Goal: Task Accomplishment & Management: Manage account settings

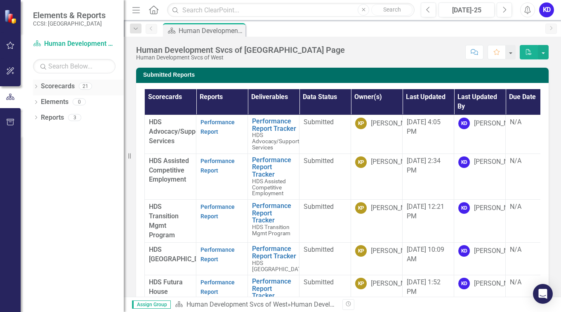
click at [36, 85] on icon at bounding box center [36, 87] width 2 height 4
click at [66, 101] on link "Human Development Svcs of West" at bounding box center [84, 101] width 78 height 9
click at [40, 102] on icon "Dropdown" at bounding box center [40, 101] width 6 height 5
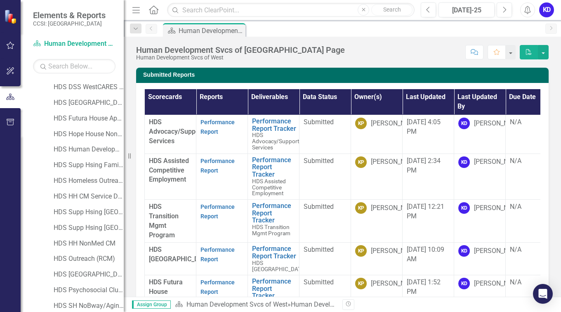
scroll to position [102, 0]
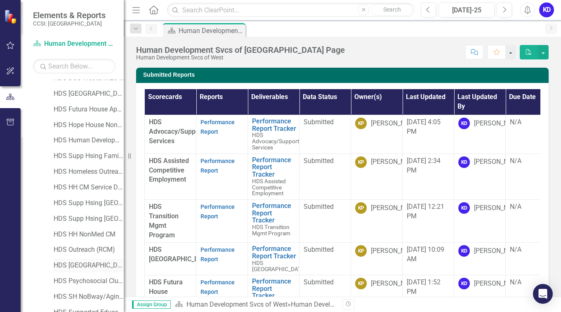
click at [79, 262] on link "HDS [GEOGRAPHIC_DATA][PERSON_NAME]" at bounding box center [89, 265] width 70 height 9
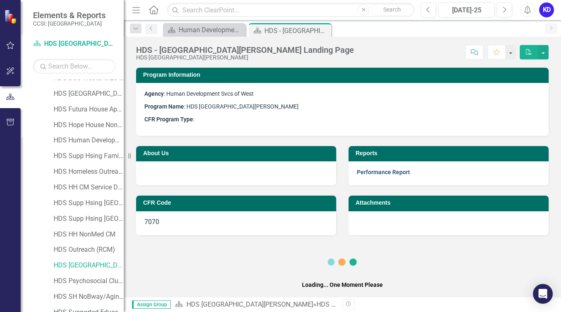
click at [398, 170] on link "Performance Report" at bounding box center [383, 172] width 53 height 7
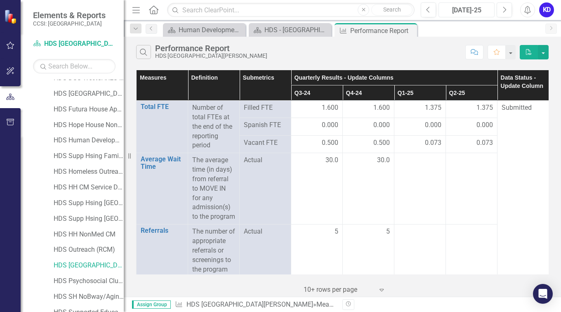
click at [474, 12] on div "Jul-25" at bounding box center [466, 10] width 50 height 10
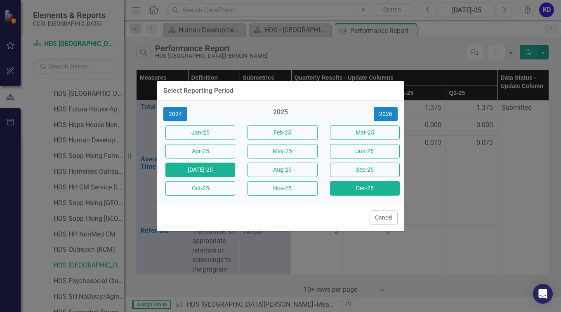
click at [375, 189] on button "Dec-25" at bounding box center [365, 188] width 70 height 14
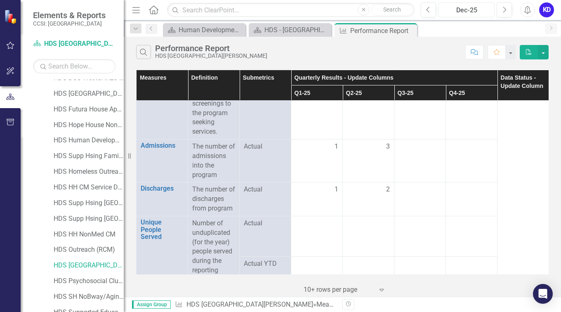
scroll to position [198, 0]
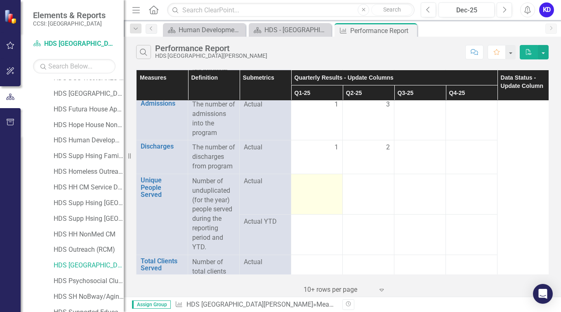
click at [331, 197] on td at bounding box center [317, 194] width 52 height 40
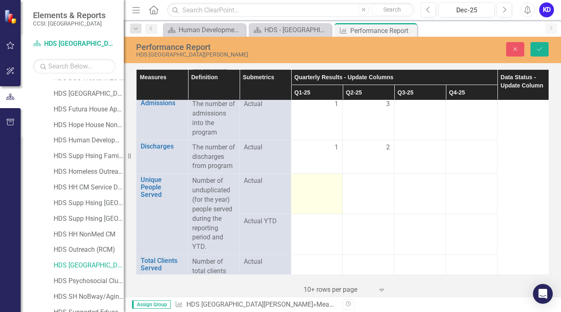
click at [331, 197] on td at bounding box center [317, 194] width 52 height 40
click at [331, 197] on td at bounding box center [317, 197] width 52 height 46
click at [331, 191] on input "-1" at bounding box center [316, 183] width 43 height 15
type input "-1"
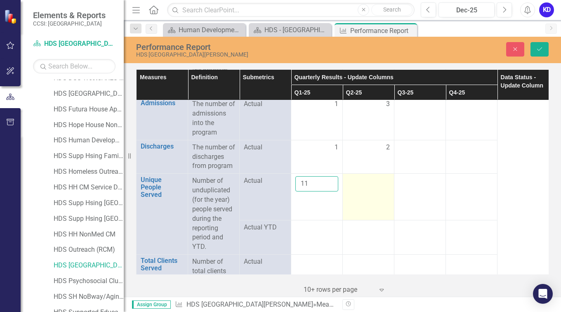
type input "11"
click at [365, 196] on td at bounding box center [369, 197] width 52 height 46
click at [365, 191] on input "number" at bounding box center [368, 183] width 43 height 15
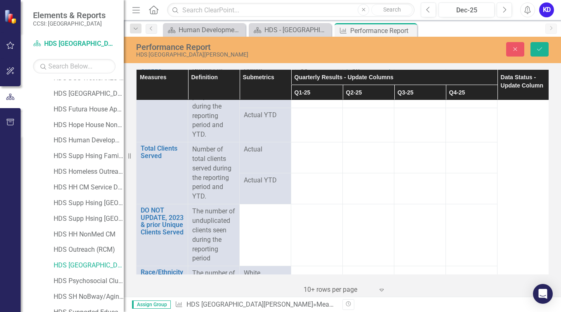
scroll to position [312, 0]
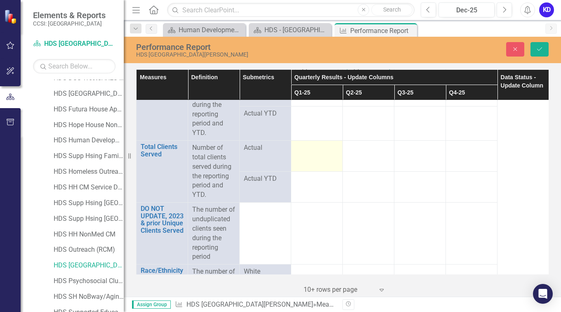
type input "12"
click at [316, 153] on div at bounding box center [316, 148] width 43 height 10
drag, startPoint x: 316, startPoint y: 155, endPoint x: 313, endPoint y: 177, distance: 22.5
click at [313, 172] on td at bounding box center [317, 156] width 52 height 31
click at [313, 176] on td at bounding box center [317, 158] width 52 height 35
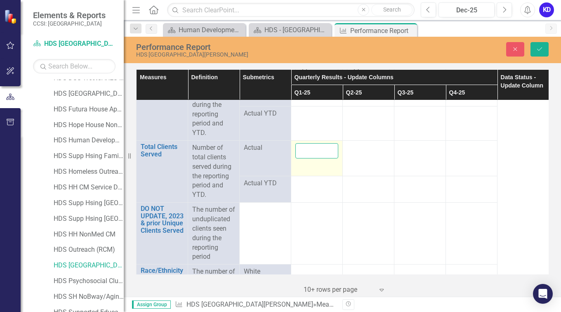
click at [314, 158] on input "number" at bounding box center [316, 150] width 43 height 15
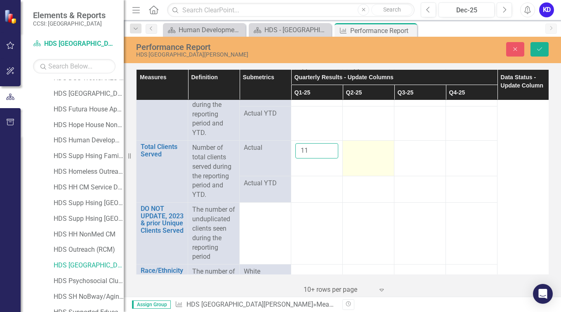
type input "11"
click at [358, 153] on div at bounding box center [368, 148] width 43 height 10
click at [358, 158] on input "number" at bounding box center [368, 150] width 43 height 15
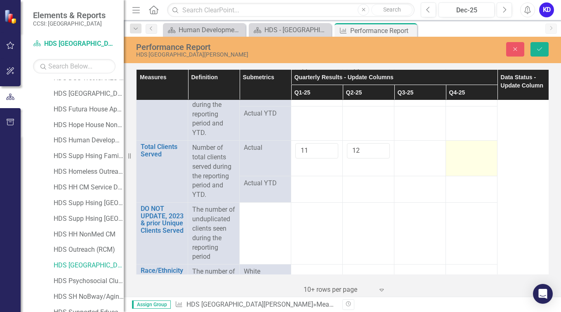
type input "12"
click at [490, 165] on td at bounding box center [472, 158] width 52 height 35
click at [540, 49] on icon "Save" at bounding box center [539, 49] width 7 height 6
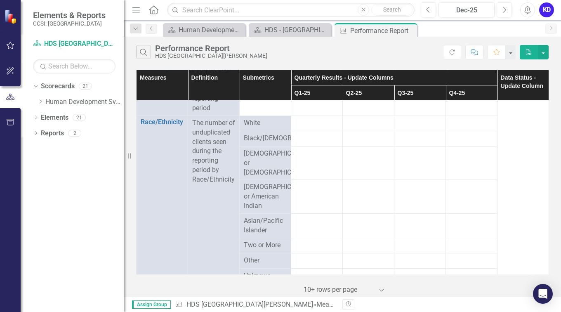
scroll to position [461, 0]
click at [312, 128] on div at bounding box center [316, 123] width 43 height 10
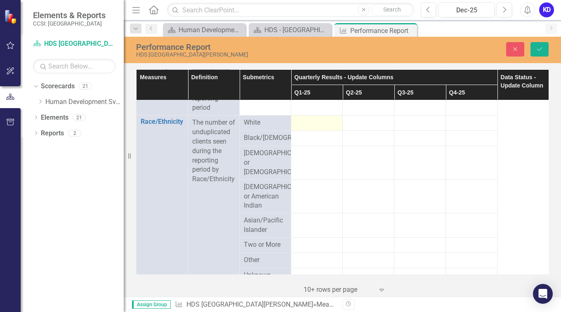
click at [312, 128] on div at bounding box center [316, 123] width 43 height 10
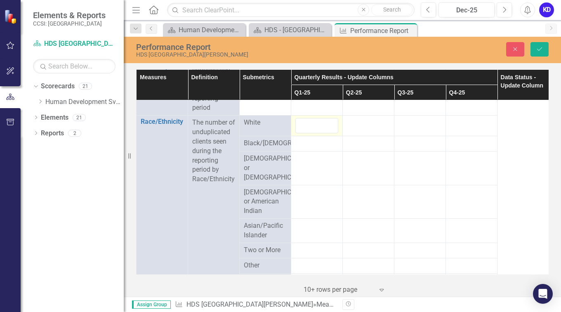
click at [312, 133] on div at bounding box center [316, 125] width 43 height 15
click at [312, 133] on input "number" at bounding box center [316, 125] width 43 height 15
type input "4"
click at [354, 128] on div at bounding box center [368, 123] width 43 height 10
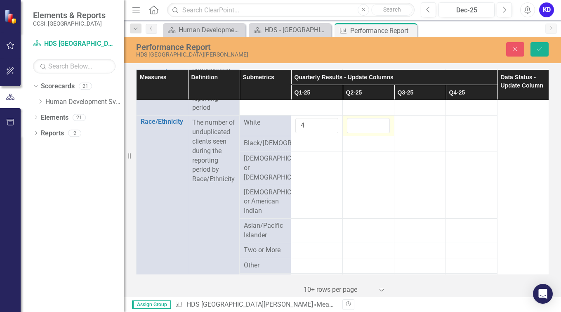
click at [354, 133] on div at bounding box center [368, 125] width 43 height 15
click at [354, 133] on input "number" at bounding box center [368, 125] width 43 height 15
type input "3"
click at [308, 148] on div at bounding box center [316, 144] width 43 height 10
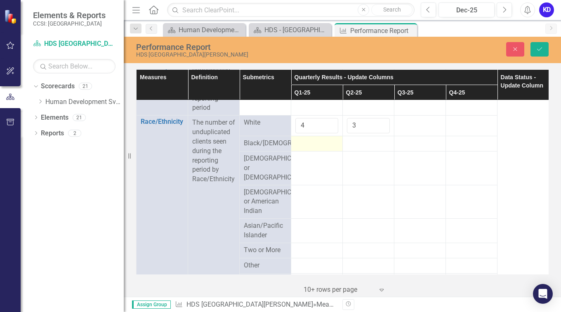
click at [308, 148] on div at bounding box center [316, 144] width 43 height 10
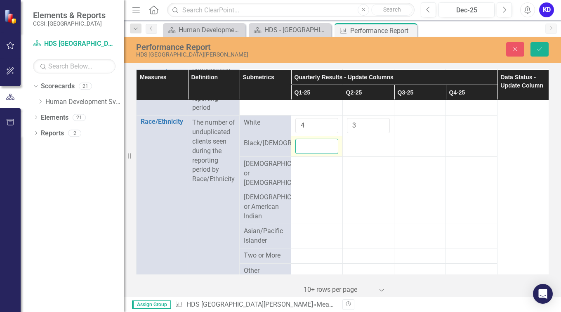
click at [308, 154] on input "number" at bounding box center [316, 146] width 43 height 15
type input "5"
click at [363, 148] on div at bounding box center [368, 144] width 43 height 10
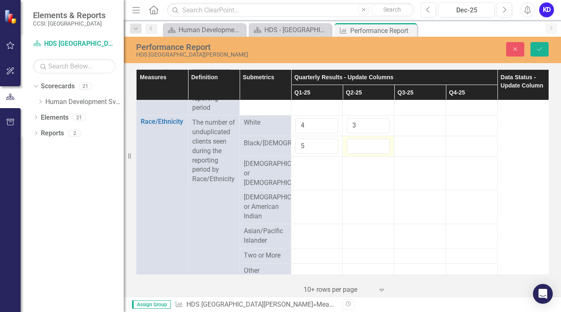
click at [363, 154] on input "number" at bounding box center [368, 146] width 43 height 15
type input "6"
click at [307, 190] on td at bounding box center [317, 173] width 52 height 34
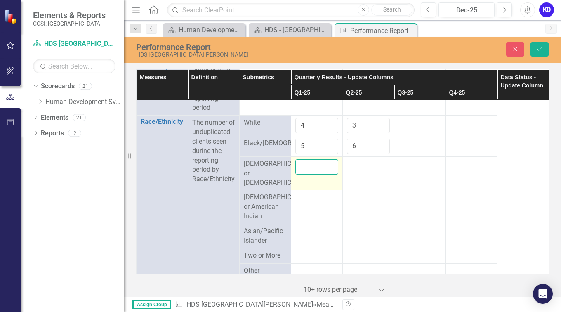
click at [307, 174] on input "number" at bounding box center [316, 166] width 43 height 15
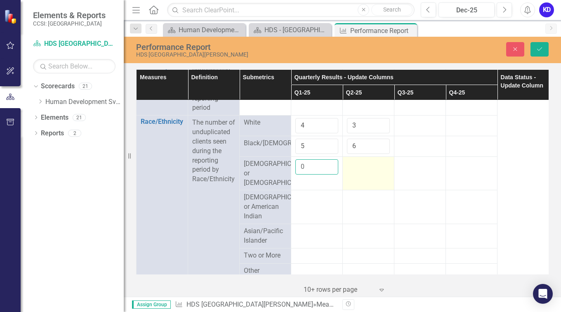
type input "0"
click at [360, 169] on div at bounding box center [368, 164] width 43 height 10
click at [360, 174] on input "number" at bounding box center [368, 166] width 43 height 15
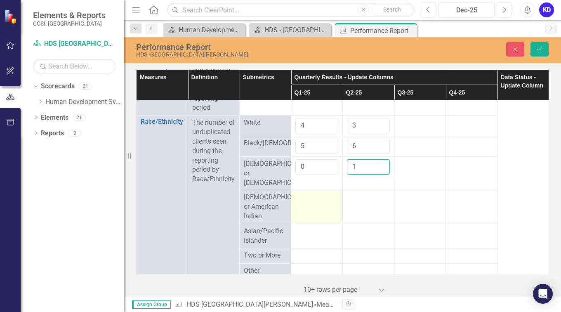
type input "1"
click at [313, 221] on td at bounding box center [317, 207] width 52 height 34
click at [313, 208] on input "number" at bounding box center [316, 200] width 43 height 15
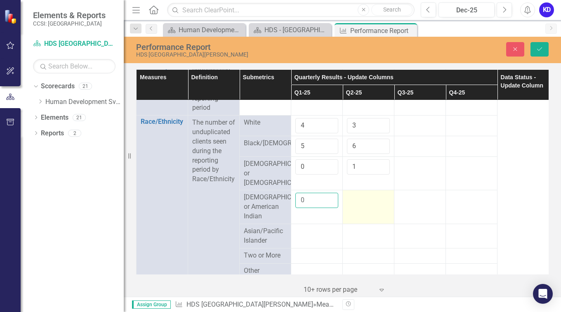
type input "0"
click at [358, 218] on td at bounding box center [369, 207] width 52 height 34
click at [358, 208] on input "number" at bounding box center [368, 200] width 43 height 15
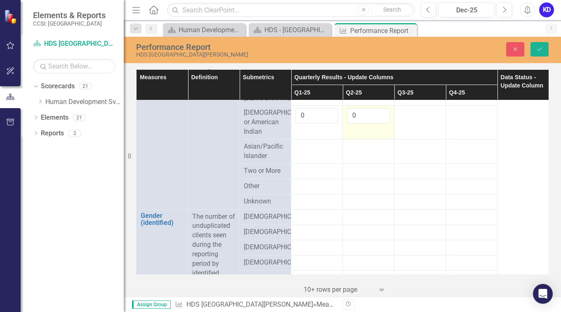
scroll to position [549, 0]
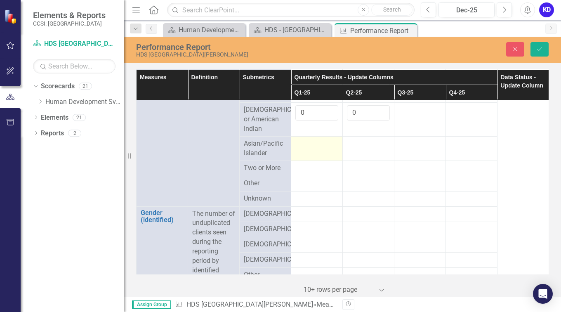
type input "0"
click at [314, 149] on div at bounding box center [316, 144] width 43 height 10
click at [314, 154] on div at bounding box center [316, 146] width 43 height 15
click at [314, 154] on input "number" at bounding box center [316, 146] width 43 height 15
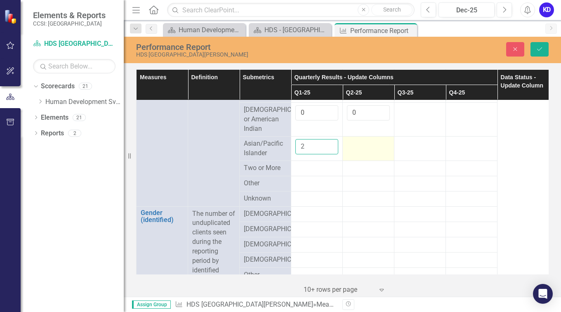
type input "2"
click at [365, 149] on div at bounding box center [368, 144] width 43 height 10
click at [365, 154] on div at bounding box center [368, 146] width 43 height 15
click at [365, 154] on input "number" at bounding box center [368, 146] width 43 height 15
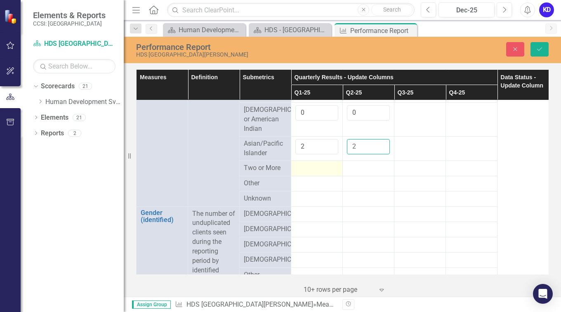
type input "2"
click at [320, 173] on div at bounding box center [316, 168] width 43 height 10
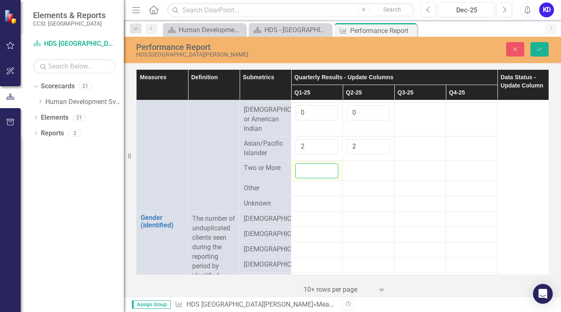
click at [320, 179] on input "number" at bounding box center [316, 170] width 43 height 15
type input "0"
click at [362, 173] on div at bounding box center [368, 168] width 43 height 10
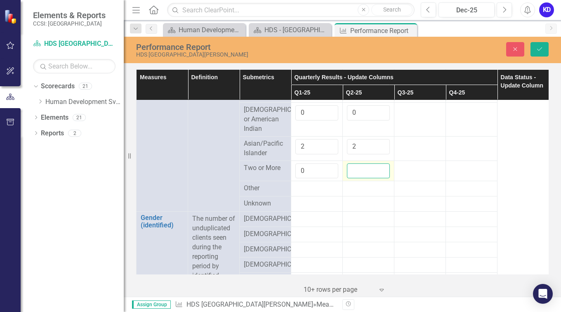
click at [362, 179] on input "number" at bounding box center [368, 170] width 43 height 15
type input "0"
click at [313, 193] on div at bounding box center [316, 189] width 43 height 10
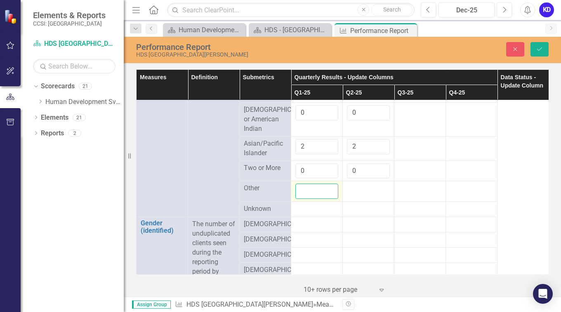
click at [313, 199] on input "number" at bounding box center [316, 191] width 43 height 15
type input "0"
click at [359, 193] on div at bounding box center [368, 189] width 43 height 10
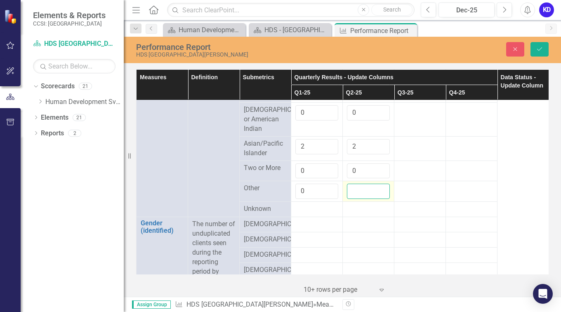
click at [359, 199] on input "number" at bounding box center [368, 191] width 43 height 15
type input "0"
click at [302, 214] on div at bounding box center [316, 209] width 43 height 10
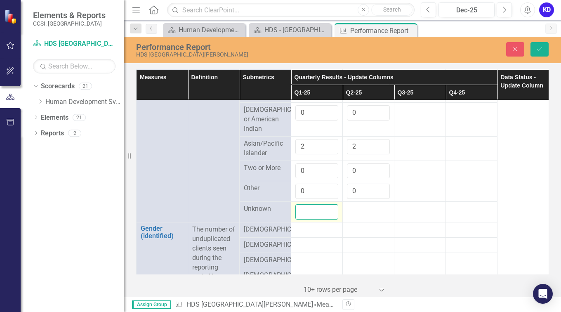
click at [302, 219] on input "number" at bounding box center [316, 211] width 43 height 15
type input "0"
click at [362, 214] on div at bounding box center [368, 209] width 43 height 10
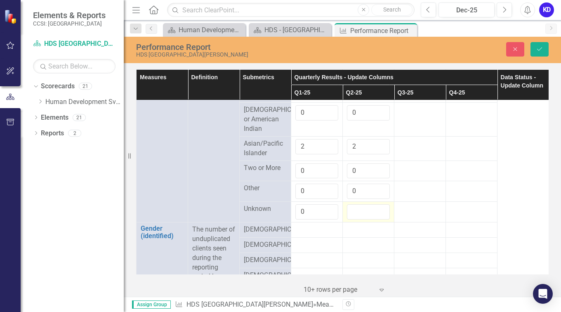
click at [362, 219] on input "number" at bounding box center [368, 211] width 43 height 15
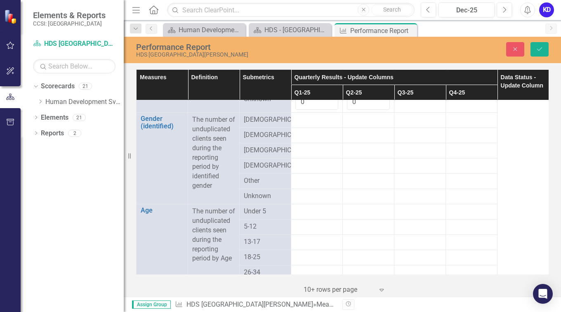
scroll to position [665, 0]
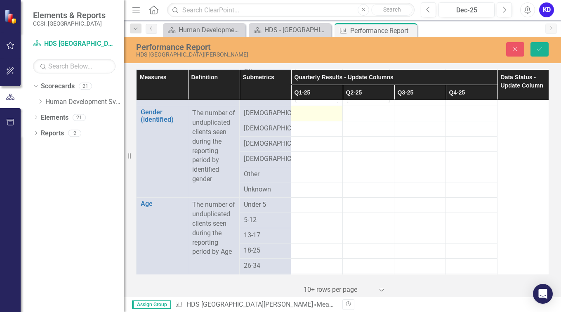
type input "0"
click at [310, 118] on div at bounding box center [316, 113] width 43 height 10
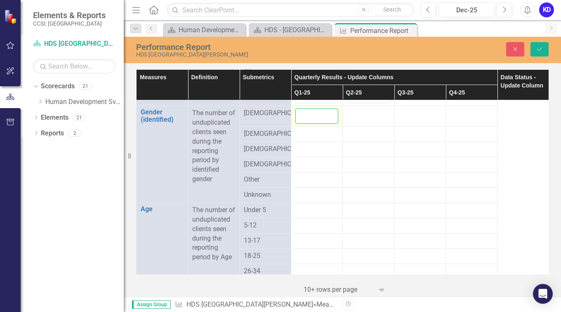
click at [310, 124] on input "number" at bounding box center [316, 115] width 43 height 15
type input "10"
click at [359, 118] on div at bounding box center [368, 113] width 43 height 10
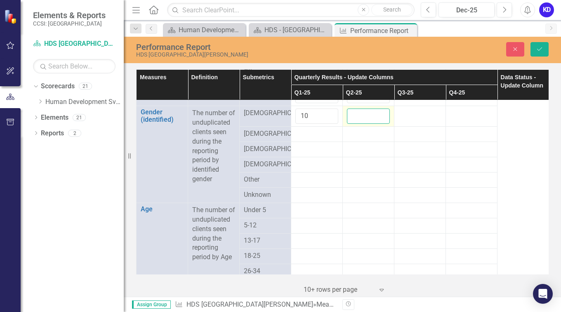
click at [359, 124] on input "number" at bounding box center [368, 115] width 43 height 15
type input "11"
click at [311, 139] on div at bounding box center [316, 134] width 43 height 10
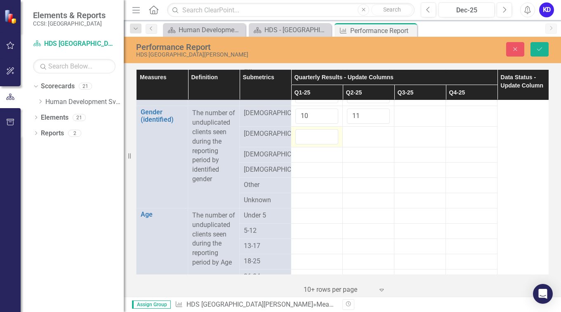
click at [311, 144] on div at bounding box center [316, 136] width 43 height 15
click at [311, 144] on input "number" at bounding box center [316, 136] width 43 height 15
type input "0"
click at [360, 139] on div at bounding box center [368, 134] width 43 height 10
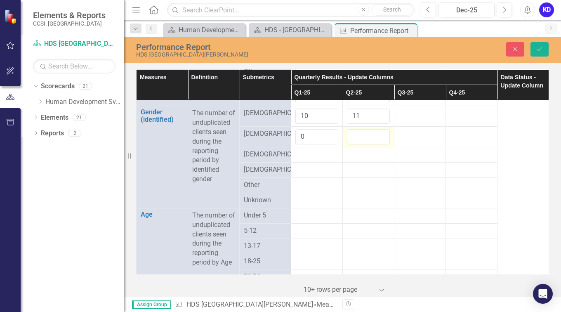
click at [360, 144] on div at bounding box center [368, 136] width 43 height 15
click at [360, 144] on input "number" at bounding box center [368, 136] width 43 height 15
type input "0"
click at [308, 160] on div at bounding box center [316, 155] width 43 height 10
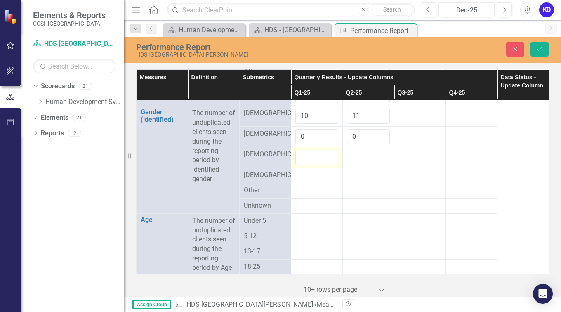
click at [308, 165] on div at bounding box center [316, 157] width 43 height 15
click at [308, 165] on input "number" at bounding box center [316, 157] width 43 height 15
type input "0"
click at [367, 167] on td at bounding box center [369, 157] width 52 height 21
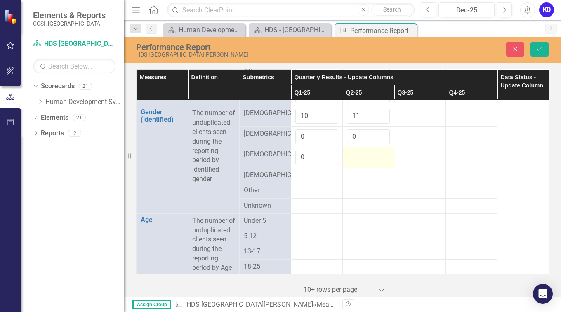
click at [367, 167] on td at bounding box center [369, 157] width 52 height 21
click at [367, 165] on input "number" at bounding box center [368, 157] width 43 height 15
type input "0"
click at [318, 180] on div at bounding box center [316, 175] width 43 height 10
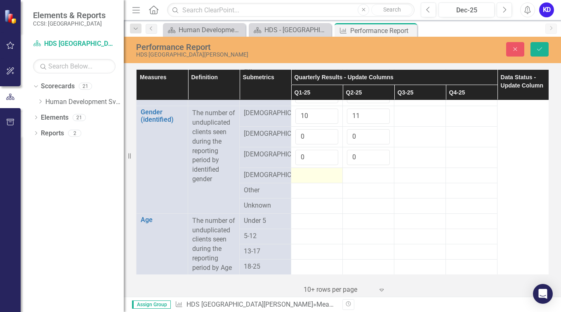
click at [318, 180] on div at bounding box center [316, 175] width 43 height 10
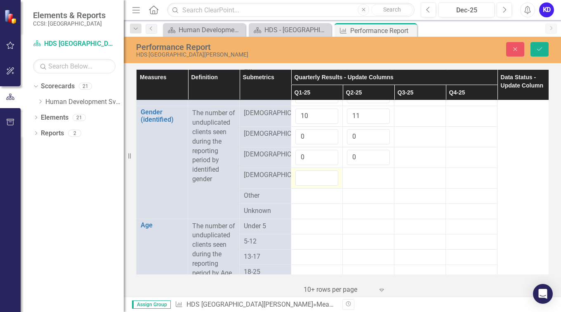
click at [318, 186] on input "number" at bounding box center [316, 177] width 43 height 15
type input "1"
click at [358, 188] on td at bounding box center [369, 177] width 52 height 21
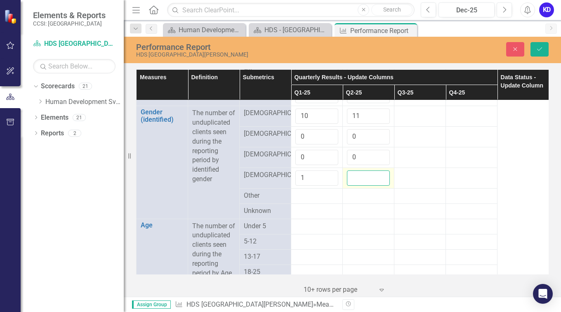
click at [358, 186] on input "number" at bounding box center [368, 177] width 43 height 15
type input "1"
click at [315, 201] on div at bounding box center [316, 196] width 43 height 10
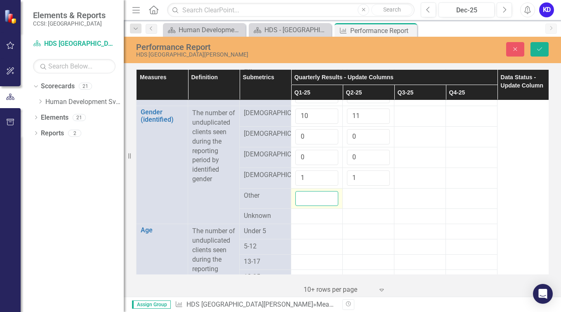
click at [315, 206] on input "number" at bounding box center [316, 198] width 43 height 15
type input "0"
click at [360, 201] on div at bounding box center [368, 196] width 43 height 10
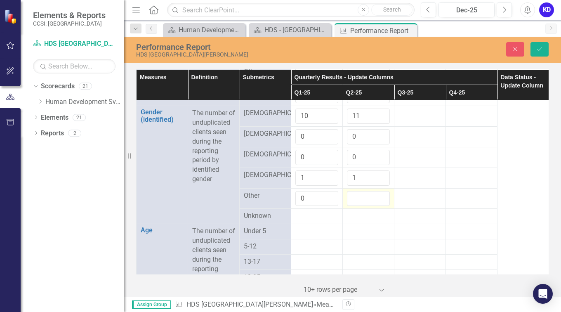
click at [360, 206] on input "number" at bounding box center [368, 198] width 43 height 15
type input "0"
click at [305, 221] on div at bounding box center [316, 216] width 43 height 10
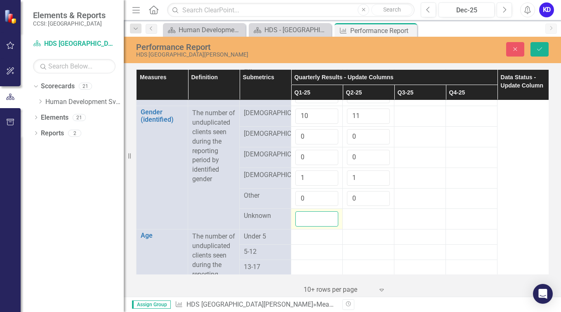
click at [305, 226] on input "number" at bounding box center [316, 218] width 43 height 15
type input "0"
click at [364, 221] on div at bounding box center [368, 216] width 43 height 10
click at [364, 226] on div at bounding box center [368, 218] width 43 height 15
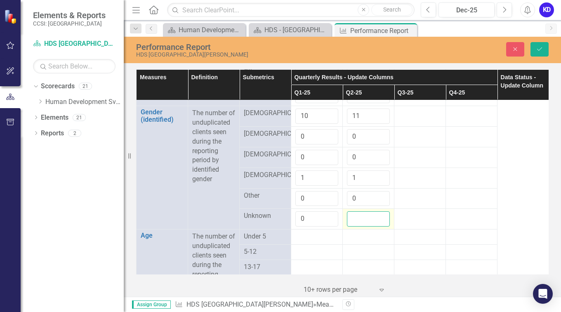
click at [364, 226] on input "number" at bounding box center [368, 218] width 43 height 15
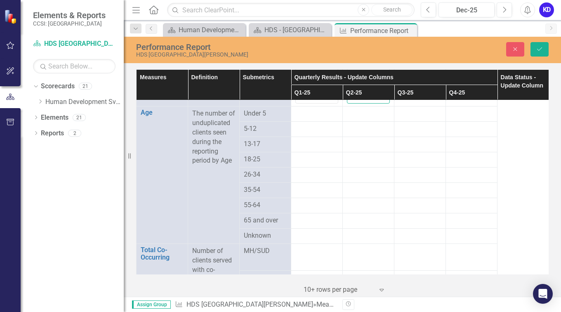
scroll to position [794, 0]
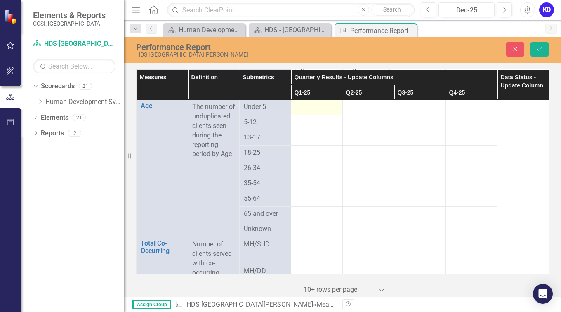
type input "0"
click at [315, 112] on div at bounding box center [316, 107] width 43 height 10
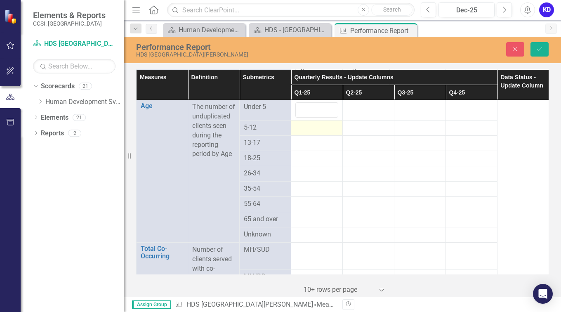
click at [314, 133] on div at bounding box center [316, 128] width 43 height 10
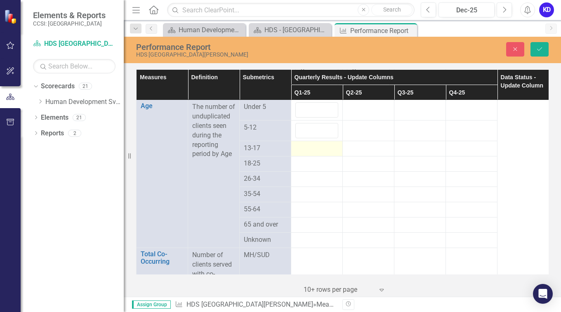
click at [307, 153] on div at bounding box center [316, 149] width 43 height 10
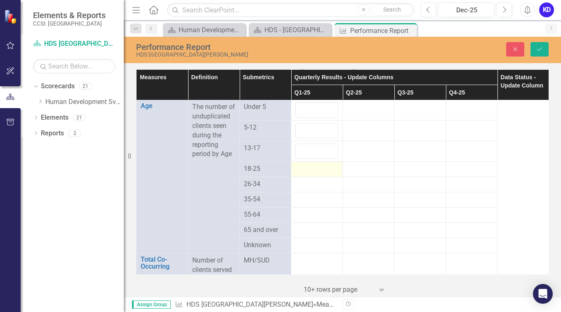
click at [308, 174] on div at bounding box center [316, 169] width 43 height 10
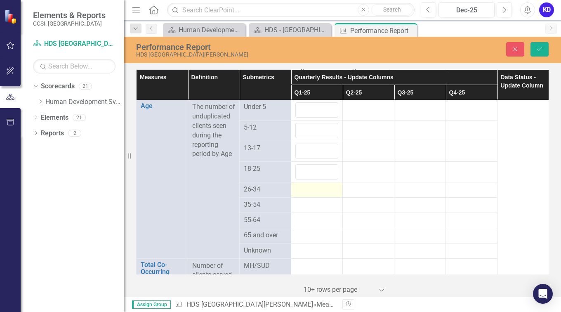
click at [309, 195] on div at bounding box center [316, 190] width 43 height 10
click at [309, 200] on div at bounding box center [316, 192] width 43 height 15
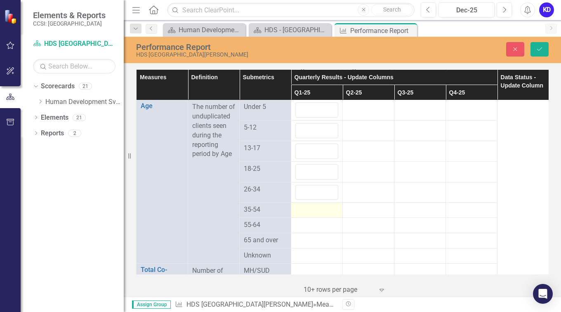
click at [308, 218] on td at bounding box center [317, 210] width 52 height 15
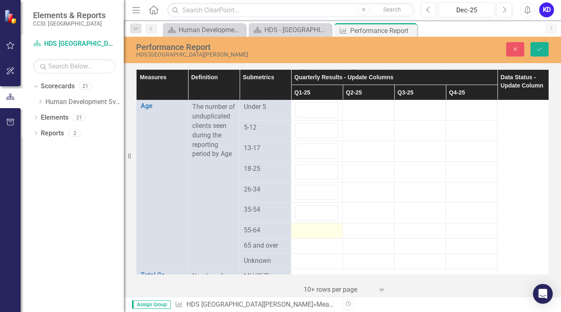
click at [306, 236] on div at bounding box center [316, 231] width 43 height 10
click at [306, 241] on div at bounding box center [316, 233] width 43 height 15
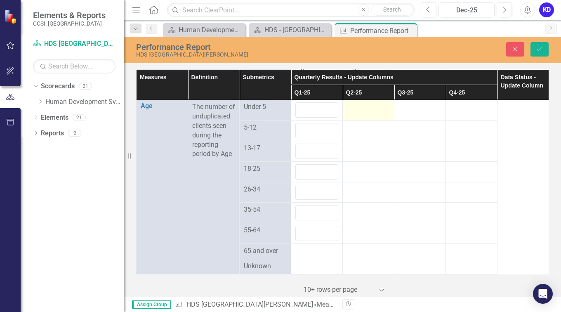
click at [363, 120] on td at bounding box center [369, 110] width 52 height 21
click at [363, 118] on input "number" at bounding box center [368, 109] width 43 height 15
click at [362, 133] on div at bounding box center [368, 128] width 43 height 10
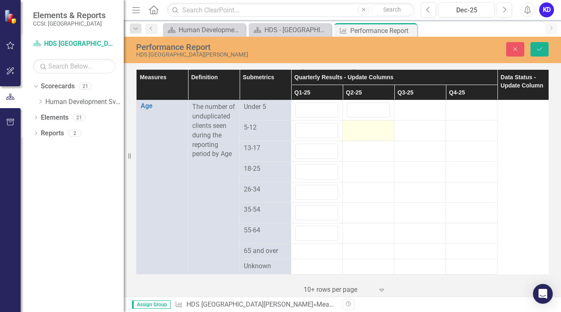
click at [362, 133] on div at bounding box center [368, 128] width 43 height 10
click at [362, 138] on div at bounding box center [368, 130] width 43 height 15
click at [362, 138] on input "number" at bounding box center [368, 130] width 43 height 15
click at [360, 153] on div at bounding box center [368, 149] width 43 height 10
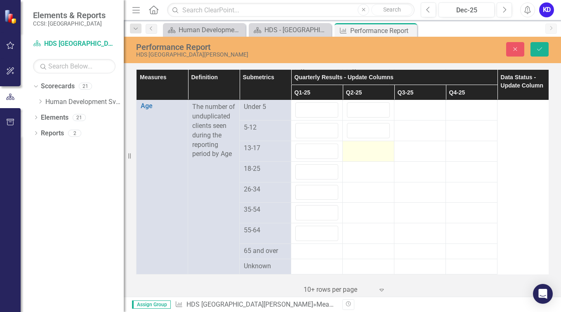
click at [360, 153] on div at bounding box center [368, 149] width 43 height 10
click at [360, 182] on td at bounding box center [369, 171] width 52 height 21
click at [359, 203] on td at bounding box center [369, 192] width 52 height 21
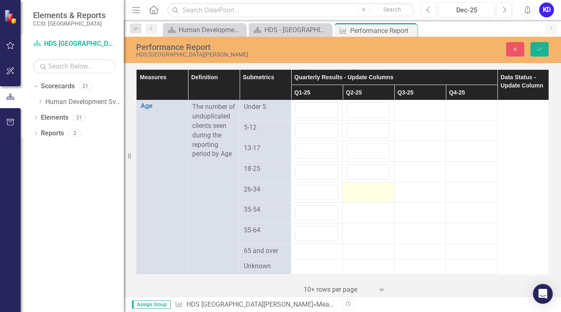
click at [359, 203] on td at bounding box center [369, 192] width 52 height 21
click at [358, 215] on div at bounding box center [368, 210] width 43 height 10
click at [355, 236] on div at bounding box center [368, 231] width 43 height 10
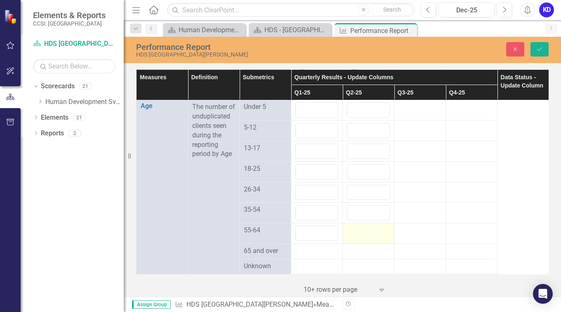
click at [355, 236] on div at bounding box center [368, 231] width 43 height 10
click at [316, 118] on input "number" at bounding box center [316, 109] width 43 height 15
type input "0"
click at [360, 118] on input "number" at bounding box center [368, 109] width 43 height 15
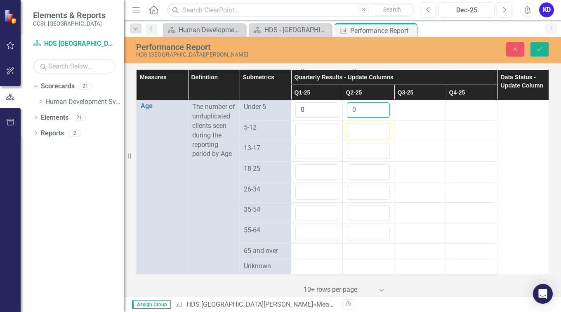
type input "0"
click at [361, 138] on input "number" at bounding box center [368, 130] width 43 height 15
type input "0"
click at [316, 138] on input "number" at bounding box center [316, 130] width 43 height 15
type input "0"
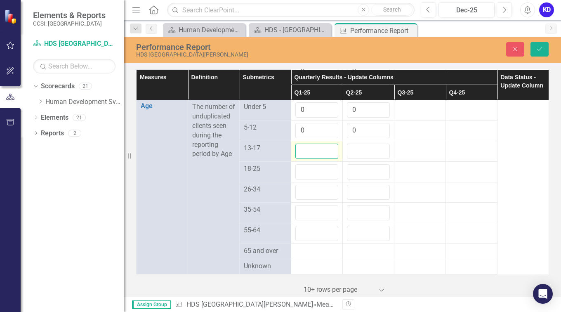
click at [304, 159] on input "number" at bounding box center [316, 151] width 43 height 15
type input "0"
click at [364, 159] on input "number" at bounding box center [368, 151] width 43 height 15
type input "0"
click at [316, 179] on input "number" at bounding box center [316, 171] width 43 height 15
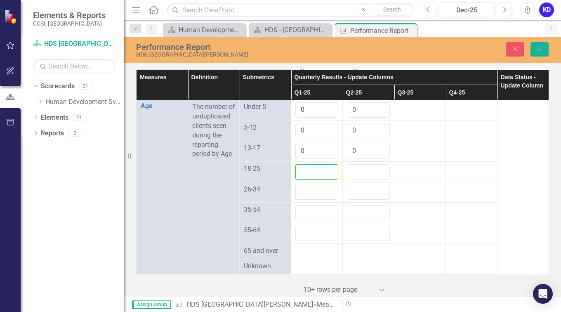
click at [316, 179] on input "number" at bounding box center [316, 171] width 43 height 15
type input "1"
click at [362, 179] on input "number" at bounding box center [368, 171] width 43 height 15
type input "1"
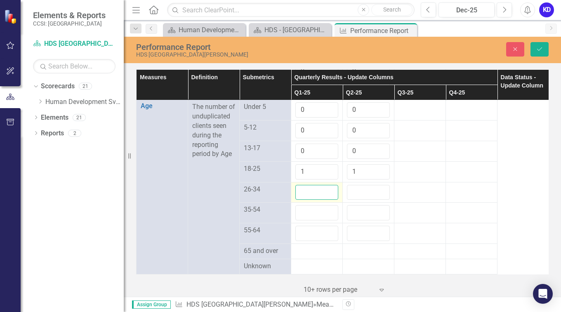
click at [309, 200] on input "number" at bounding box center [316, 192] width 43 height 15
type input "2"
click at [364, 200] on input "number" at bounding box center [368, 192] width 43 height 15
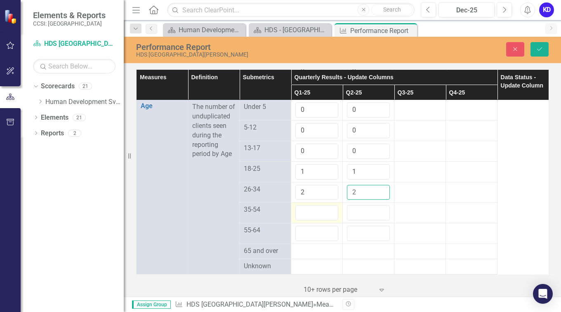
type input "2"
click at [317, 220] on input "number" at bounding box center [316, 212] width 43 height 15
type input "7"
click at [361, 220] on input "number" at bounding box center [368, 212] width 43 height 15
type input "7"
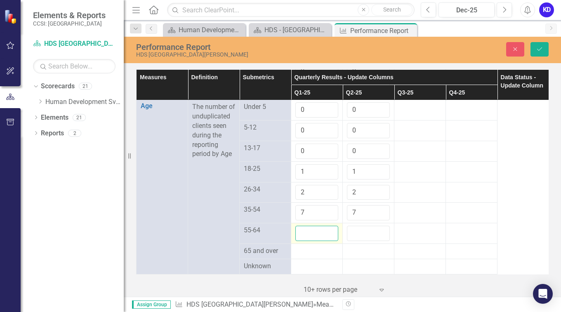
click at [318, 241] on input "number" at bounding box center [316, 233] width 43 height 15
type input "1"
click at [359, 241] on input "number" at bounding box center [368, 233] width 43 height 15
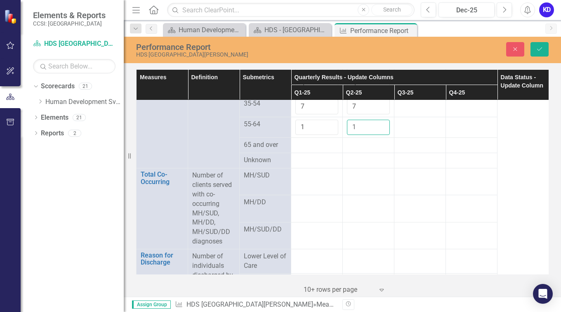
scroll to position [923, 0]
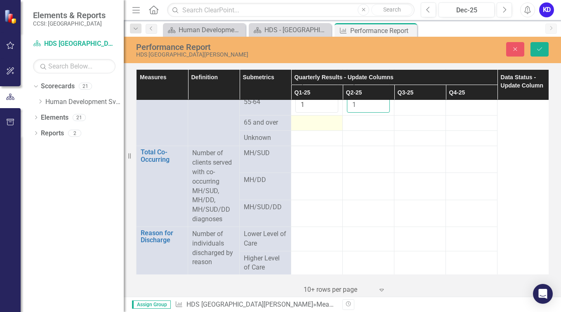
type input "1"
click at [317, 128] on div at bounding box center [316, 123] width 43 height 10
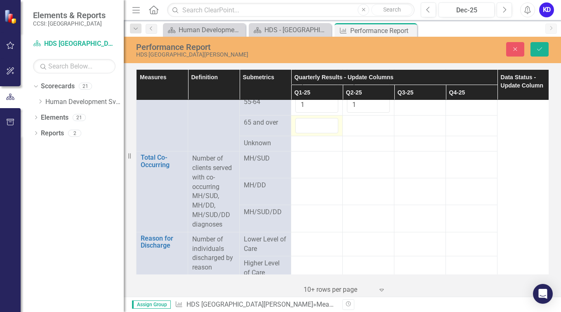
click at [317, 133] on div at bounding box center [316, 125] width 43 height 15
click at [317, 133] on input "number" at bounding box center [316, 125] width 43 height 15
click at [357, 128] on div at bounding box center [368, 123] width 43 height 10
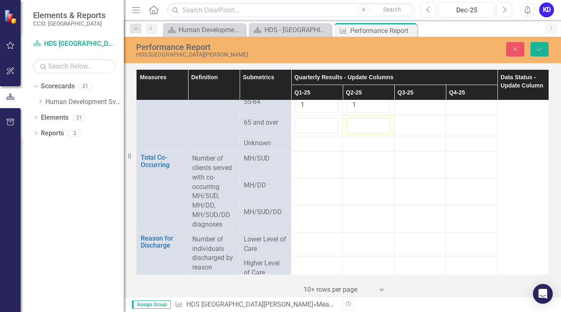
click at [357, 133] on input "number" at bounding box center [368, 125] width 43 height 15
click at [357, 148] on div at bounding box center [368, 144] width 43 height 10
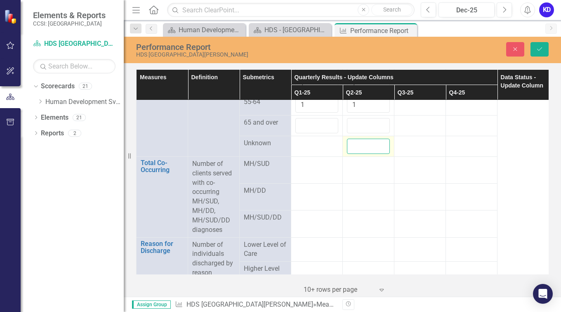
click at [357, 154] on input "number" at bounding box center [368, 146] width 43 height 15
click at [317, 148] on div at bounding box center [316, 144] width 43 height 10
click at [317, 154] on div at bounding box center [316, 146] width 43 height 15
click at [317, 154] on input "number" at bounding box center [316, 146] width 43 height 15
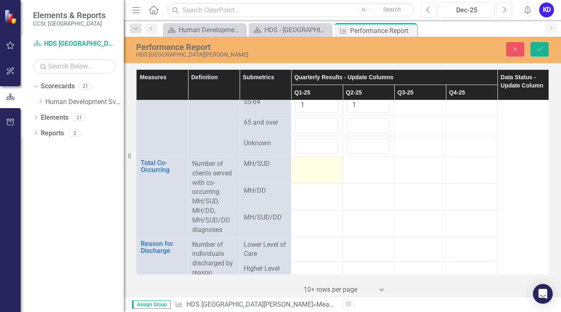
click at [305, 169] on div at bounding box center [316, 164] width 43 height 10
click at [305, 174] on div at bounding box center [316, 166] width 43 height 15
click at [305, 174] on input "number" at bounding box center [316, 166] width 43 height 15
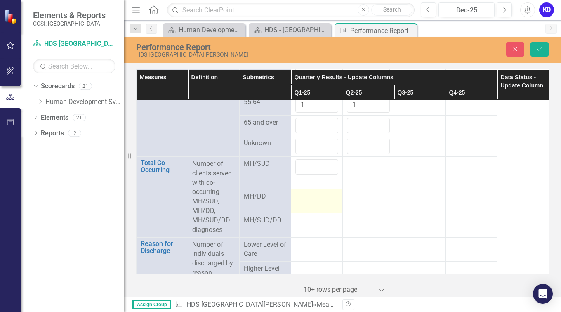
click at [301, 202] on div at bounding box center [316, 197] width 43 height 10
click at [301, 204] on input "number" at bounding box center [316, 196] width 43 height 15
click at [302, 228] on div at bounding box center [316, 223] width 43 height 10
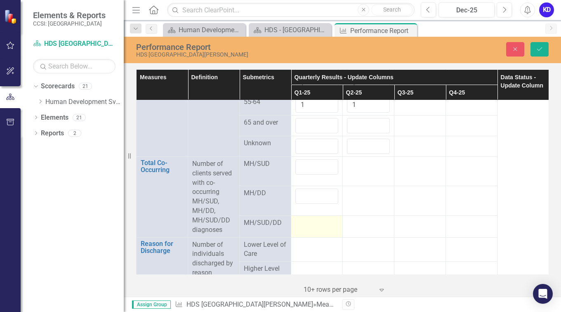
click at [302, 228] on div at bounding box center [316, 223] width 43 height 10
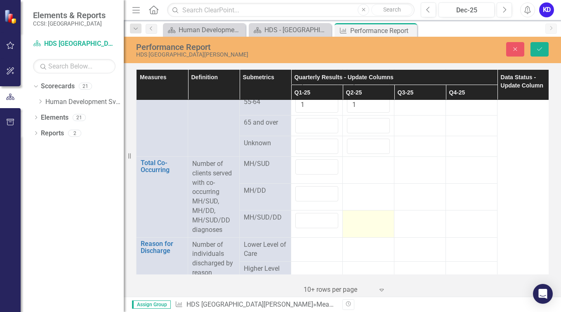
click at [361, 223] on div at bounding box center [368, 218] width 43 height 10
click at [361, 228] on input "number" at bounding box center [368, 220] width 43 height 15
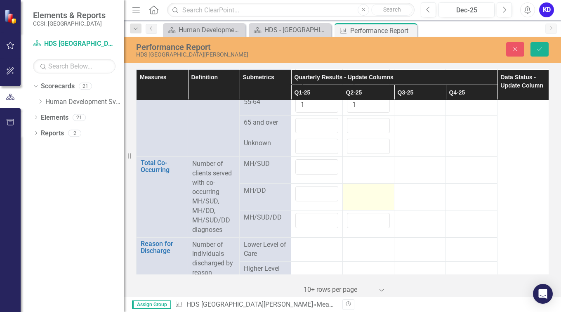
click at [360, 196] on div at bounding box center [368, 191] width 43 height 10
click at [360, 201] on input "number" at bounding box center [368, 193] width 43 height 15
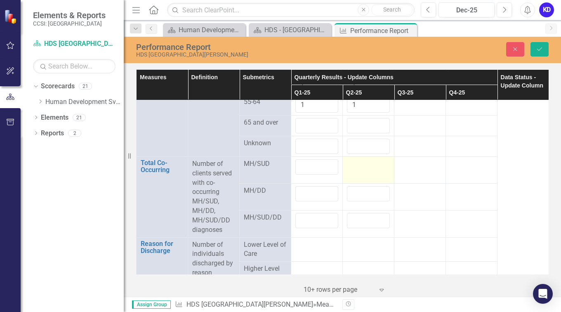
click at [358, 183] on td at bounding box center [369, 169] width 52 height 27
click at [311, 133] on input "number" at bounding box center [316, 125] width 43 height 15
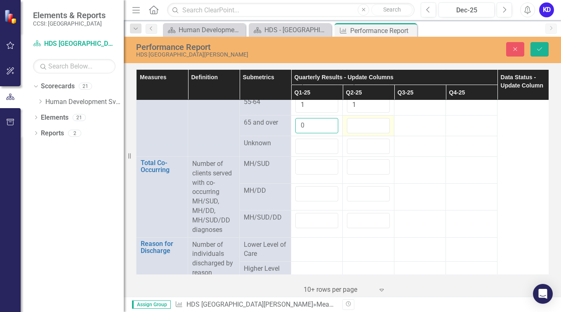
type input "0"
click at [362, 133] on input "number" at bounding box center [368, 125] width 43 height 15
type input "0"
click at [311, 154] on input "number" at bounding box center [316, 146] width 43 height 15
type input "0"
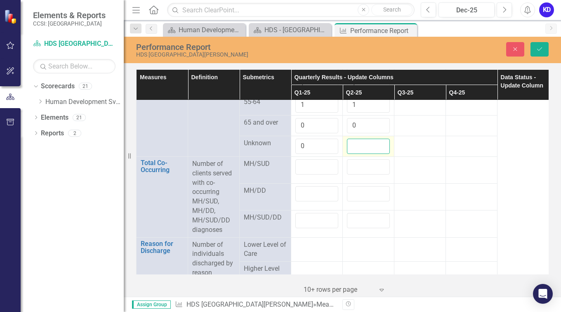
click at [359, 154] on input "number" at bounding box center [368, 146] width 43 height 15
type input "0"
click at [319, 174] on input "number" at bounding box center [316, 166] width 43 height 15
type input "10"
click at [373, 174] on input "number" at bounding box center [368, 166] width 43 height 15
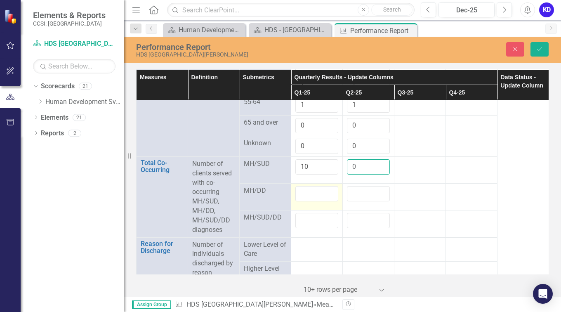
type input "0"
click at [319, 201] on input "number" at bounding box center [316, 193] width 43 height 15
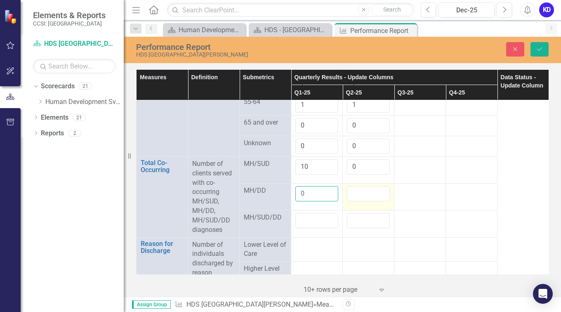
type input "0"
click at [351, 201] on input "number" at bounding box center [368, 193] width 43 height 15
type input "0"
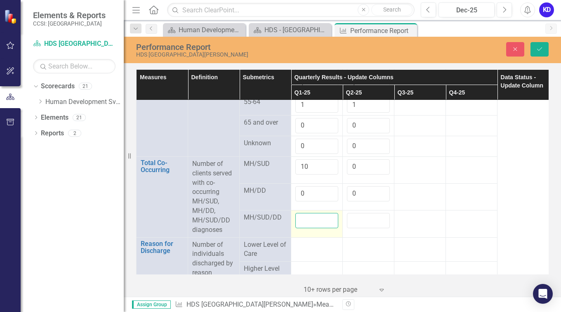
click at [317, 228] on input "number" at bounding box center [316, 220] width 43 height 15
type input "0"
click at [362, 228] on input "number" at bounding box center [368, 220] width 43 height 15
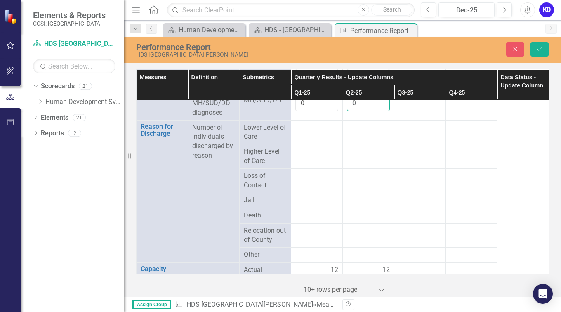
scroll to position [1050, 0]
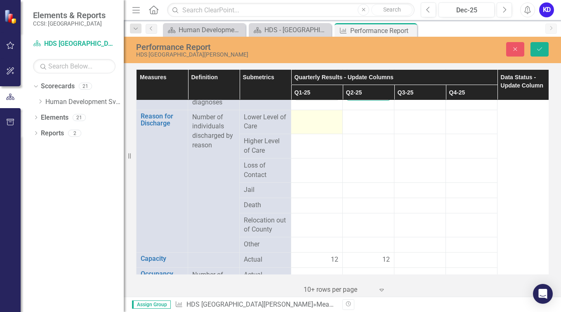
type input "0"
click at [316, 123] on div at bounding box center [316, 118] width 43 height 10
click at [316, 128] on input "number" at bounding box center [316, 120] width 43 height 15
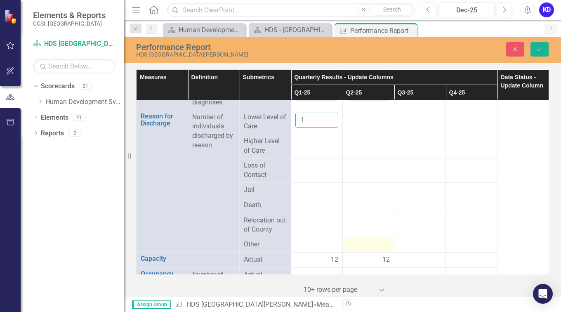
type input "1"
click at [367, 250] on div at bounding box center [368, 245] width 43 height 10
click at [367, 255] on div at bounding box center [368, 247] width 43 height 15
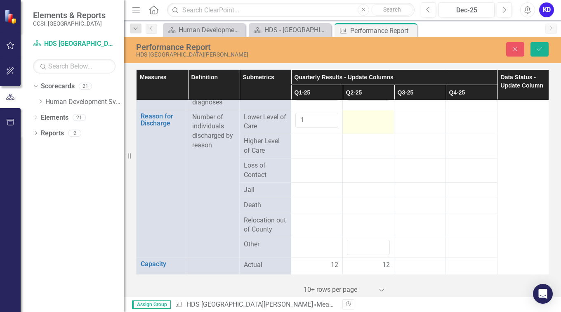
click at [356, 123] on div at bounding box center [368, 118] width 43 height 10
click at [356, 128] on input "number" at bounding box center [368, 120] width 43 height 15
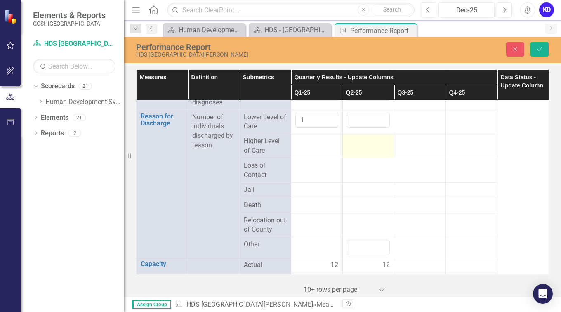
click at [358, 158] on td at bounding box center [369, 146] width 52 height 24
click at [358, 152] on input "number" at bounding box center [368, 144] width 43 height 15
click at [317, 146] on div at bounding box center [316, 142] width 43 height 10
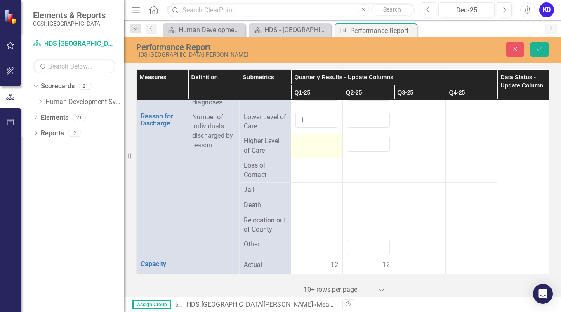
click at [317, 146] on div at bounding box center [316, 142] width 43 height 10
click at [317, 152] on div at bounding box center [316, 144] width 43 height 15
click at [313, 171] on div at bounding box center [316, 166] width 43 height 10
click at [313, 176] on div at bounding box center [316, 168] width 43 height 15
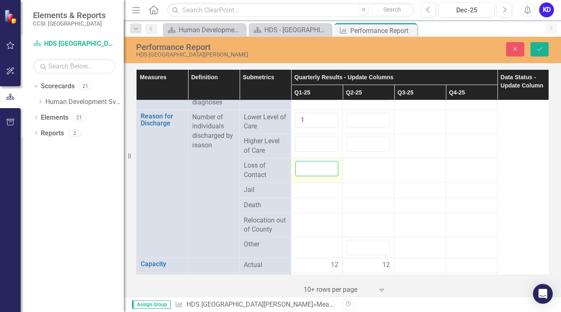
click at [313, 176] on input "number" at bounding box center [316, 168] width 43 height 15
click at [361, 171] on div at bounding box center [368, 166] width 43 height 10
click at [361, 176] on input "number" at bounding box center [368, 168] width 43 height 15
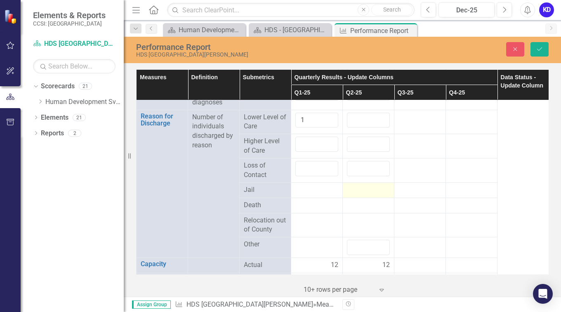
click at [360, 195] on div at bounding box center [368, 190] width 43 height 10
click at [360, 200] on div at bounding box center [368, 192] width 43 height 15
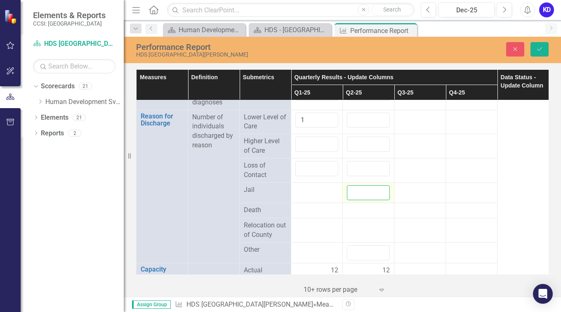
click at [360, 200] on input "number" at bounding box center [368, 192] width 43 height 15
click at [314, 195] on div at bounding box center [316, 190] width 43 height 10
click at [314, 200] on div at bounding box center [316, 192] width 43 height 15
click at [314, 200] on input "number" at bounding box center [316, 192] width 43 height 15
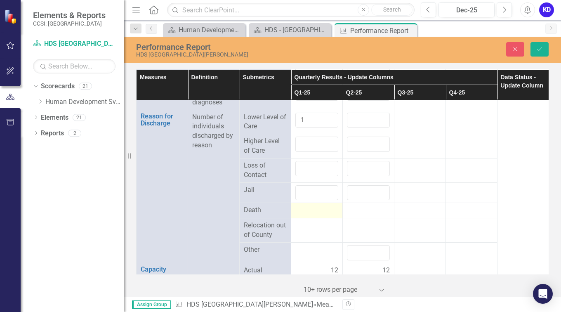
click at [309, 215] on div at bounding box center [316, 210] width 43 height 10
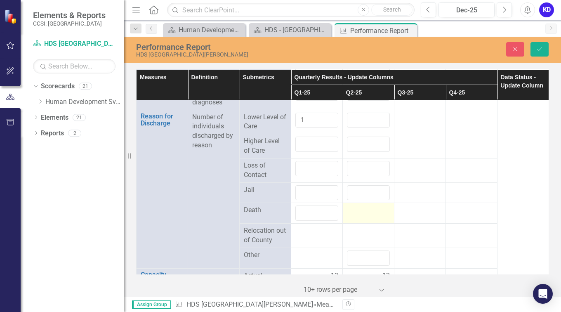
click at [379, 224] on td at bounding box center [369, 213] width 52 height 21
click at [324, 236] on div at bounding box center [316, 231] width 43 height 10
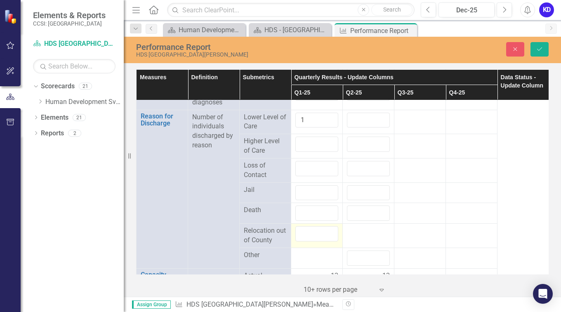
click at [324, 241] on div at bounding box center [316, 233] width 43 height 15
click at [359, 236] on div at bounding box center [368, 231] width 43 height 10
click at [359, 241] on input "number" at bounding box center [368, 233] width 43 height 15
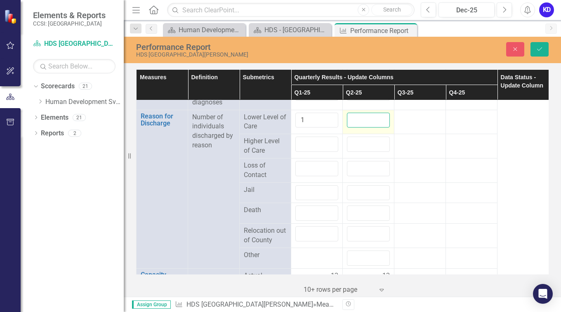
click at [357, 128] on input "number" at bounding box center [368, 120] width 43 height 15
type input "0"
click at [358, 152] on input "number" at bounding box center [368, 144] width 43 height 15
type input "0"
click at [309, 152] on input "number" at bounding box center [316, 144] width 43 height 15
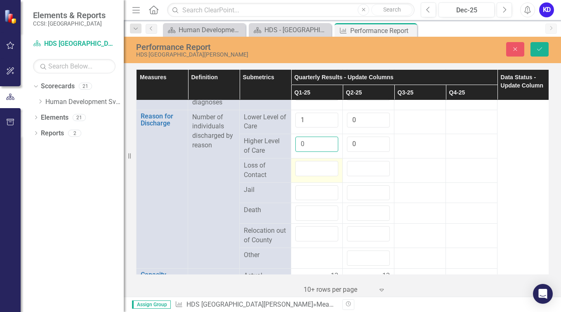
type input "0"
click at [311, 176] on input "number" at bounding box center [316, 168] width 43 height 15
type input "0"
click at [361, 176] on input "number" at bounding box center [368, 168] width 43 height 15
type input "0"
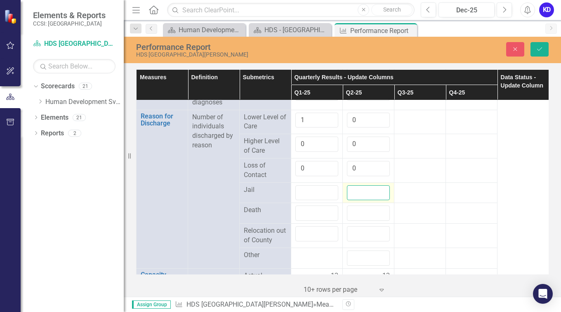
click at [356, 200] on input "number" at bounding box center [368, 192] width 43 height 15
type input "0"
click at [303, 200] on input "number" at bounding box center [316, 192] width 43 height 15
type input "0"
click at [304, 221] on input "number" at bounding box center [316, 212] width 43 height 15
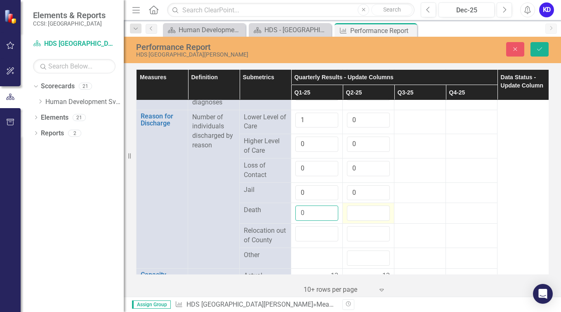
type input "0"
click at [354, 221] on input "number" at bounding box center [368, 212] width 43 height 15
click at [312, 241] on input "number" at bounding box center [316, 233] width 43 height 15
type input "0"
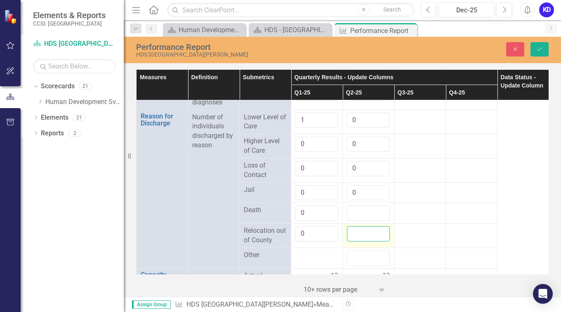
click at [353, 241] on input "number" at bounding box center [368, 233] width 43 height 15
type input "0"
click at [362, 221] on input "number" at bounding box center [368, 212] width 43 height 15
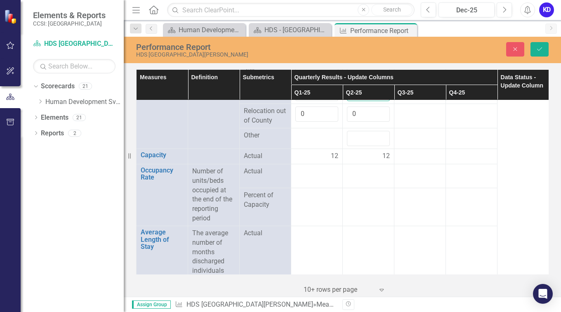
scroll to position [1171, 0]
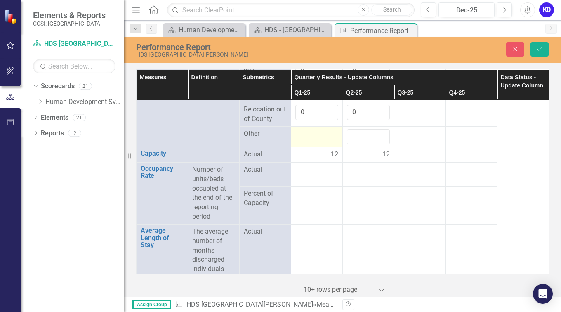
type input "0"
click at [316, 147] on td at bounding box center [317, 137] width 52 height 21
click at [316, 144] on input "number" at bounding box center [316, 136] width 43 height 15
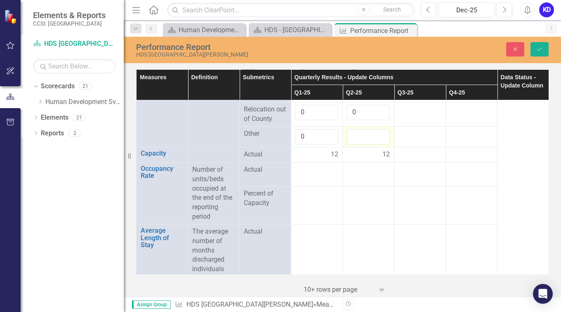
type input "0"
click at [362, 144] on input "number" at bounding box center [368, 136] width 43 height 15
type input "1"
click at [314, 175] on div at bounding box center [316, 170] width 43 height 10
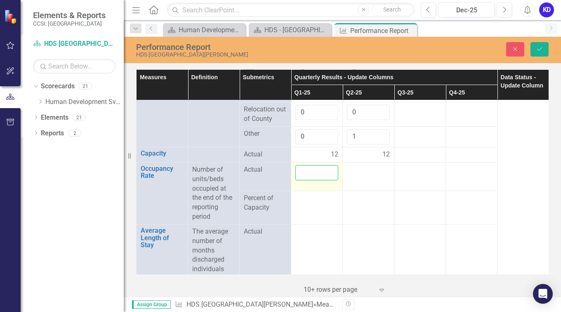
click at [314, 180] on input "number" at bounding box center [316, 172] width 43 height 15
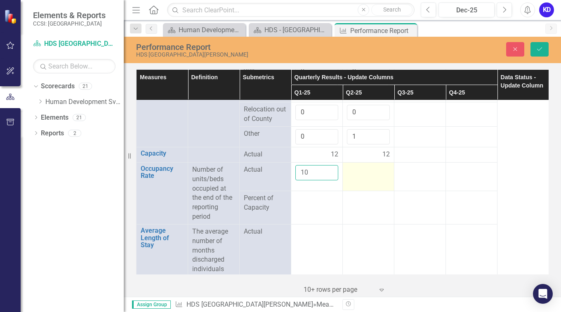
type input "10"
click at [362, 191] on td at bounding box center [369, 176] width 52 height 28
click at [362, 180] on input "number" at bounding box center [368, 172] width 43 height 15
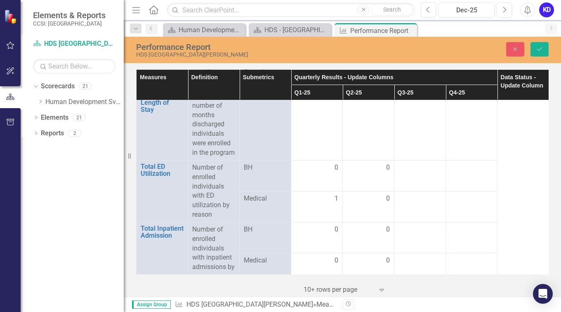
scroll to position [1317, 0]
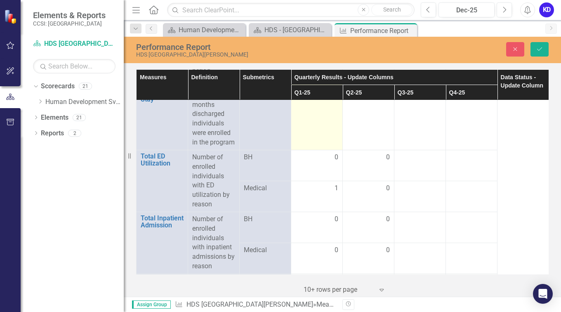
type input "10"
click at [314, 118] on td at bounding box center [317, 113] width 52 height 71
click at [313, 97] on input "number" at bounding box center [316, 88] width 43 height 15
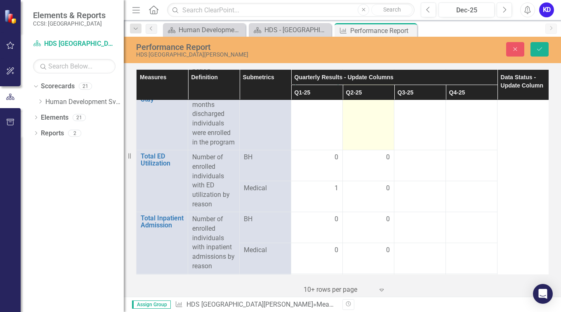
type input "12"
click at [358, 91] on div at bounding box center [368, 86] width 43 height 10
click at [358, 97] on input "number" at bounding box center [368, 88] width 43 height 15
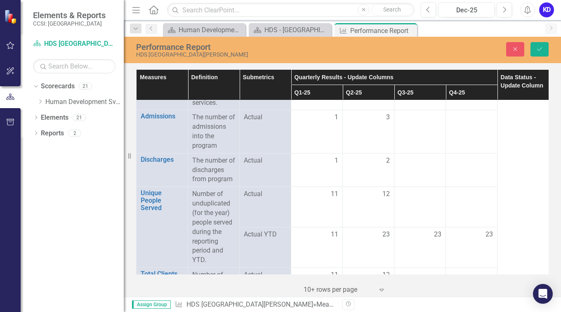
scroll to position [0, 0]
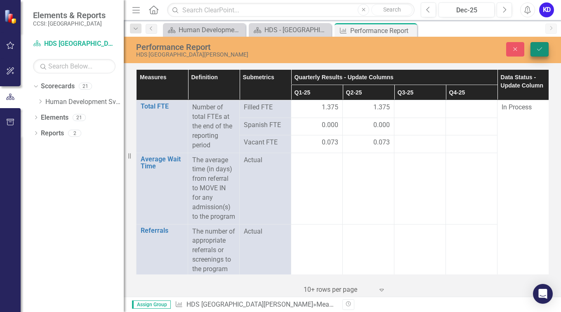
type input "25"
click at [538, 49] on icon "Save" at bounding box center [539, 49] width 7 height 6
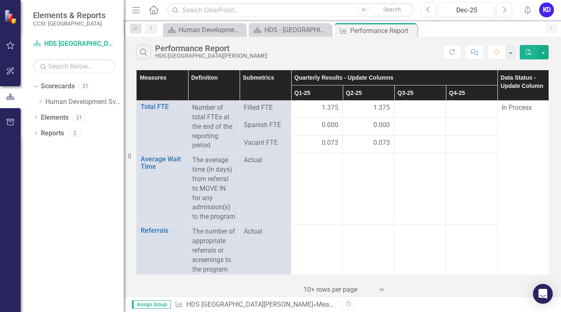
click at [534, 109] on div "In Process" at bounding box center [523, 107] width 43 height 9
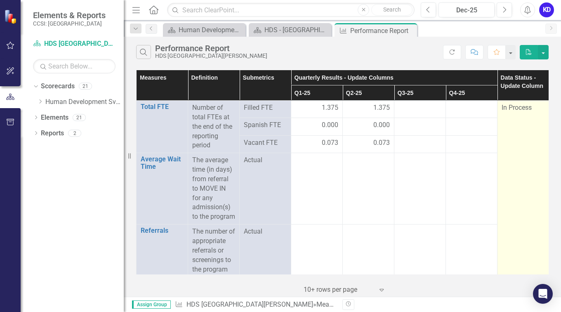
click at [530, 109] on span "In Process" at bounding box center [517, 108] width 30 height 8
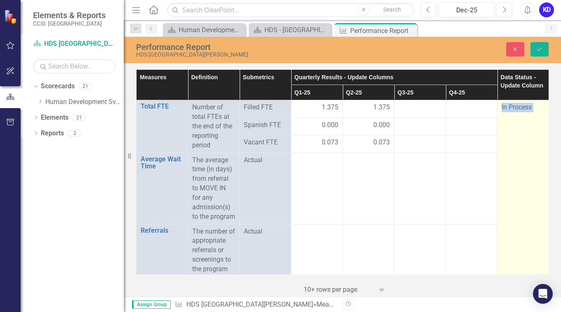
drag, startPoint x: 530, startPoint y: 109, endPoint x: 536, endPoint y: 119, distance: 11.5
click at [532, 111] on div "In Process" at bounding box center [522, 107] width 43 height 9
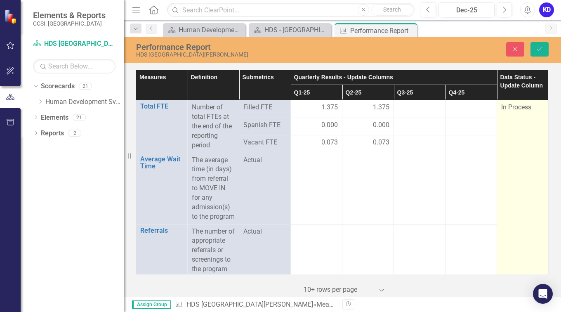
click at [524, 108] on span "In Process" at bounding box center [516, 107] width 30 height 8
click at [530, 108] on div "In Process" at bounding box center [522, 107] width 43 height 9
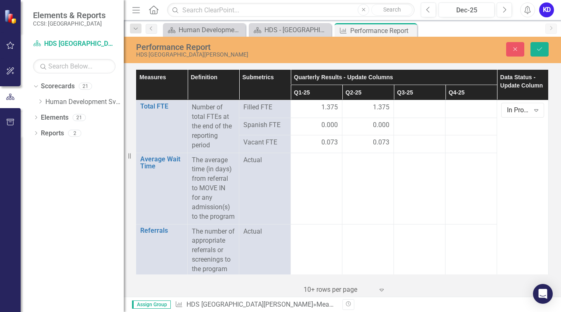
drag, startPoint x: 530, startPoint y: 108, endPoint x: 516, endPoint y: 106, distance: 14.2
click at [519, 110] on div "In Process Expand" at bounding box center [522, 110] width 43 height 14
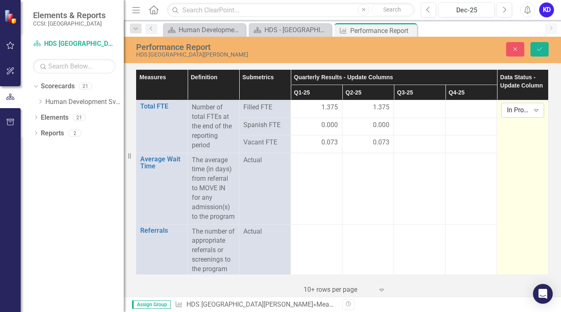
drag, startPoint x: 516, startPoint y: 106, endPoint x: 529, endPoint y: 112, distance: 14.6
click at [532, 112] on icon "Expand" at bounding box center [536, 110] width 8 height 7
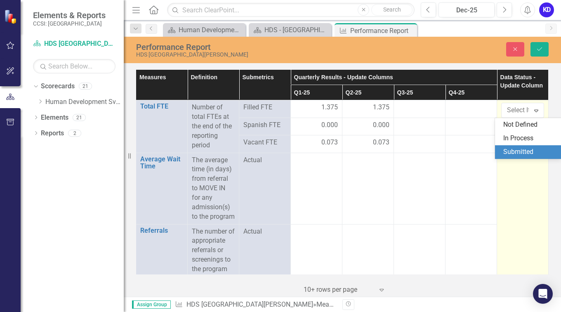
click at [521, 155] on div "Submitted" at bounding box center [529, 151] width 53 height 9
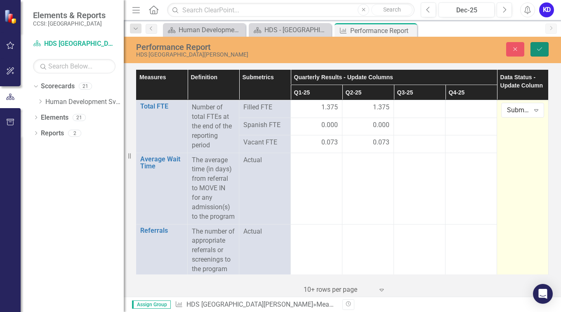
click at [540, 48] on icon "Save" at bounding box center [539, 49] width 7 height 6
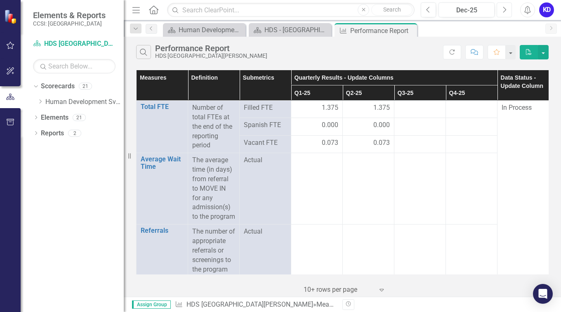
click at [509, 7] on button "Next" at bounding box center [504, 9] width 15 height 15
click at [504, 12] on icon "Next" at bounding box center [504, 9] width 5 height 7
click at [469, 13] on div "Apr-26" at bounding box center [466, 10] width 50 height 10
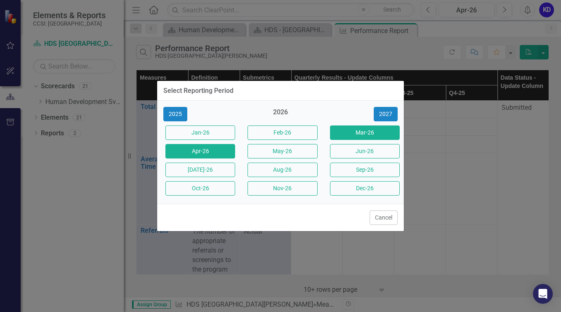
click at [369, 133] on button "Mar-26" at bounding box center [365, 132] width 70 height 14
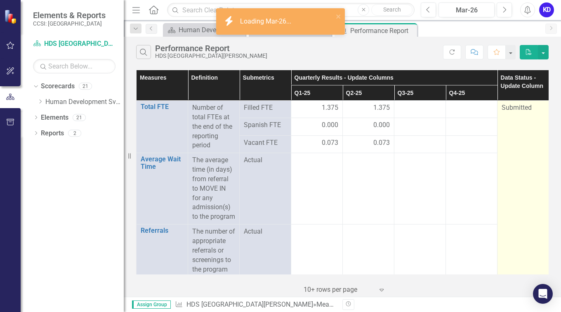
click at [535, 107] on div "Submitted" at bounding box center [523, 107] width 43 height 9
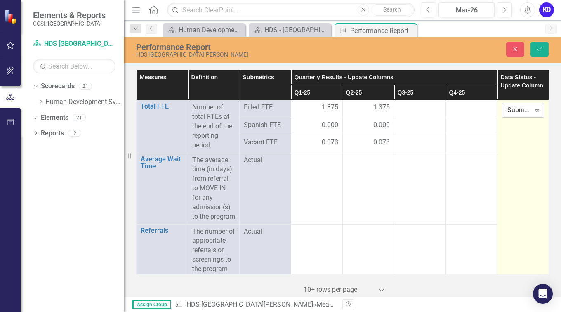
click at [535, 111] on icon at bounding box center [537, 110] width 4 height 2
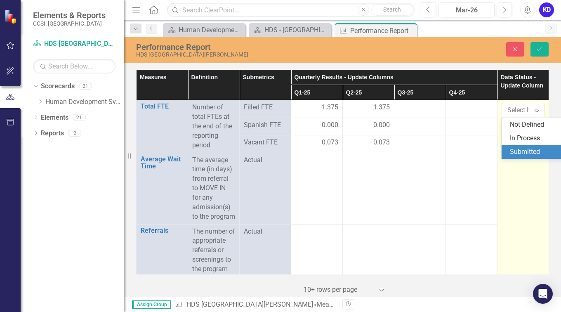
click at [525, 148] on div "Submitted" at bounding box center [536, 151] width 53 height 9
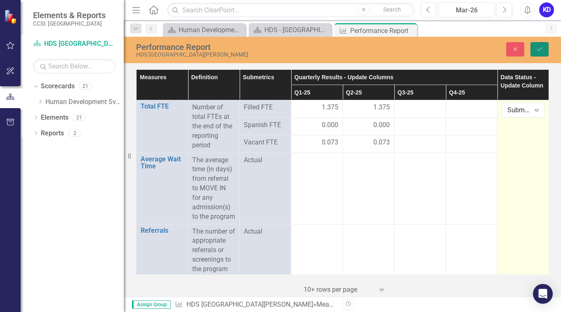
click at [542, 47] on icon "Save" at bounding box center [539, 49] width 7 height 6
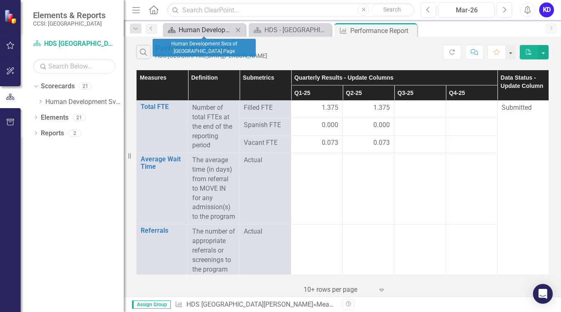
click at [213, 32] on div "Human Development Svcs of [GEOGRAPHIC_DATA] Page" at bounding box center [206, 30] width 54 height 10
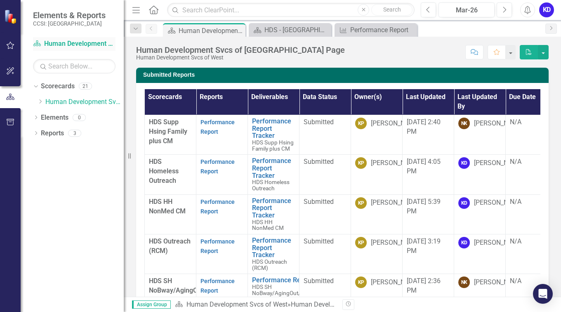
click at [88, 44] on link "Scorecard Human Development Svcs of West" at bounding box center [74, 43] width 82 height 9
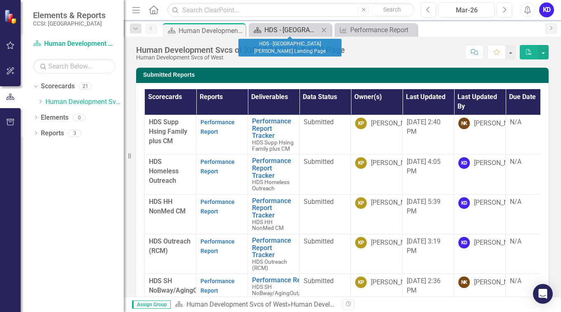
click at [299, 31] on div "HDS - [GEOGRAPHIC_DATA][PERSON_NAME] Landing Page" at bounding box center [291, 30] width 54 height 10
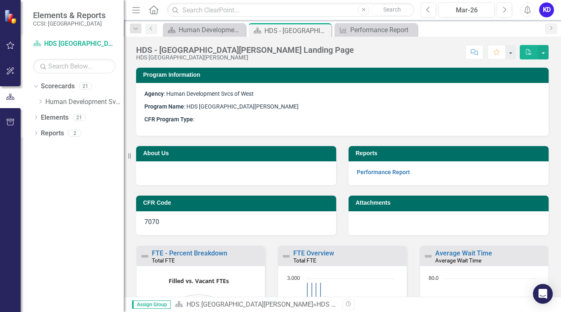
click at [384, 176] on p "Performance Report" at bounding box center [449, 171] width 184 height 9
click at [385, 31] on div "Performance Report" at bounding box center [377, 30] width 54 height 10
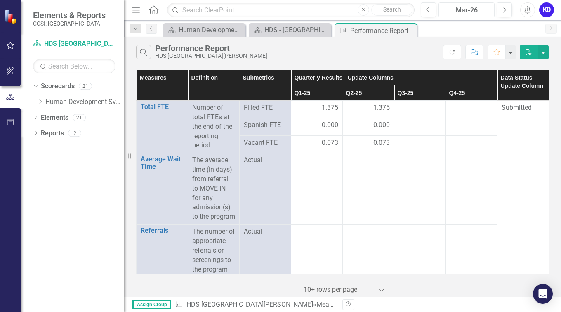
click at [482, 14] on div "Mar-26" at bounding box center [466, 10] width 50 height 10
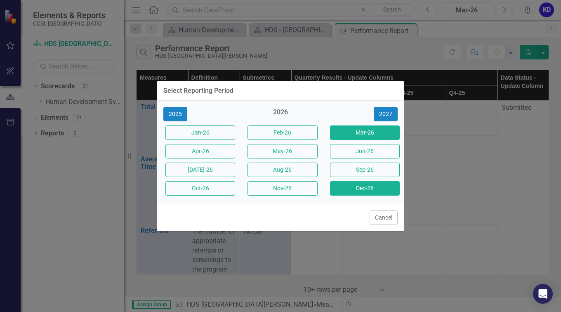
click at [361, 190] on button "Dec-26" at bounding box center [365, 188] width 70 height 14
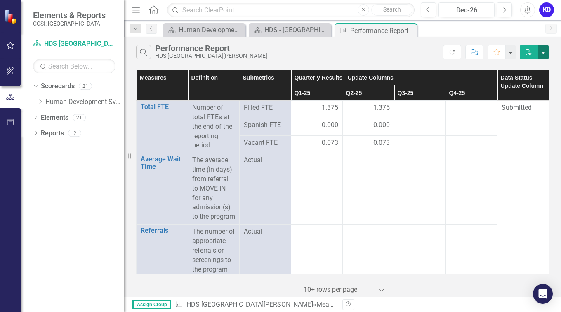
click at [544, 53] on button "button" at bounding box center [543, 52] width 11 height 14
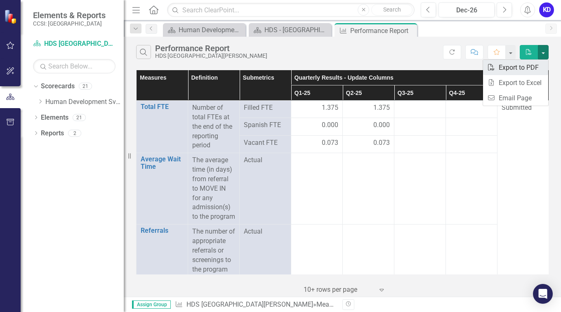
click at [510, 65] on link "PDF Export to PDF" at bounding box center [515, 67] width 65 height 15
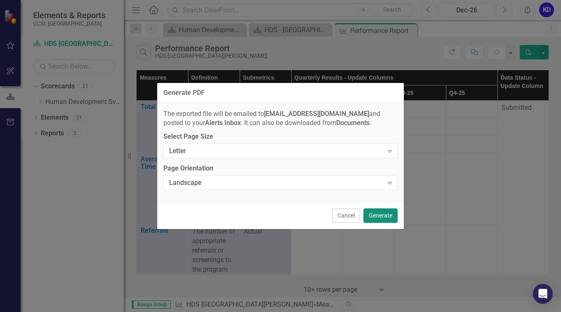
click at [382, 212] on button "Generate" at bounding box center [380, 215] width 34 height 14
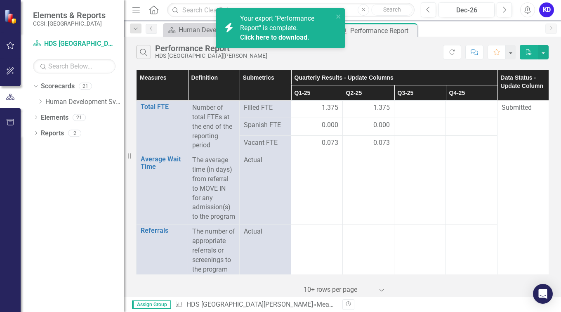
click at [272, 35] on link "Click here to download." at bounding box center [274, 37] width 69 height 8
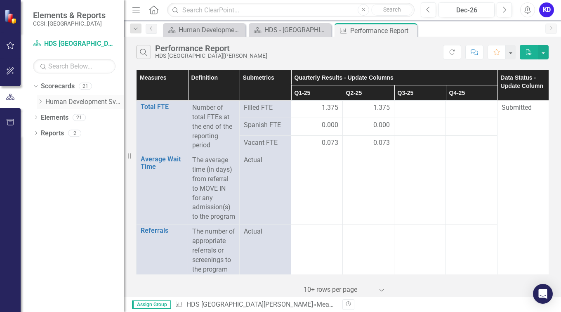
click at [41, 101] on icon at bounding box center [41, 101] width 2 height 4
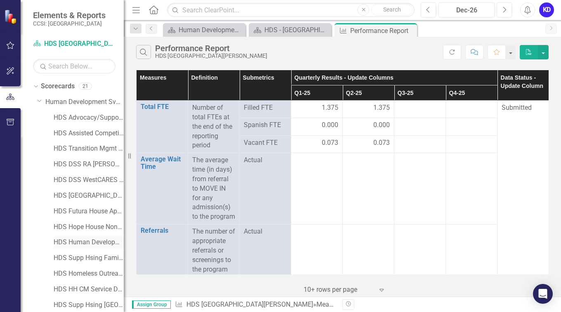
click at [91, 242] on link "HDS Human Development House" at bounding box center [89, 242] width 70 height 9
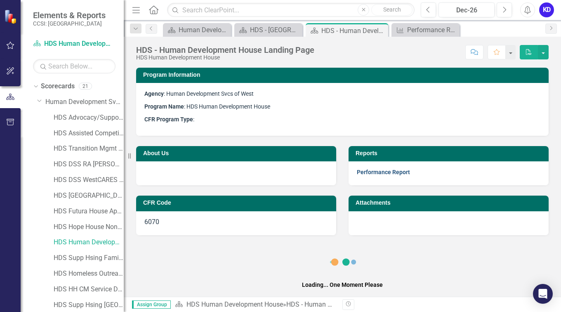
click at [387, 172] on link "Performance Report" at bounding box center [383, 172] width 53 height 7
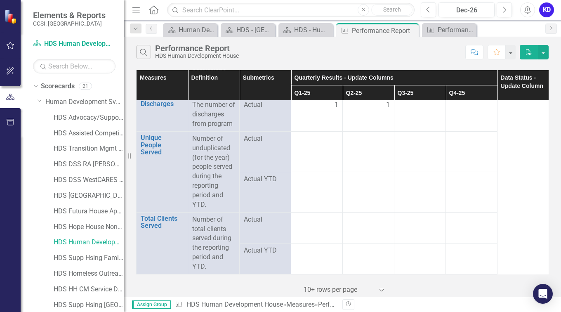
scroll to position [242, 0]
click at [316, 143] on div at bounding box center [316, 138] width 43 height 10
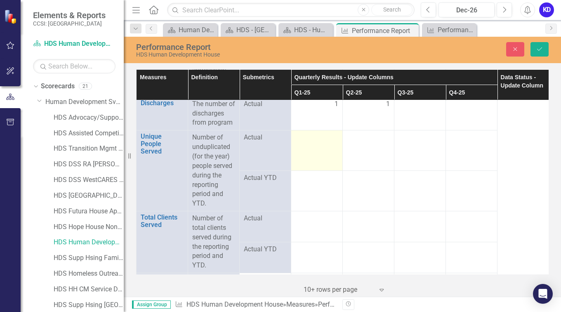
click at [316, 143] on div at bounding box center [316, 138] width 43 height 10
click at [316, 148] on input "number" at bounding box center [316, 140] width 43 height 15
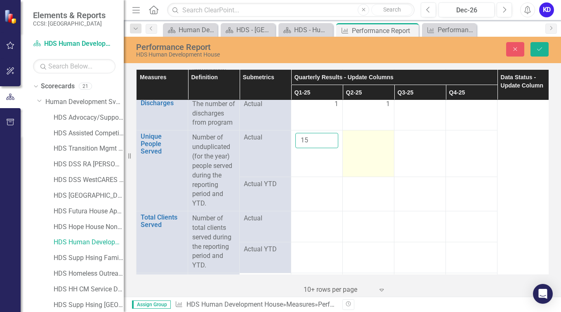
type input "15"
click at [363, 156] on td at bounding box center [369, 153] width 52 height 46
click at [363, 148] on input "number" at bounding box center [368, 140] width 43 height 15
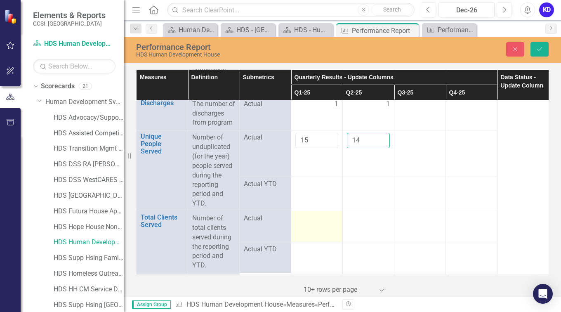
type input "14"
click at [304, 224] on div at bounding box center [316, 219] width 43 height 10
click at [304, 229] on div at bounding box center [316, 221] width 43 height 15
click at [304, 229] on input "number" at bounding box center [316, 221] width 43 height 15
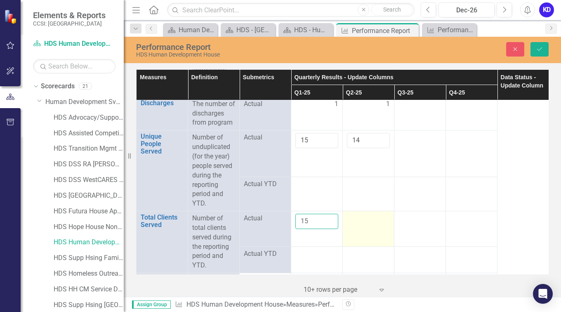
type input "15"
click at [358, 224] on div at bounding box center [368, 219] width 43 height 10
click at [358, 229] on div at bounding box center [368, 221] width 43 height 15
click at [358, 229] on input "number" at bounding box center [368, 221] width 43 height 15
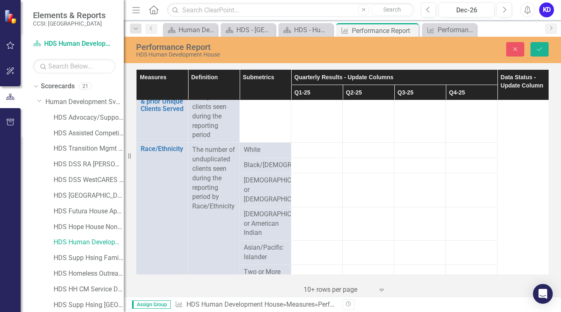
scroll to position [443, 0]
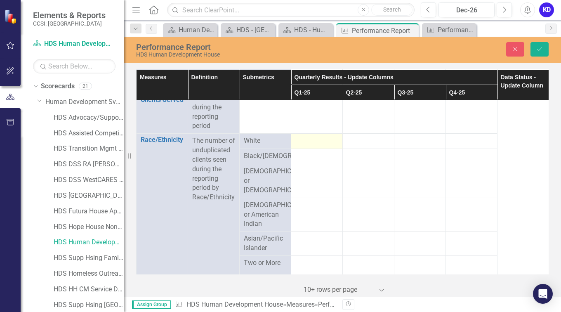
type input "14"
click at [321, 146] on div at bounding box center [316, 141] width 43 height 10
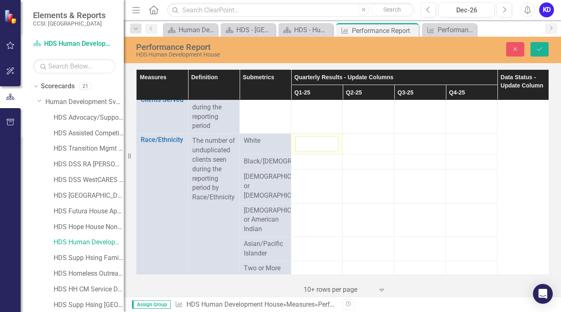
click at [321, 151] on div at bounding box center [316, 143] width 43 height 15
click at [321, 151] on input "number" at bounding box center [316, 143] width 43 height 15
type input "3"
click at [362, 146] on div at bounding box center [368, 141] width 43 height 10
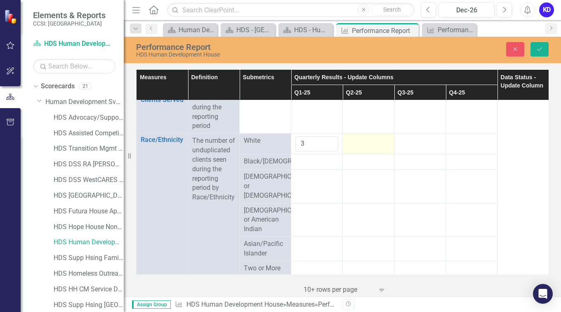
click at [362, 146] on div at bounding box center [368, 141] width 43 height 10
click at [362, 151] on input "number" at bounding box center [368, 143] width 43 height 15
type input "3"
click at [311, 167] on div at bounding box center [316, 162] width 43 height 10
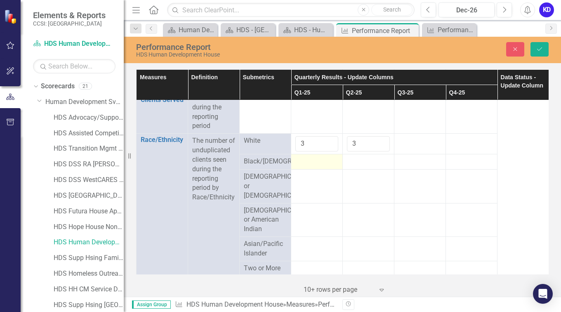
click at [311, 167] on div at bounding box center [316, 162] width 43 height 10
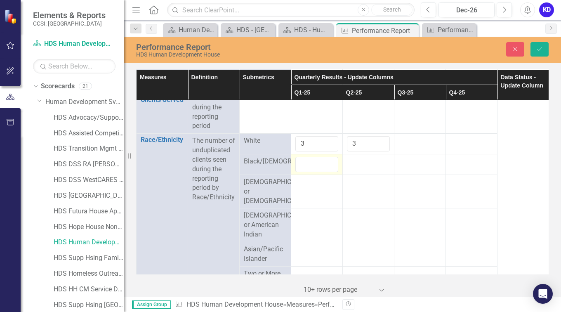
click at [311, 172] on input "number" at bounding box center [316, 164] width 43 height 15
type input "9"
click at [359, 167] on div at bounding box center [368, 162] width 43 height 10
click at [359, 172] on div at bounding box center [368, 164] width 43 height 15
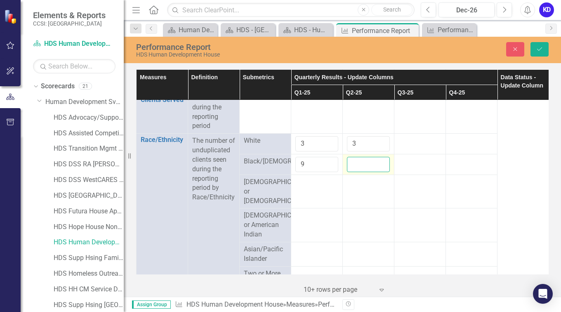
click at [359, 172] on input "number" at bounding box center [368, 164] width 43 height 15
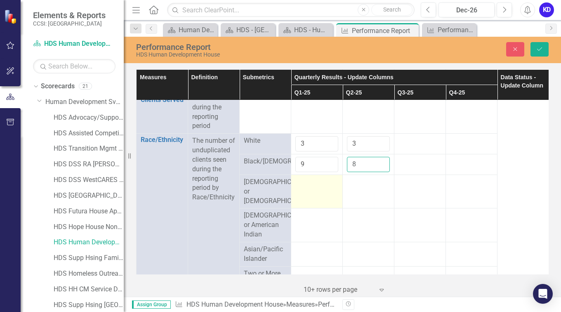
type input "8"
click at [308, 208] on td at bounding box center [317, 191] width 52 height 34
click at [308, 193] on input "number" at bounding box center [316, 184] width 43 height 15
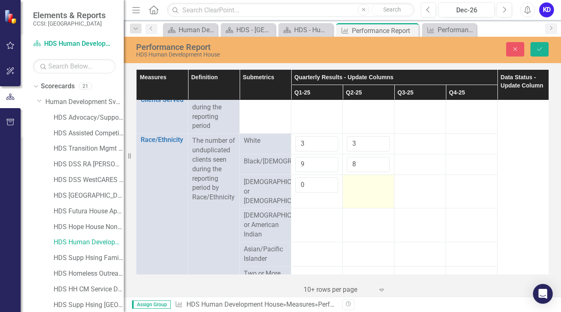
type input "0"
click at [363, 187] on div at bounding box center [368, 182] width 43 height 10
click at [363, 193] on div at bounding box center [368, 184] width 43 height 15
click at [363, 193] on input "number" at bounding box center [368, 184] width 43 height 15
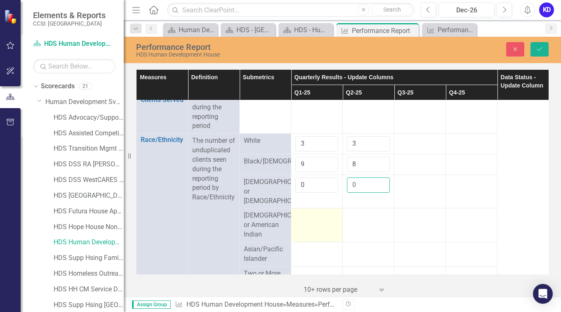
type input "0"
click at [310, 221] on div at bounding box center [316, 216] width 43 height 10
click at [310, 226] on div at bounding box center [316, 218] width 43 height 15
click at [310, 226] on input "number" at bounding box center [316, 218] width 43 height 15
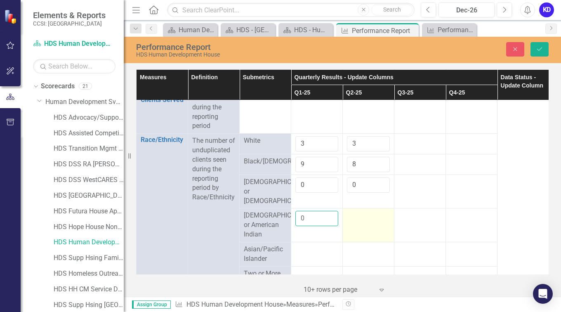
type input "0"
click at [355, 234] on td at bounding box center [369, 225] width 52 height 34
click at [355, 226] on input "number" at bounding box center [368, 218] width 43 height 15
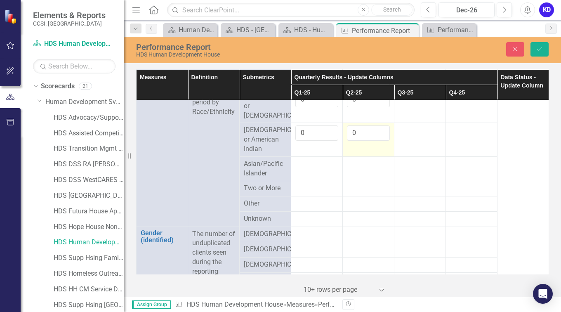
scroll to position [529, 0]
type input "0"
click at [302, 193] on div at bounding box center [316, 188] width 43 height 10
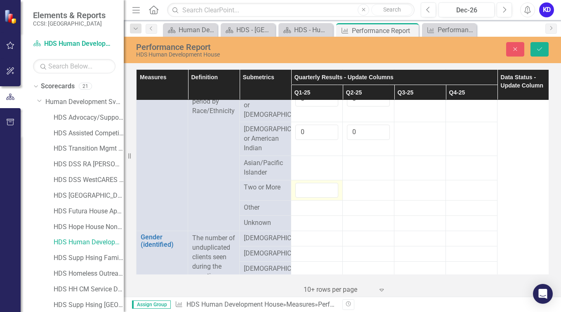
click at [302, 198] on div at bounding box center [316, 190] width 43 height 15
click at [302, 198] on input "number" at bounding box center [316, 190] width 43 height 15
type input "0"
click at [306, 168] on div at bounding box center [316, 163] width 43 height 10
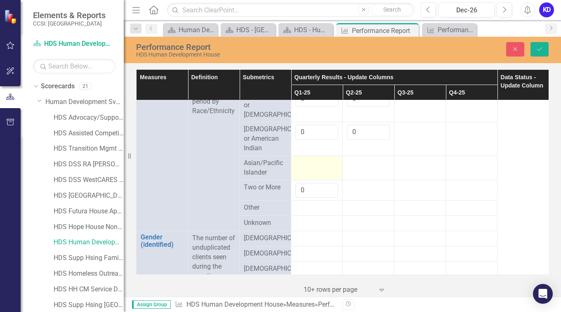
click at [306, 168] on div at bounding box center [316, 163] width 43 height 10
click at [306, 174] on input "number" at bounding box center [316, 165] width 43 height 15
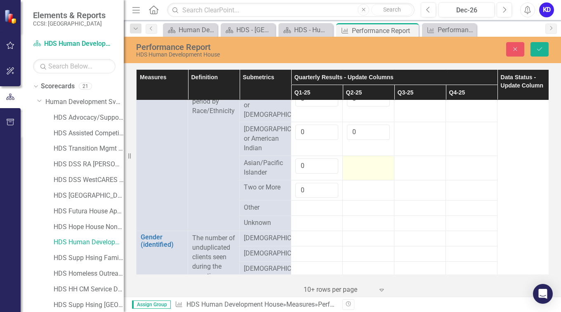
type input "0"
click at [357, 168] on div at bounding box center [368, 163] width 43 height 10
click at [357, 174] on div at bounding box center [368, 165] width 43 height 15
click at [357, 174] on input "number" at bounding box center [368, 165] width 43 height 15
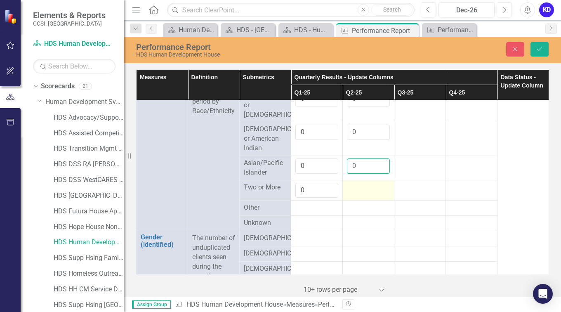
type input "0"
click at [356, 193] on div at bounding box center [368, 188] width 43 height 10
click at [356, 198] on div at bounding box center [368, 190] width 43 height 15
click at [356, 198] on input "number" at bounding box center [368, 190] width 43 height 15
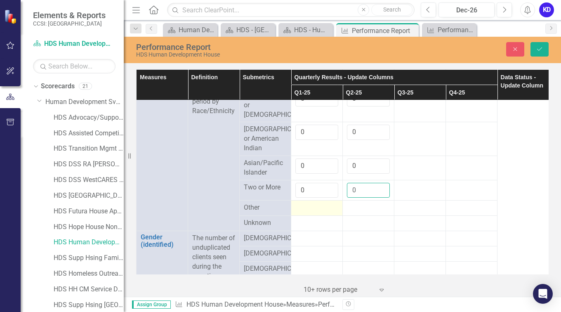
type input "0"
click at [320, 213] on div at bounding box center [316, 208] width 43 height 10
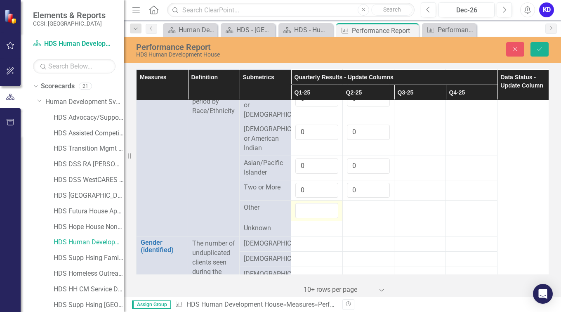
click at [320, 218] on input "number" at bounding box center [316, 210] width 43 height 15
type input "1"
click at [361, 213] on div at bounding box center [368, 208] width 43 height 10
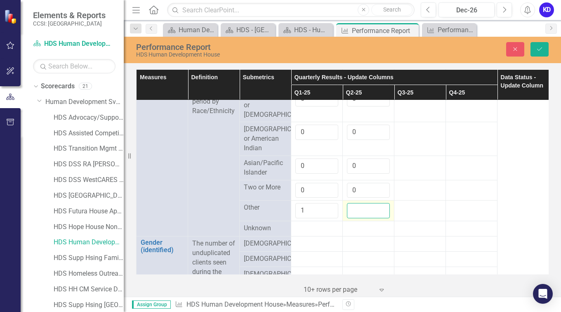
click at [361, 218] on input "number" at bounding box center [368, 210] width 43 height 15
type input "1"
click at [312, 233] on div at bounding box center [316, 229] width 43 height 10
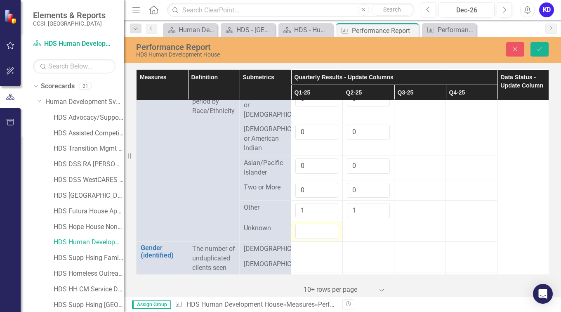
click at [312, 239] on input "number" at bounding box center [316, 231] width 43 height 15
type input "0"
click at [357, 233] on div at bounding box center [368, 229] width 43 height 10
click at [357, 239] on div at bounding box center [368, 231] width 43 height 15
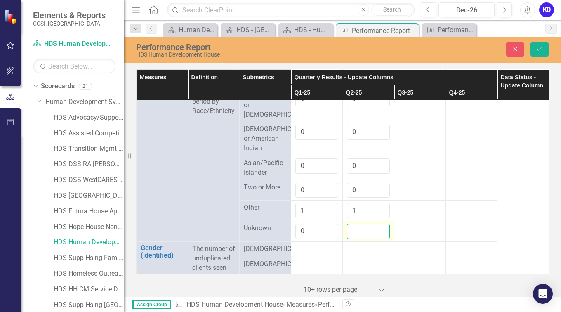
click at [357, 239] on input "number" at bounding box center [368, 231] width 43 height 15
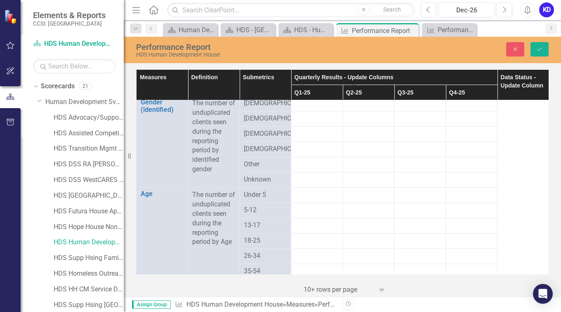
scroll to position [683, 0]
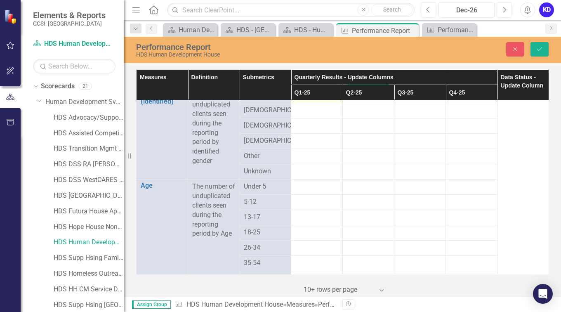
type input "0"
click at [302, 100] on div at bounding box center [316, 95] width 43 height 10
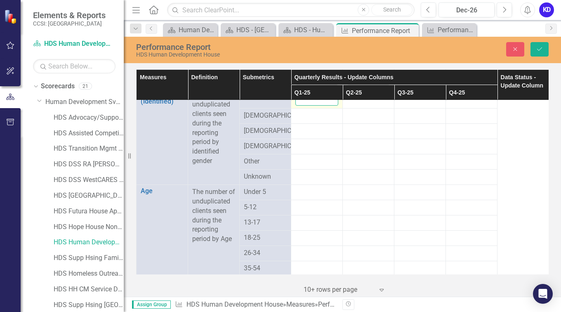
click at [302, 106] on input "number" at bounding box center [316, 97] width 43 height 15
type input "15"
click at [356, 108] on td at bounding box center [369, 98] width 52 height 21
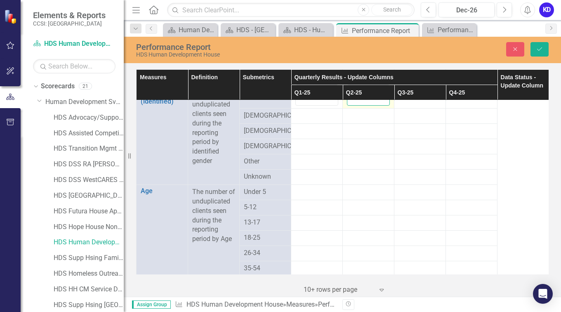
click at [356, 106] on input "number" at bounding box center [368, 97] width 43 height 15
type input "15"
click at [317, 121] on div at bounding box center [316, 116] width 43 height 10
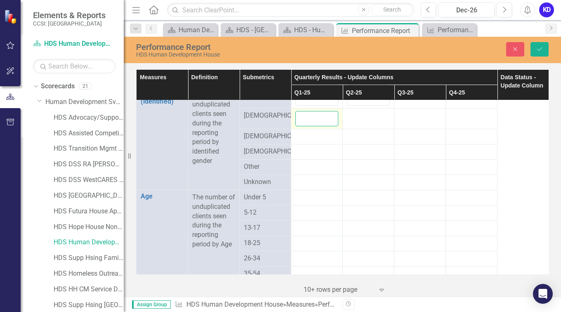
click at [317, 126] on input "number" at bounding box center [316, 118] width 43 height 15
type input "0"
click at [313, 141] on div at bounding box center [316, 137] width 43 height 10
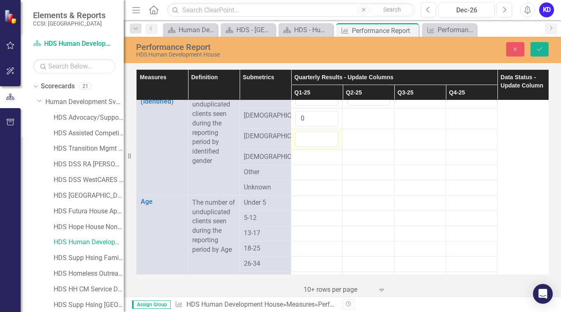
click at [313, 147] on input "number" at bounding box center [316, 139] width 43 height 15
type input "0"
click at [306, 162] on div at bounding box center [316, 157] width 43 height 10
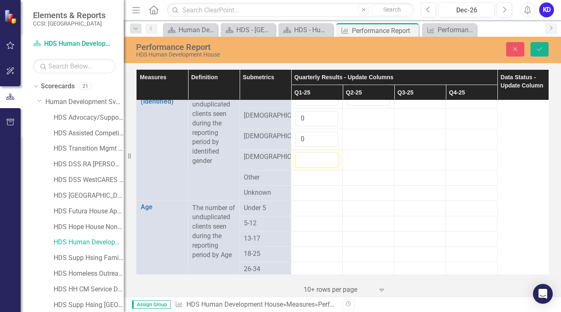
click at [306, 167] on div at bounding box center [316, 159] width 43 height 15
click at [306, 167] on input "number" at bounding box center [316, 159] width 43 height 15
type input "0"
click at [302, 183] on div at bounding box center [316, 178] width 43 height 10
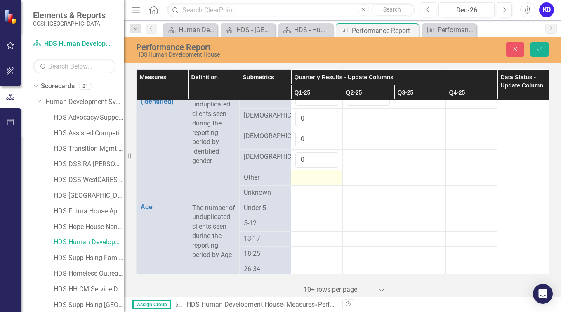
click at [302, 183] on div at bounding box center [316, 178] width 43 height 10
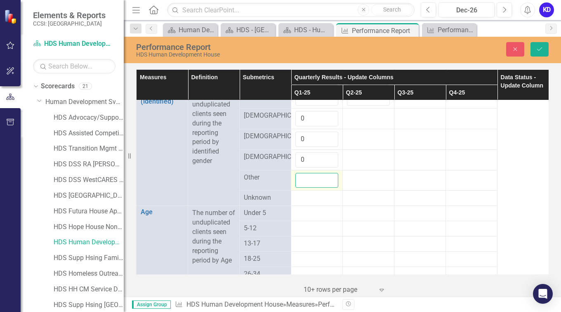
click at [302, 188] on input "number" at bounding box center [316, 180] width 43 height 15
type input "0"
click at [301, 203] on div at bounding box center [316, 198] width 43 height 10
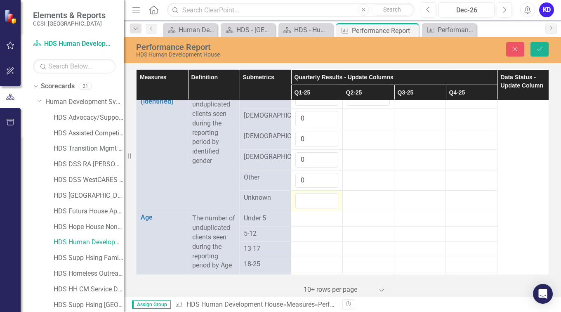
click at [301, 208] on div at bounding box center [316, 200] width 43 height 15
click at [301, 208] on input "number" at bounding box center [316, 200] width 43 height 15
type input "0"
click at [302, 224] on div at bounding box center [316, 219] width 43 height 10
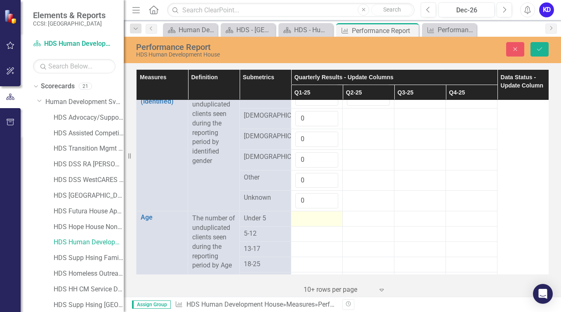
click at [302, 224] on div at bounding box center [316, 219] width 43 height 10
click at [302, 229] on input "number" at bounding box center [316, 221] width 43 height 15
type input "0"
click at [302, 244] on div at bounding box center [316, 239] width 43 height 10
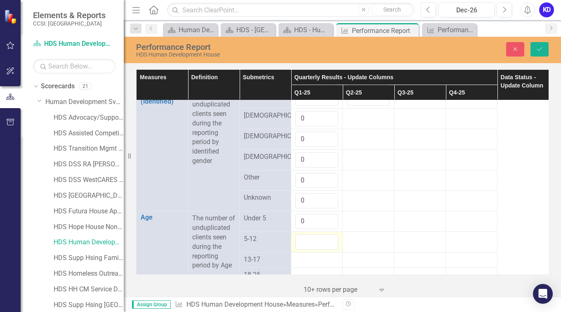
click at [302, 250] on div at bounding box center [316, 241] width 43 height 15
click at [302, 250] on input "number" at bounding box center [316, 241] width 43 height 15
type input "0"
click at [358, 244] on div at bounding box center [368, 239] width 43 height 10
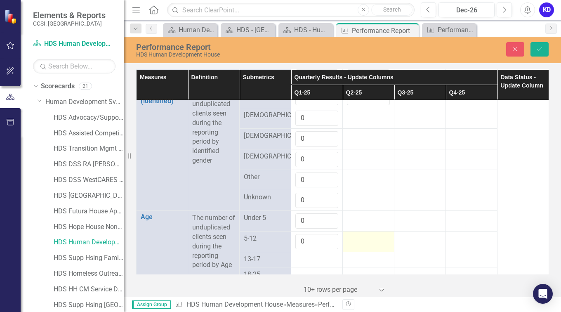
click at [358, 244] on div at bounding box center [368, 239] width 43 height 10
click at [358, 249] on div at bounding box center [368, 241] width 43 height 15
click at [358, 249] on input "number" at bounding box center [368, 241] width 43 height 15
type input "0"
click at [357, 223] on div at bounding box center [368, 218] width 43 height 10
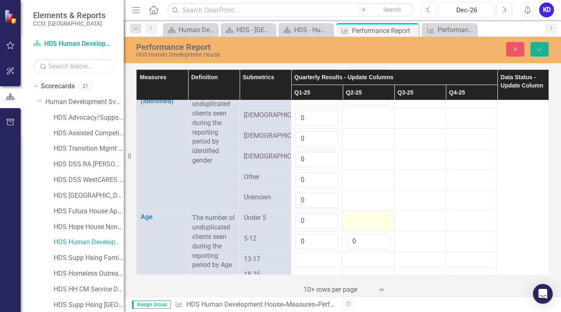
click at [357, 223] on div at bounding box center [368, 218] width 43 height 10
click at [357, 229] on div at bounding box center [368, 220] width 43 height 15
click at [357, 229] on input "number" at bounding box center [368, 220] width 43 height 15
type input "0"
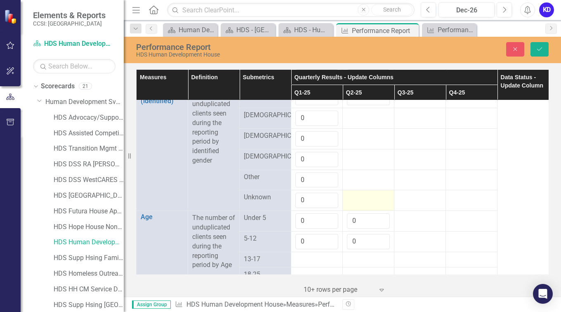
click at [356, 203] on div at bounding box center [368, 198] width 43 height 10
click at [356, 208] on input "number" at bounding box center [368, 200] width 43 height 15
type input "0"
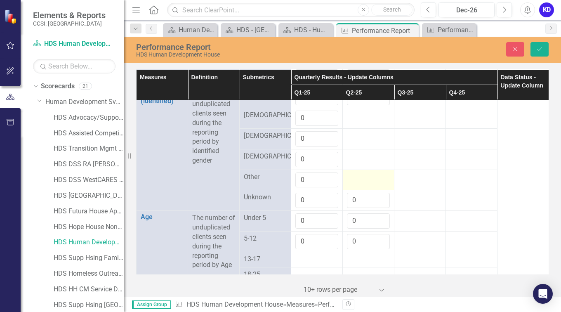
click at [354, 182] on div at bounding box center [368, 177] width 43 height 10
click at [354, 188] on input "number" at bounding box center [368, 179] width 43 height 15
type input "0"
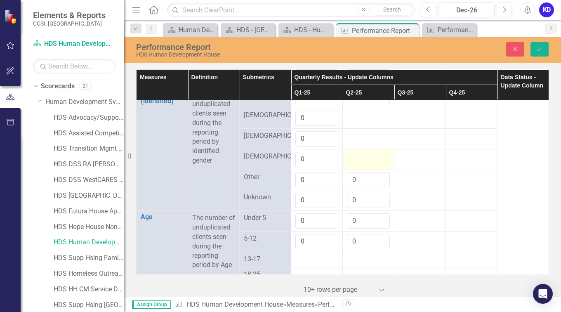
click at [354, 162] on div at bounding box center [368, 157] width 43 height 10
click at [354, 167] on div at bounding box center [368, 159] width 43 height 15
click at [354, 167] on input "number" at bounding box center [368, 159] width 43 height 15
type input "0"
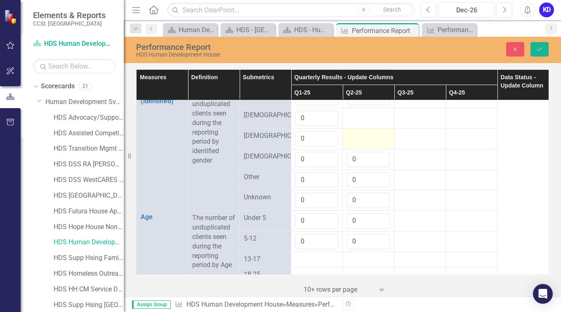
click at [351, 141] on div at bounding box center [368, 136] width 43 height 10
click at [351, 146] on input "number" at bounding box center [368, 138] width 43 height 15
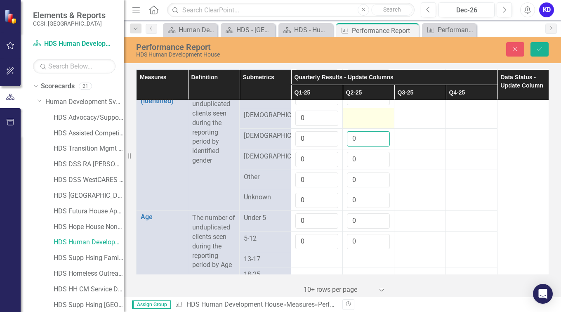
type input "0"
click at [356, 120] on div at bounding box center [368, 116] width 43 height 10
click at [356, 126] on div at bounding box center [368, 118] width 43 height 15
click at [356, 126] on input "number" at bounding box center [368, 118] width 43 height 15
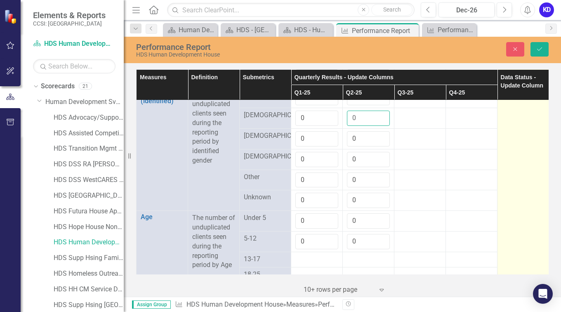
type input "0"
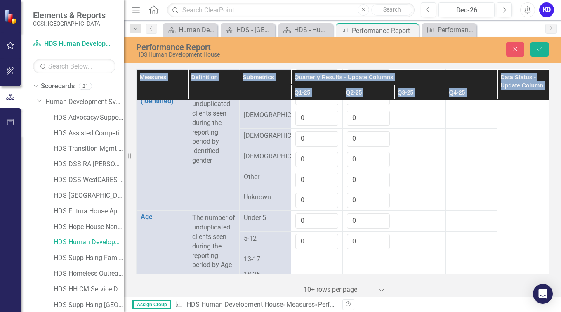
scroll to position [684, 7]
drag, startPoint x: 542, startPoint y: 166, endPoint x: 543, endPoint y: 182, distance: 16.2
click at [543, 182] on div "Measures Definition Submetrics Quarterly Results - Update Columns Data Status -…" at bounding box center [342, 171] width 412 height 205
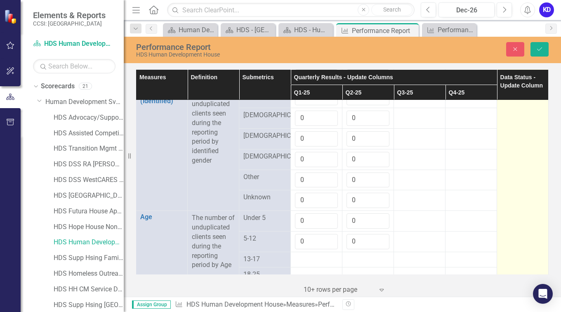
drag, startPoint x: 543, startPoint y: 182, endPoint x: 515, endPoint y: 188, distance: 29.0
click at [515, 188] on td "In Process" at bounding box center [523, 197] width 52 height 1561
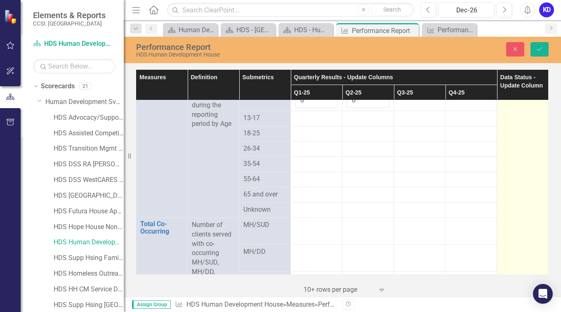
scroll to position [823, 7]
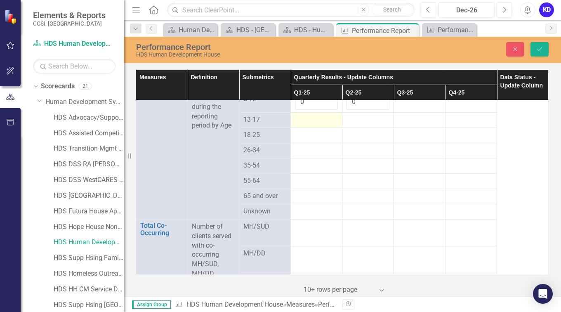
click at [305, 125] on div at bounding box center [316, 120] width 43 height 10
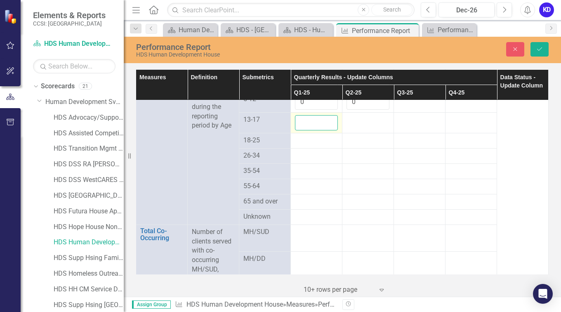
click at [305, 130] on input "number" at bounding box center [316, 122] width 43 height 15
type input "0"
click at [347, 125] on div at bounding box center [367, 120] width 43 height 10
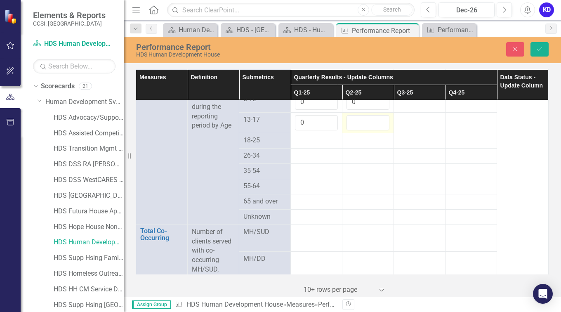
click at [347, 130] on input "number" at bounding box center [367, 122] width 43 height 15
type input "0"
click at [299, 146] on div at bounding box center [316, 141] width 43 height 10
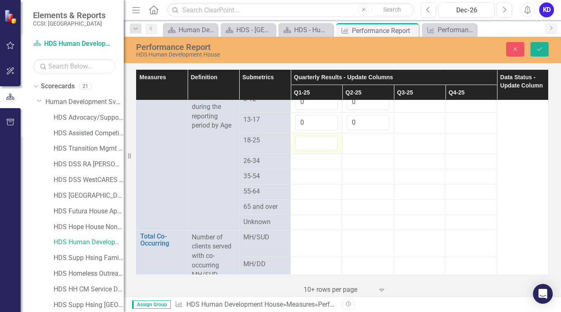
click at [299, 151] on input "number" at bounding box center [316, 143] width 43 height 15
type input "1"
click at [345, 153] on td at bounding box center [368, 143] width 52 height 21
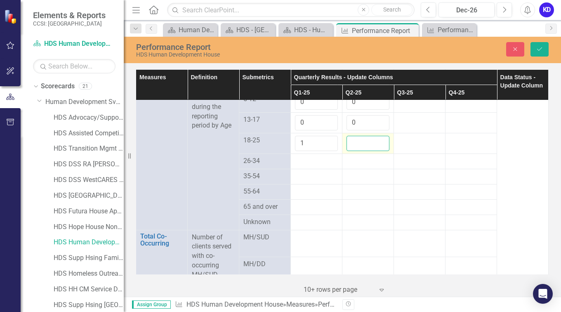
click at [346, 151] on input "number" at bounding box center [367, 143] width 43 height 15
type input "1"
click at [300, 166] on div at bounding box center [316, 161] width 43 height 10
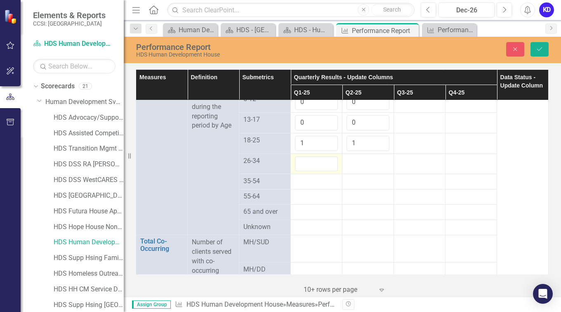
click at [300, 172] on div at bounding box center [316, 163] width 43 height 15
click at [300, 172] on input "number" at bounding box center [316, 163] width 43 height 15
type input "2"
click at [347, 166] on div at bounding box center [367, 161] width 43 height 10
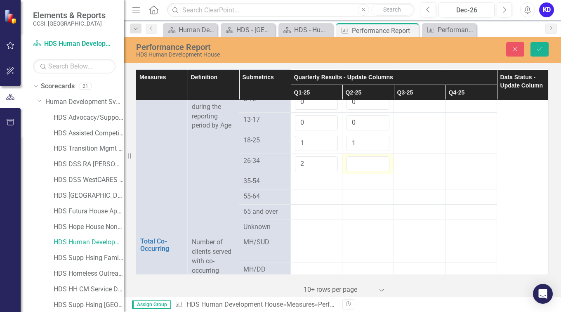
click at [347, 172] on div at bounding box center [367, 163] width 43 height 15
click at [347, 172] on input "number" at bounding box center [367, 163] width 43 height 15
type input "2"
click at [303, 186] on div at bounding box center [316, 182] width 43 height 10
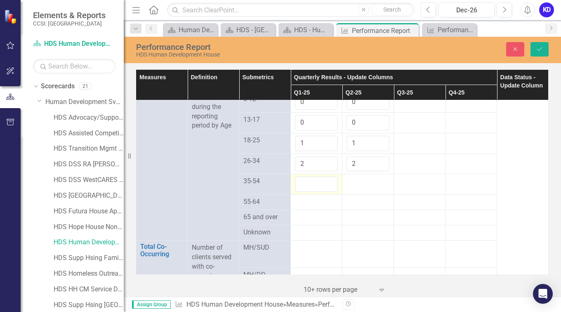
click at [303, 192] on div at bounding box center [316, 184] width 43 height 15
click at [303, 192] on input "number" at bounding box center [316, 184] width 43 height 15
type input "8"
click at [351, 195] on td at bounding box center [368, 184] width 52 height 21
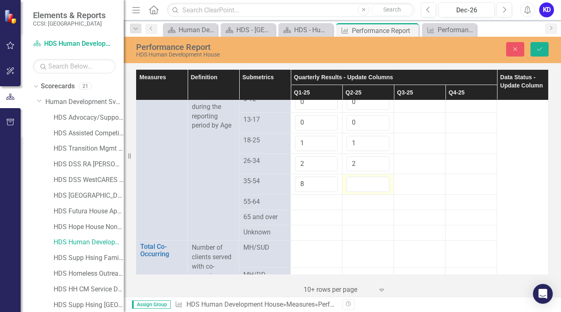
click at [351, 195] on td at bounding box center [368, 184] width 52 height 21
click at [351, 192] on input "number" at bounding box center [367, 184] width 43 height 15
type input "7"
click at [297, 207] on div at bounding box center [316, 202] width 43 height 10
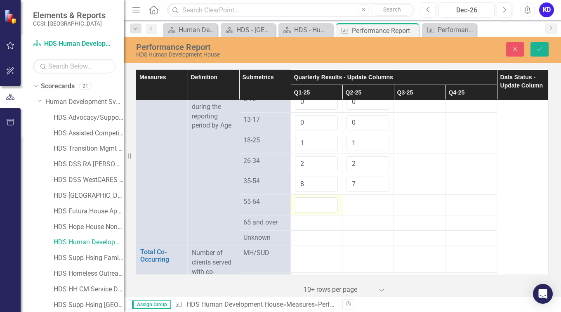
click at [297, 212] on div at bounding box center [316, 204] width 43 height 15
click at [297, 212] on input "number" at bounding box center [316, 204] width 43 height 15
type input "3"
click at [346, 207] on div at bounding box center [367, 202] width 43 height 10
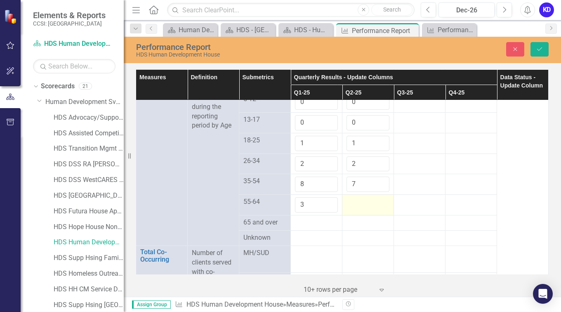
click at [346, 207] on div at bounding box center [367, 202] width 43 height 10
click at [346, 212] on input "number" at bounding box center [367, 204] width 43 height 15
type input "3"
click at [305, 228] on div at bounding box center [316, 223] width 43 height 10
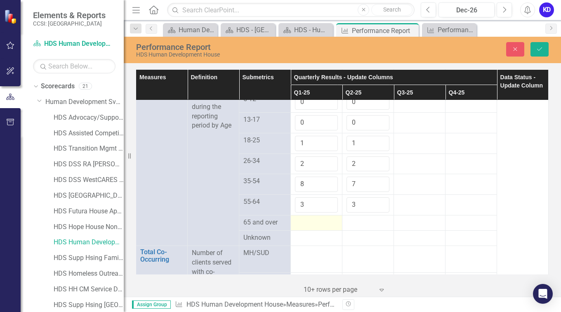
click at [305, 228] on div at bounding box center [316, 223] width 43 height 10
click at [305, 233] on div at bounding box center [316, 225] width 43 height 15
click at [305, 233] on input "number" at bounding box center [316, 225] width 43 height 15
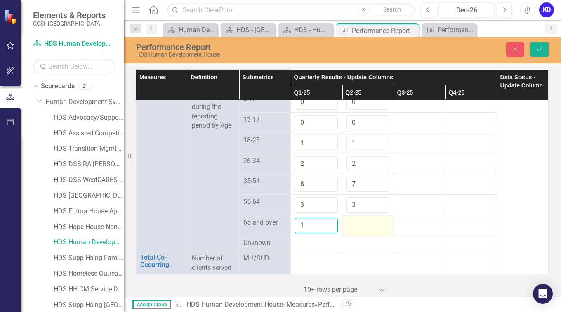
type input "1"
click at [365, 228] on div at bounding box center [367, 223] width 43 height 10
click at [365, 233] on input "number" at bounding box center [367, 225] width 43 height 15
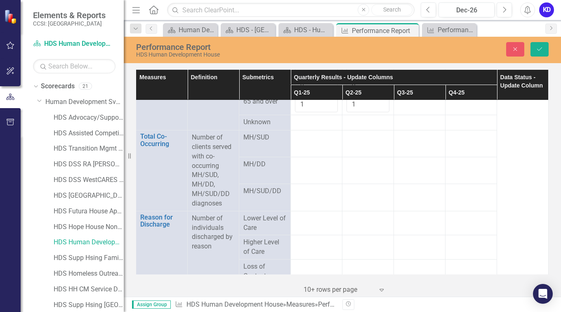
scroll to position [961, 7]
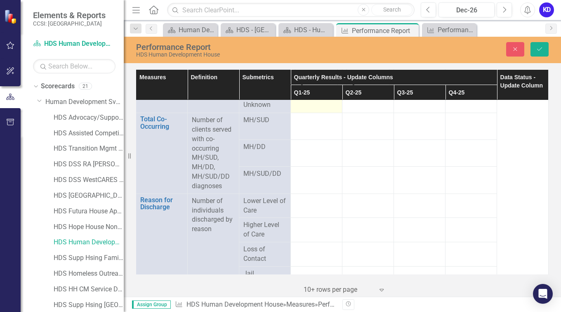
type input "1"
click at [299, 110] on div at bounding box center [316, 105] width 43 height 10
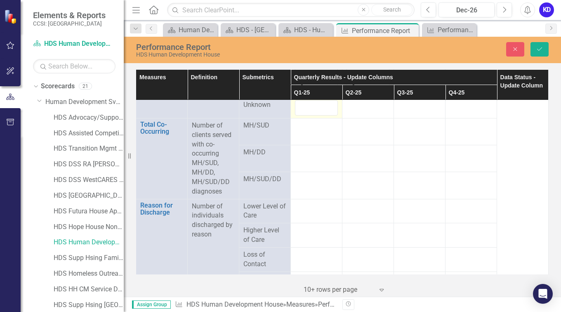
click at [299, 115] on input "number" at bounding box center [316, 107] width 43 height 15
type input "0"
click at [346, 110] on div at bounding box center [367, 105] width 43 height 10
click at [346, 115] on div at bounding box center [367, 107] width 43 height 15
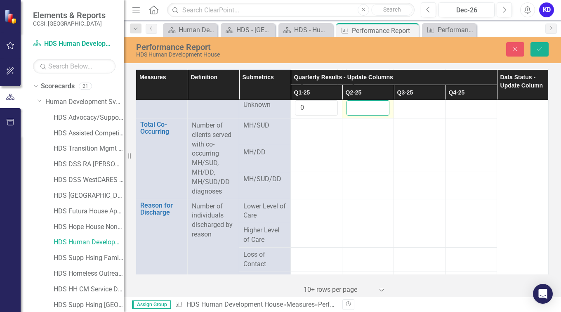
click at [346, 115] on input "number" at bounding box center [367, 107] width 43 height 15
type input "0"
click at [306, 145] on td at bounding box center [317, 131] width 52 height 27
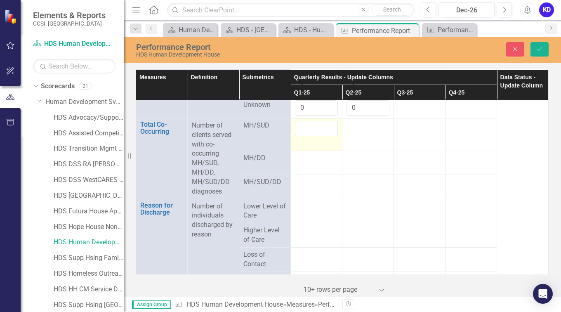
click at [306, 136] on input "number" at bounding box center [316, 128] width 43 height 15
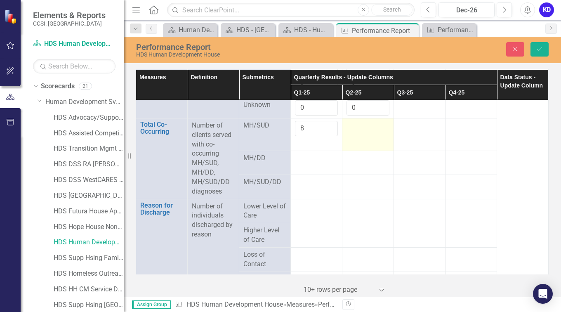
type input "8"
click at [353, 131] on div at bounding box center [367, 126] width 43 height 10
click at [353, 136] on input "number" at bounding box center [367, 128] width 43 height 15
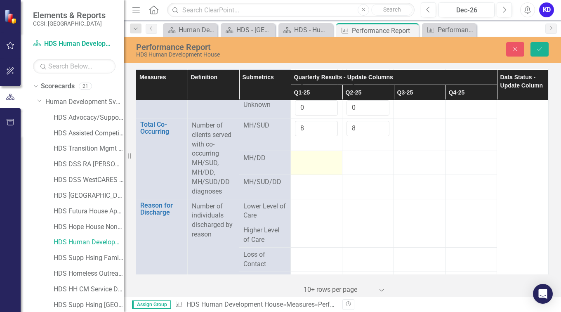
type input "8"
click at [308, 163] on div at bounding box center [316, 158] width 43 height 10
click at [308, 165] on div at bounding box center [316, 157] width 43 height 15
click at [308, 165] on input "number" at bounding box center [316, 157] width 43 height 15
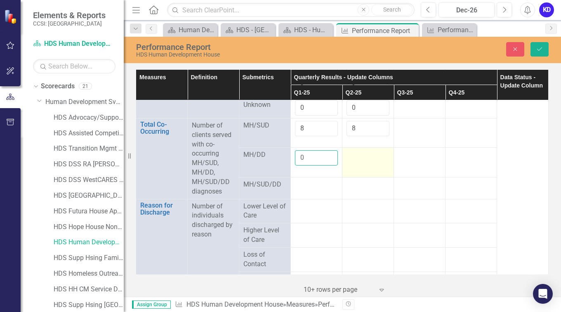
type input "0"
click at [351, 160] on div at bounding box center [367, 155] width 43 height 10
click at [351, 165] on div at bounding box center [367, 157] width 43 height 15
click at [351, 165] on input "number" at bounding box center [367, 157] width 43 height 15
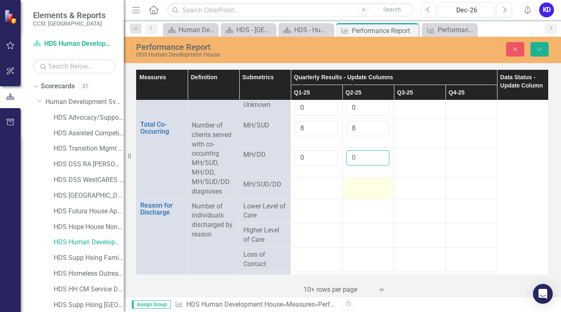
type input "0"
click at [347, 190] on div at bounding box center [367, 185] width 43 height 10
click at [351, 190] on div at bounding box center [367, 185] width 43 height 10
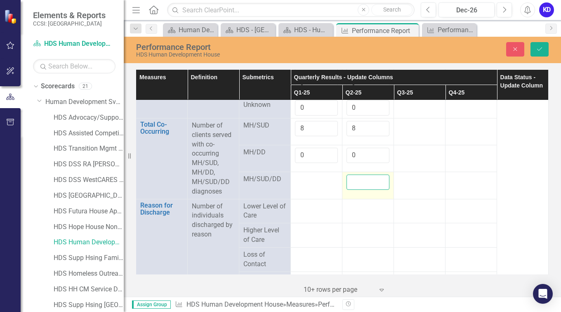
click at [351, 190] on input "number" at bounding box center [367, 181] width 43 height 15
type input "0"
click at [306, 184] on div at bounding box center [316, 179] width 43 height 10
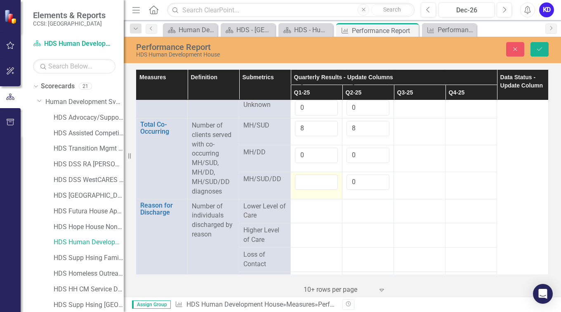
click at [306, 190] on input "number" at bounding box center [316, 181] width 43 height 15
type input "0"
click at [299, 247] on td at bounding box center [317, 235] width 52 height 24
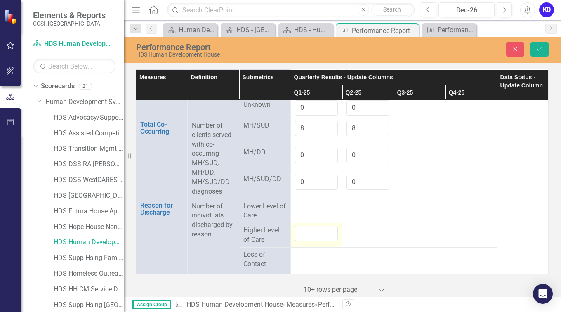
click at [299, 241] on input "number" at bounding box center [316, 233] width 43 height 15
type input "1"
click at [298, 212] on div at bounding box center [316, 207] width 43 height 10
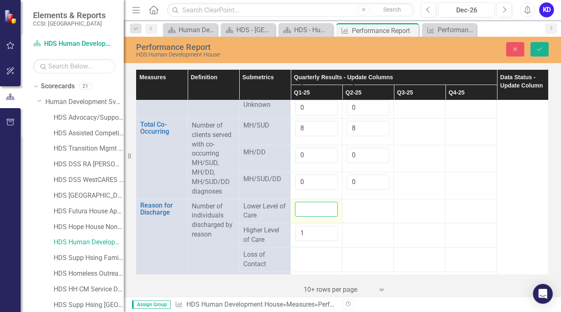
click at [295, 217] on input "number" at bounding box center [316, 209] width 43 height 15
type input "0"
click at [354, 212] on div at bounding box center [367, 207] width 43 height 10
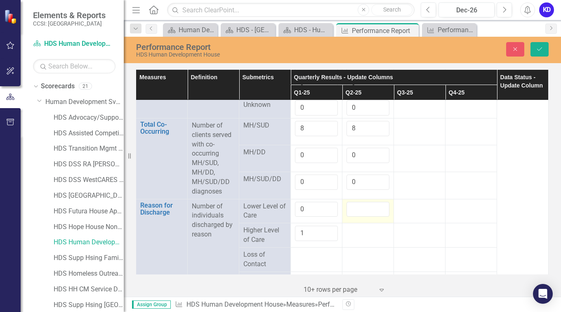
click at [354, 217] on input "number" at bounding box center [367, 209] width 43 height 15
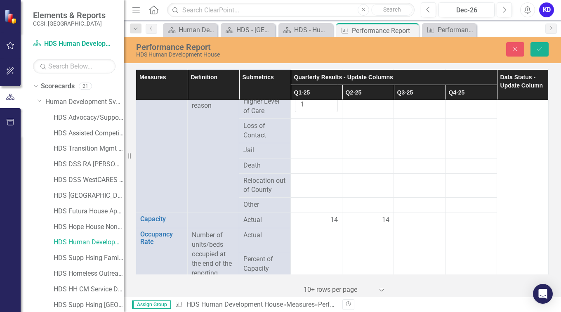
scroll to position [1093, 7]
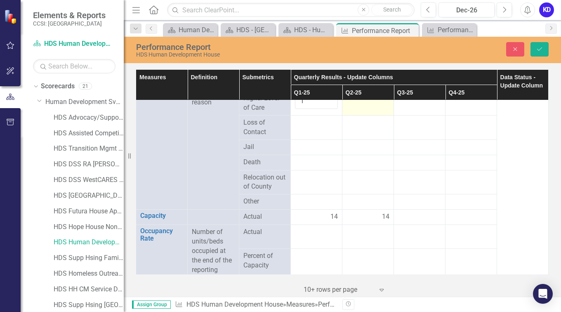
type input "0"
click at [347, 115] on td at bounding box center [368, 103] width 52 height 24
click at [347, 109] on input "number" at bounding box center [367, 101] width 43 height 15
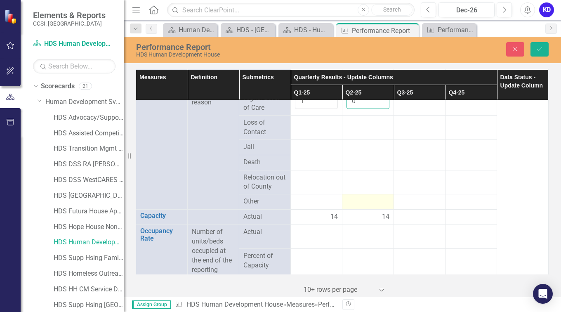
type input "0"
click at [368, 207] on div at bounding box center [367, 202] width 43 height 10
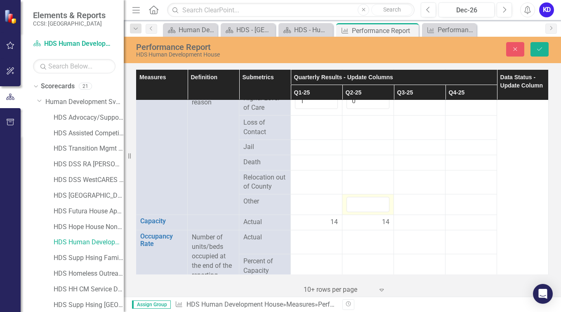
click at [368, 212] on div at bounding box center [367, 204] width 43 height 15
click at [368, 212] on input "number" at bounding box center [367, 204] width 43 height 15
type input "1"
click at [309, 207] on div at bounding box center [316, 202] width 43 height 10
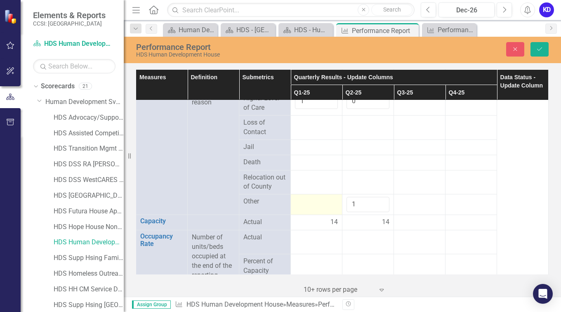
click at [309, 207] on div at bounding box center [316, 202] width 43 height 10
click at [309, 212] on input "number" at bounding box center [316, 204] width 43 height 15
type input "0"
click at [302, 194] on td at bounding box center [317, 182] width 52 height 24
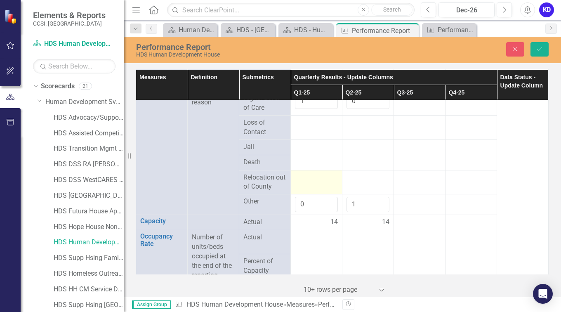
click at [302, 194] on td at bounding box center [317, 182] width 52 height 24
click at [302, 188] on input "number" at bounding box center [316, 180] width 43 height 15
type input "0"
click at [300, 167] on div at bounding box center [316, 163] width 43 height 10
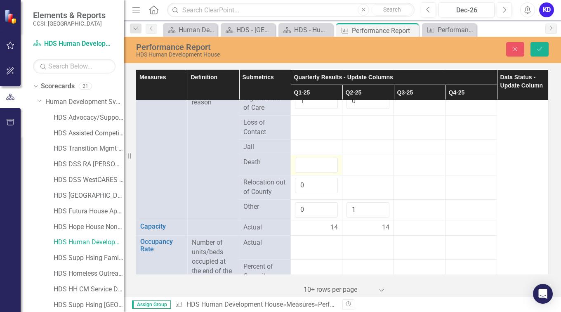
click at [300, 173] on div at bounding box center [316, 165] width 43 height 15
click at [300, 173] on input "number" at bounding box center [316, 165] width 43 height 15
type input "0"
click at [298, 152] on div at bounding box center [316, 147] width 43 height 10
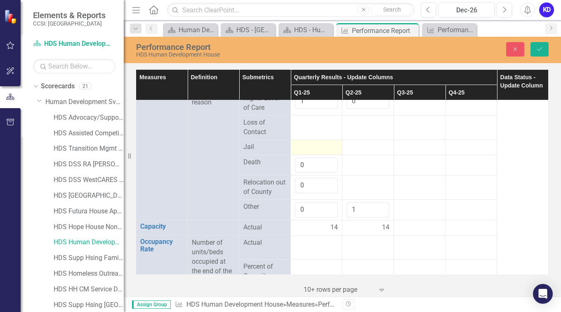
click at [298, 152] on div at bounding box center [316, 147] width 43 height 10
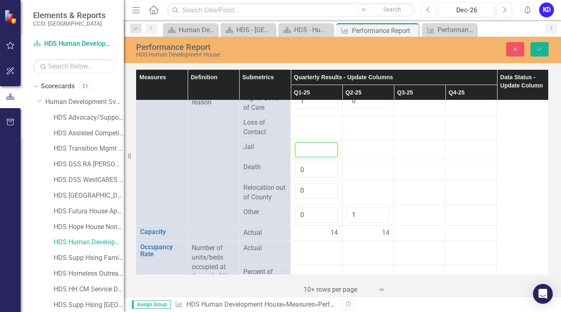
click at [298, 158] on input "number" at bounding box center [316, 149] width 43 height 15
type input "0"
click at [296, 128] on div at bounding box center [316, 123] width 43 height 10
click at [301, 139] on td at bounding box center [317, 127] width 52 height 24
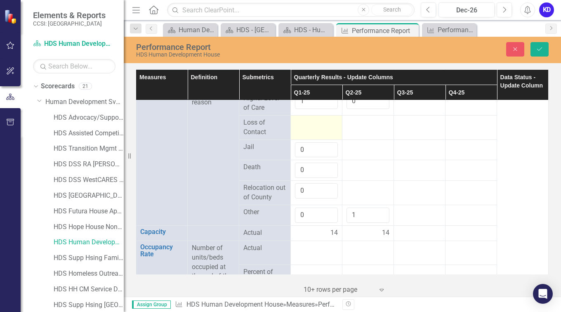
click at [301, 139] on td at bounding box center [317, 127] width 52 height 24
click at [301, 133] on input "number" at bounding box center [316, 125] width 43 height 15
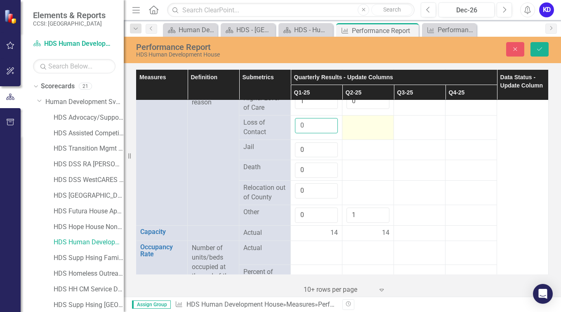
type input "0"
click at [351, 139] on td at bounding box center [368, 127] width 52 height 24
click at [351, 133] on input "number" at bounding box center [367, 125] width 43 height 15
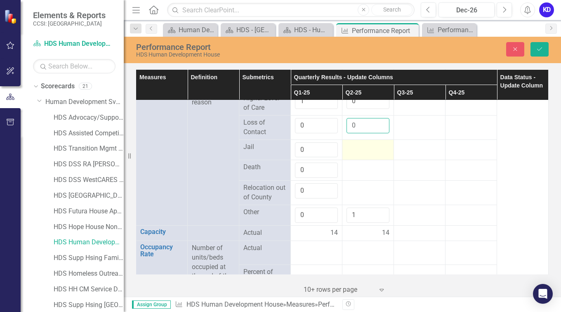
type input "0"
click at [353, 152] on div at bounding box center [367, 147] width 43 height 10
click at [353, 158] on input "number" at bounding box center [367, 149] width 43 height 15
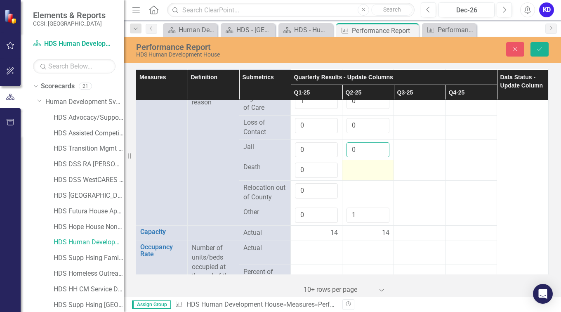
type input "0"
click at [352, 172] on div at bounding box center [367, 168] width 43 height 10
click at [351, 178] on input "number" at bounding box center [367, 170] width 43 height 15
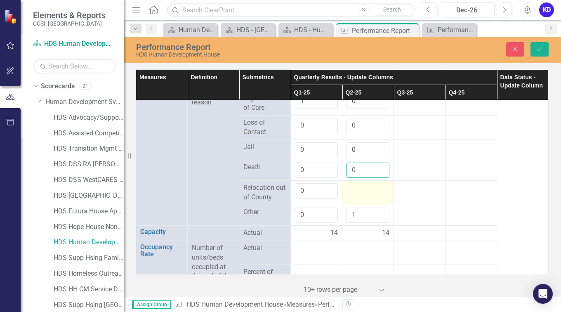
type input "0"
click at [350, 193] on div at bounding box center [367, 188] width 43 height 10
click at [350, 198] on input "number" at bounding box center [367, 190] width 43 height 15
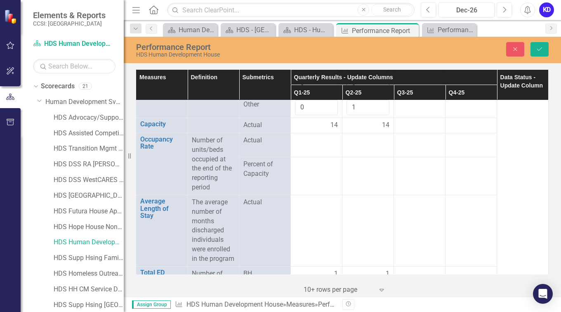
scroll to position [1203, 7]
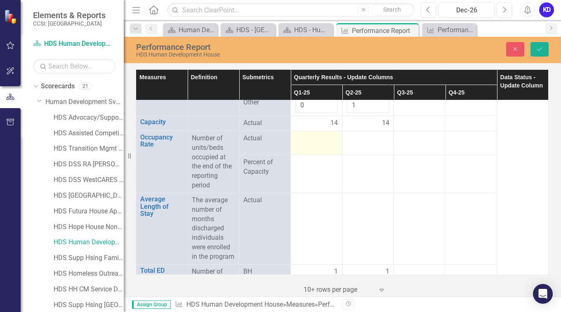
type input "0"
click at [304, 155] on td at bounding box center [317, 143] width 52 height 24
click at [304, 149] on input "number" at bounding box center [316, 141] width 43 height 15
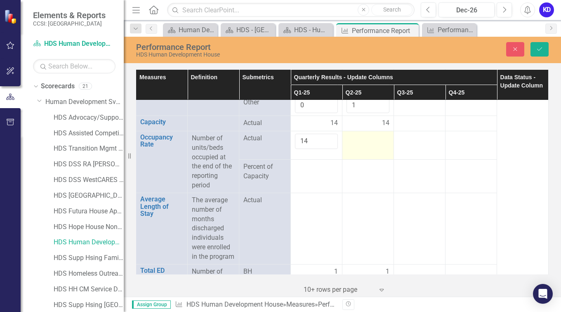
type input "14"
click at [375, 144] on div at bounding box center [367, 139] width 43 height 10
click at [375, 149] on input "1" at bounding box center [367, 141] width 43 height 15
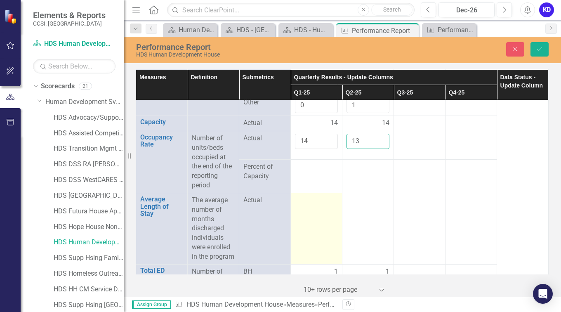
type input "13"
click at [308, 231] on td at bounding box center [317, 228] width 52 height 71
click at [308, 211] on input "number" at bounding box center [316, 203] width 43 height 15
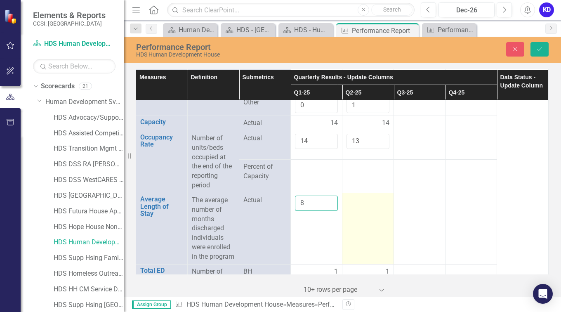
type input "8"
click at [352, 229] on td at bounding box center [368, 228] width 52 height 71
click at [352, 211] on input "number" at bounding box center [367, 203] width 43 height 15
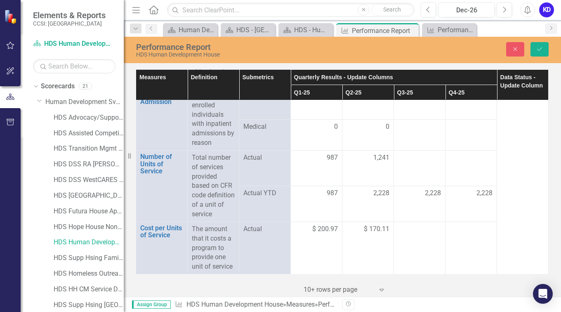
scroll to position [1469, 7]
type input "4"
click at [542, 47] on icon "submit" at bounding box center [539, 48] width 5 height 3
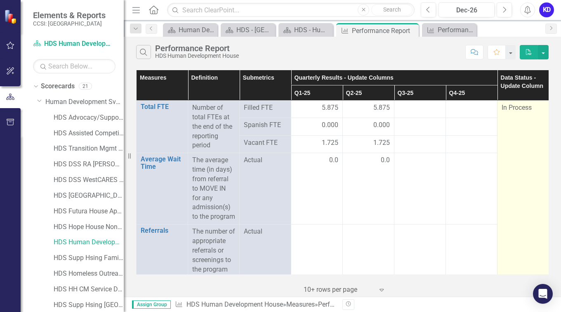
click at [539, 107] on div "In Process" at bounding box center [523, 107] width 43 height 9
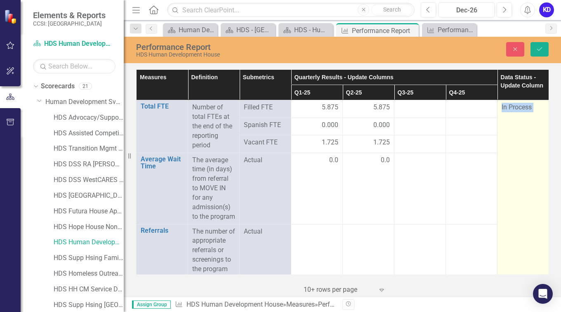
drag, startPoint x: 539, startPoint y: 107, endPoint x: 513, endPoint y: 152, distance: 51.9
click at [537, 111] on div "In Process" at bounding box center [523, 107] width 43 height 9
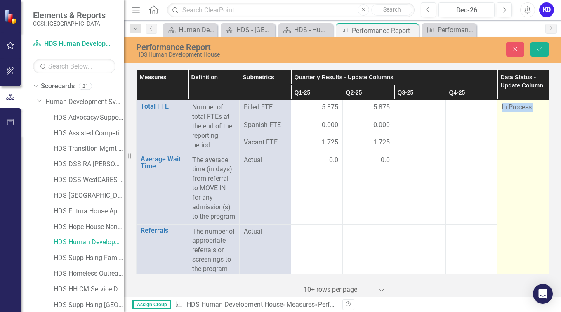
click at [527, 108] on span "In Process" at bounding box center [517, 107] width 30 height 8
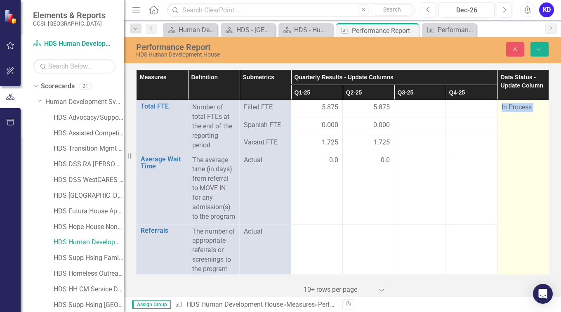
drag, startPoint x: 527, startPoint y: 108, endPoint x: 524, endPoint y: 134, distance: 25.3
click at [534, 111] on div "In Process" at bounding box center [523, 107] width 43 height 9
click at [534, 112] on div "In Process" at bounding box center [523, 107] width 43 height 9
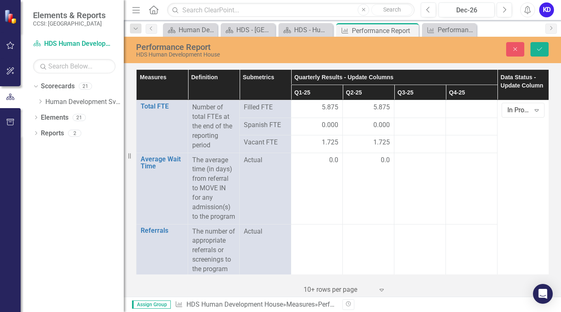
drag, startPoint x: 125, startPoint y: 152, endPoint x: 92, endPoint y: 154, distance: 33.5
click at [92, 154] on div "Elements & Reports CCSI: Westchester Scorecard HDS Human Development House Sear…" at bounding box center [62, 156] width 124 height 312
drag, startPoint x: 127, startPoint y: 157, endPoint x: 92, endPoint y: 160, distance: 35.3
click at [92, 160] on div "Elements & Reports CCSI: Westchester Scorecard HDS Human Development House Sear…" at bounding box center [62, 156] width 124 height 312
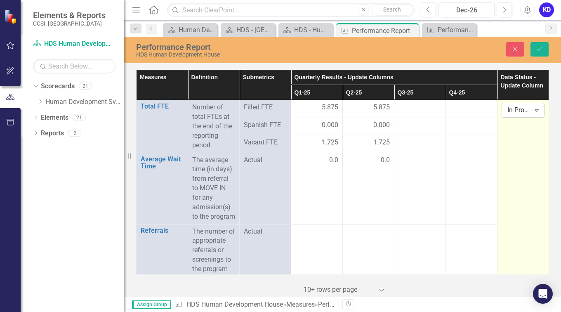
click at [537, 108] on icon "Expand" at bounding box center [537, 110] width 8 height 7
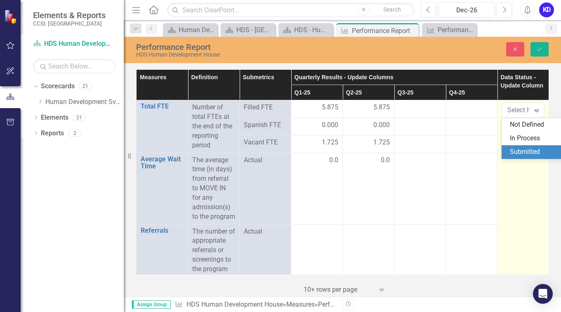
click at [526, 151] on div "Submitted" at bounding box center [536, 151] width 53 height 9
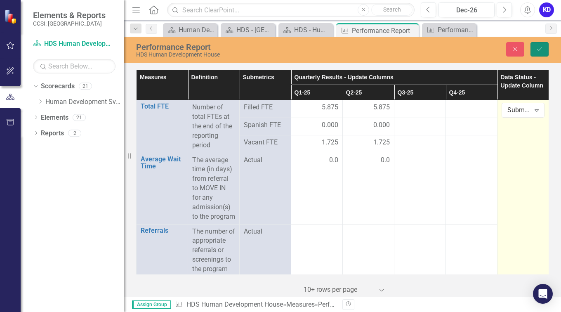
click at [539, 49] on icon "Save" at bounding box center [539, 49] width 7 height 6
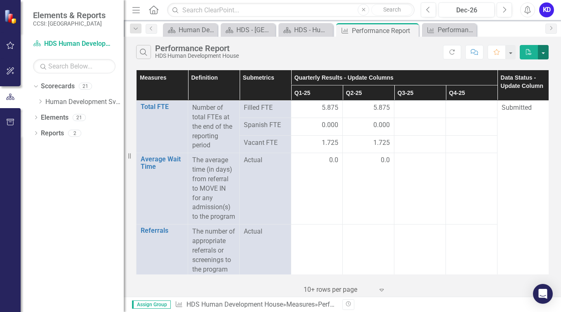
click at [544, 51] on button "button" at bounding box center [543, 52] width 11 height 14
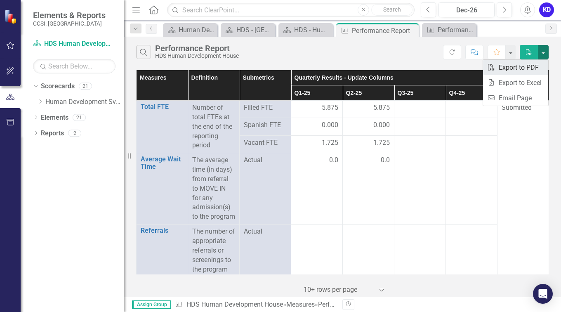
click at [522, 66] on link "PDF Export to PDF" at bounding box center [515, 67] width 65 height 15
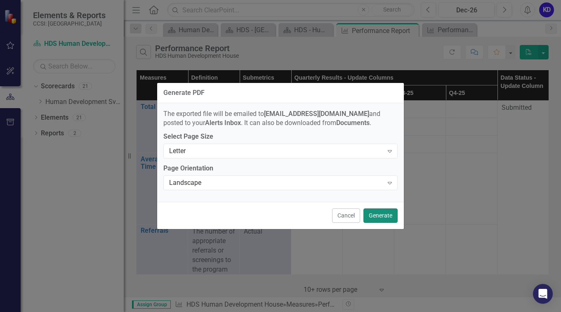
click at [376, 218] on button "Generate" at bounding box center [380, 215] width 34 height 14
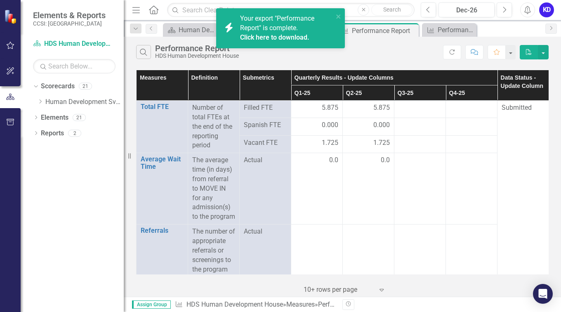
click at [286, 35] on link "Click here to download." at bounding box center [274, 37] width 69 height 8
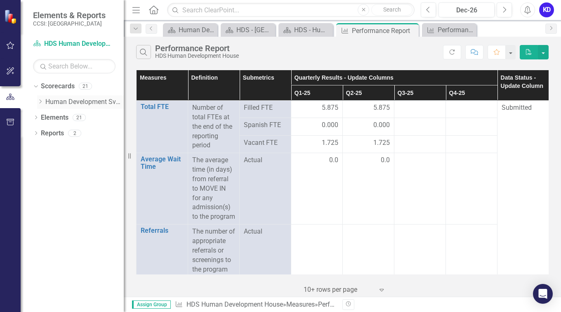
click at [42, 101] on icon "Dropdown" at bounding box center [40, 101] width 6 height 5
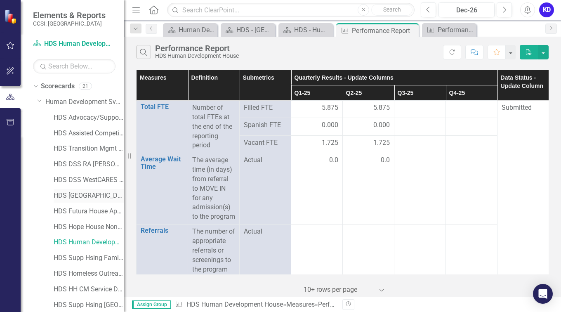
click at [87, 198] on link "HDS [GEOGRAPHIC_DATA]" at bounding box center [89, 195] width 70 height 9
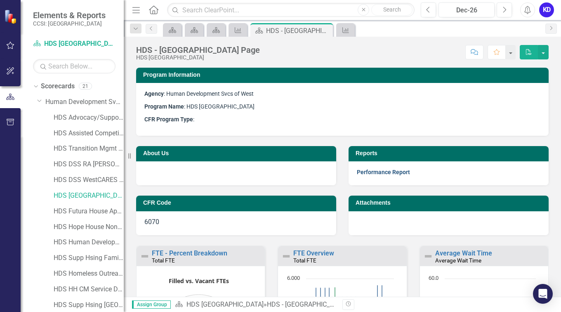
click at [370, 175] on link "Performance Report" at bounding box center [383, 172] width 53 height 7
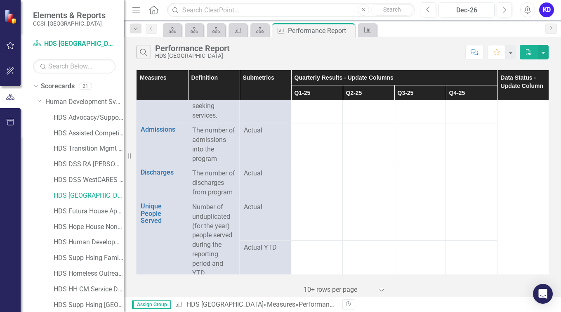
scroll to position [176, 0]
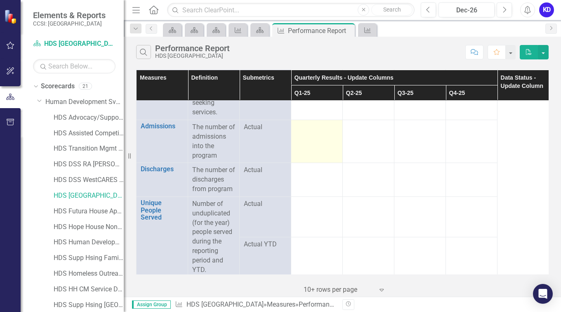
click at [312, 143] on td at bounding box center [317, 141] width 52 height 43
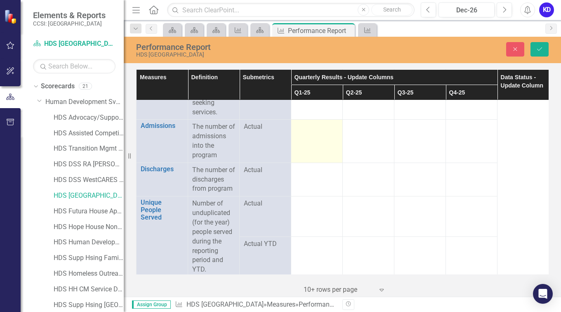
click at [312, 143] on td at bounding box center [317, 141] width 52 height 43
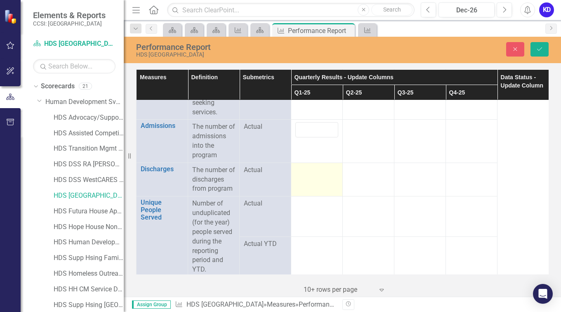
click at [310, 185] on td at bounding box center [317, 180] width 52 height 34
click at [310, 181] on input "number" at bounding box center [316, 172] width 43 height 15
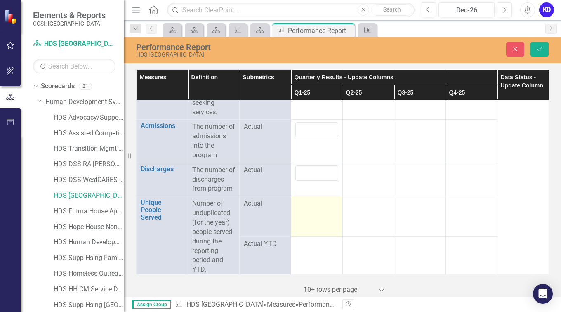
click at [310, 209] on div at bounding box center [316, 204] width 43 height 10
click at [310, 214] on div at bounding box center [316, 206] width 43 height 15
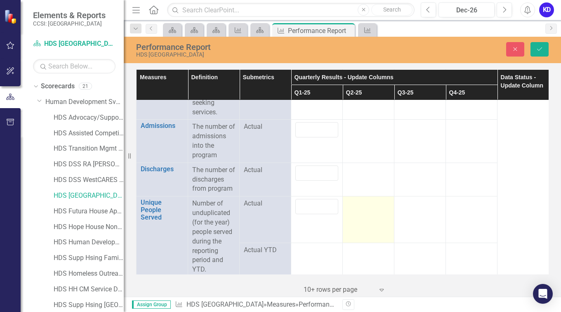
click at [358, 209] on div at bounding box center [368, 204] width 43 height 10
click at [358, 214] on div at bounding box center [368, 206] width 43 height 15
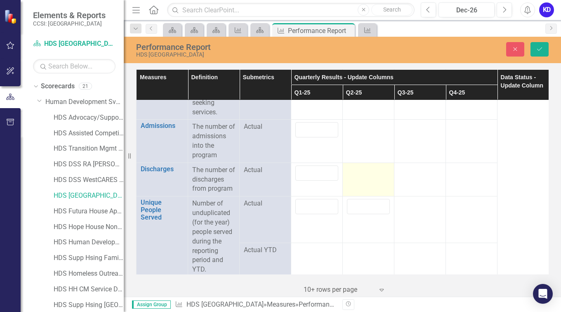
click at [359, 188] on td at bounding box center [369, 180] width 52 height 34
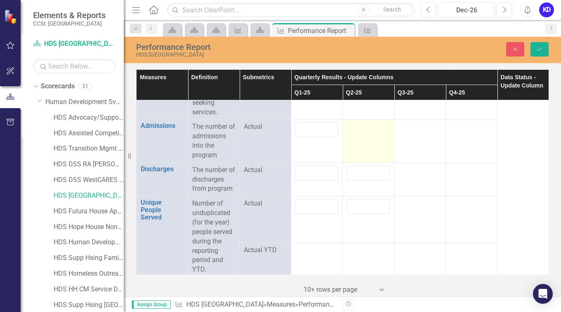
click at [359, 145] on td at bounding box center [369, 141] width 52 height 43
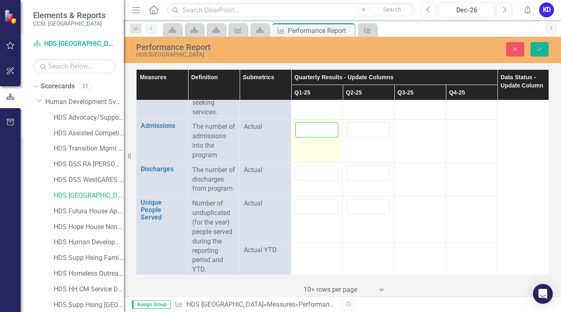
click at [325, 137] on input "number" at bounding box center [316, 129] width 43 height 15
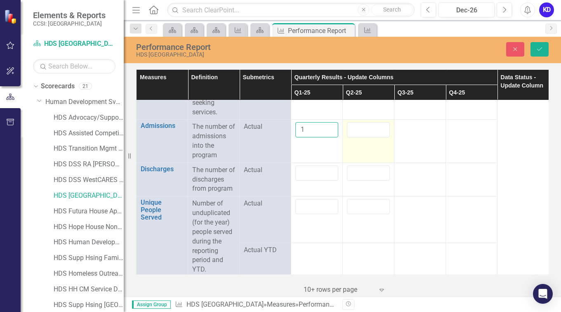
type input "1"
click at [360, 137] on input "number" at bounding box center [368, 129] width 43 height 15
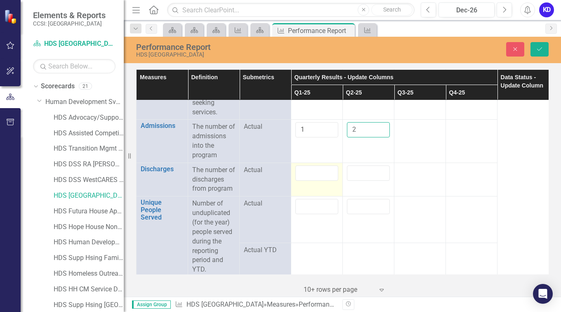
type input "2"
click at [304, 181] on input "number" at bounding box center [316, 172] width 43 height 15
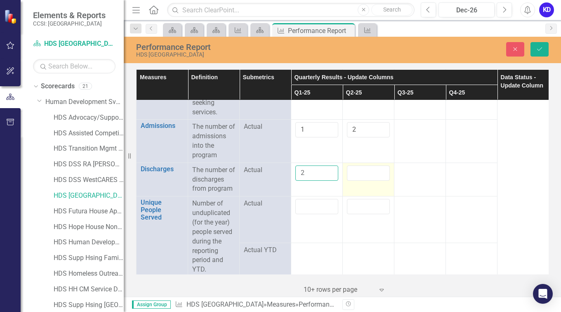
type input "2"
click at [359, 181] on input "number" at bounding box center [368, 172] width 43 height 15
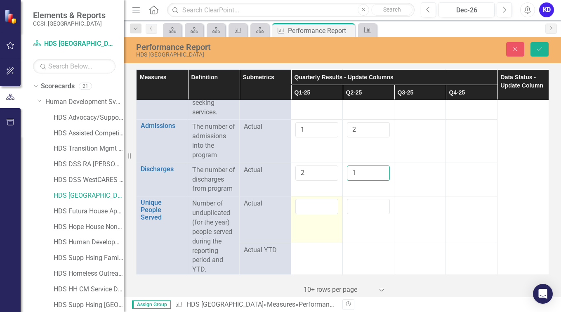
type input "1"
click at [309, 214] on input "number" at bounding box center [316, 206] width 43 height 15
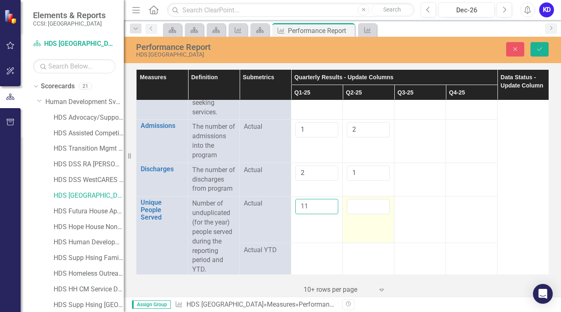
type input "11"
click at [365, 214] on input "number" at bounding box center [368, 206] width 43 height 15
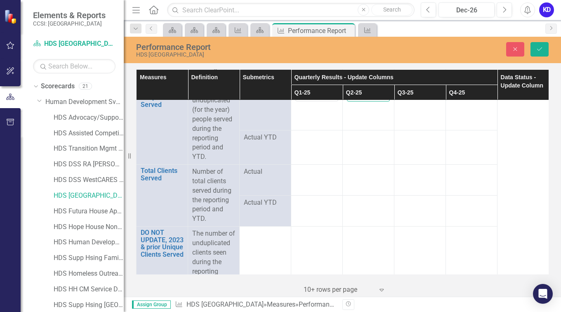
scroll to position [296, 0]
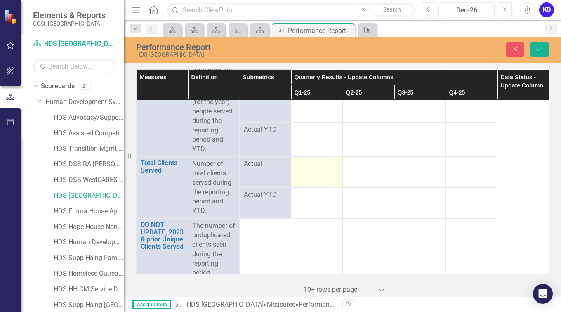
type input "11"
click at [309, 169] on div at bounding box center [316, 164] width 43 height 10
click at [309, 172] on input "number" at bounding box center [316, 166] width 43 height 15
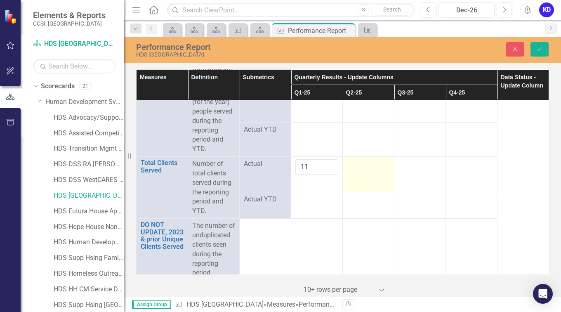
type input "11"
click at [360, 169] on div at bounding box center [368, 164] width 43 height 10
click at [360, 174] on div at bounding box center [368, 166] width 43 height 15
click at [360, 174] on input "number" at bounding box center [368, 166] width 43 height 15
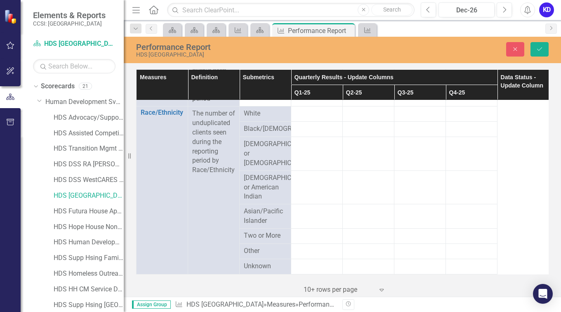
scroll to position [474, 0]
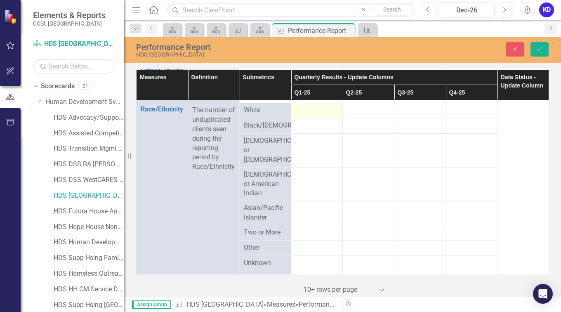
type input "11"
click at [323, 115] on div at bounding box center [316, 111] width 43 height 10
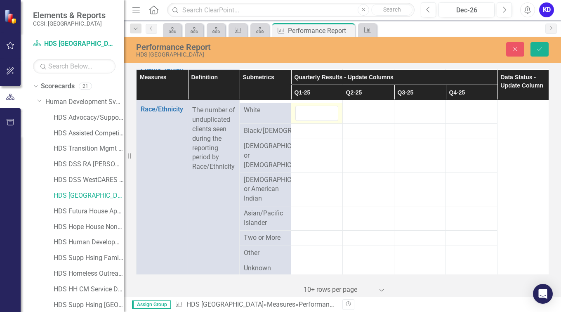
click at [323, 121] on input "number" at bounding box center [316, 113] width 43 height 15
type input "6"
click at [360, 115] on div at bounding box center [368, 111] width 43 height 10
click at [360, 121] on div at bounding box center [368, 113] width 43 height 15
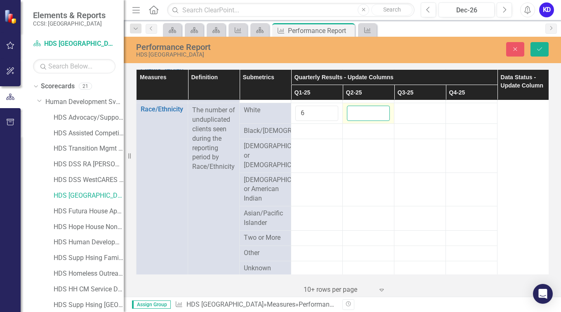
click at [360, 121] on input "number" at bounding box center [368, 113] width 43 height 15
type input "6"
click at [359, 136] on div at bounding box center [368, 131] width 43 height 10
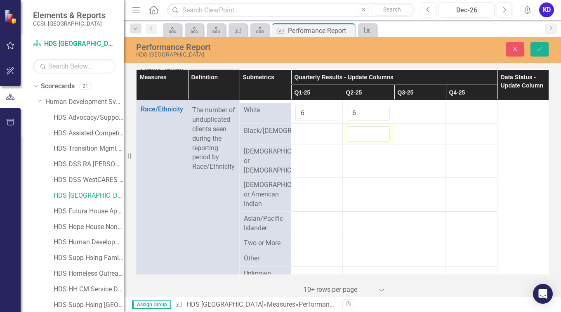
click at [359, 141] on input "number" at bounding box center [368, 133] width 43 height 15
type input "4"
click at [312, 136] on div at bounding box center [316, 131] width 43 height 10
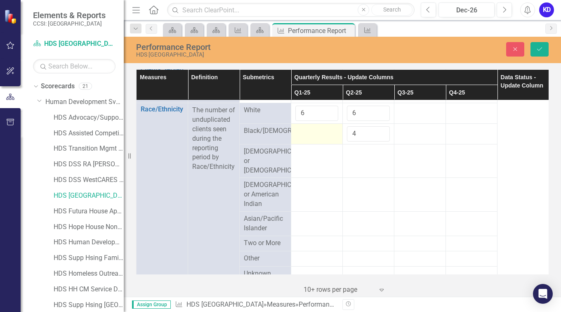
click
type input "4"
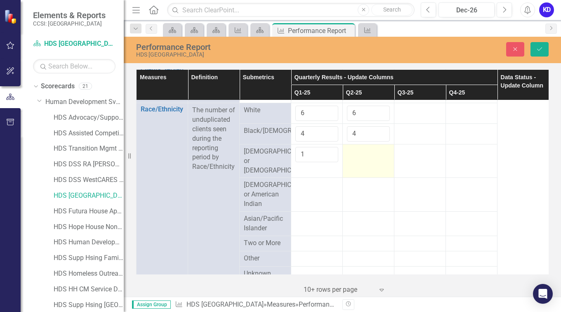
type input "1"
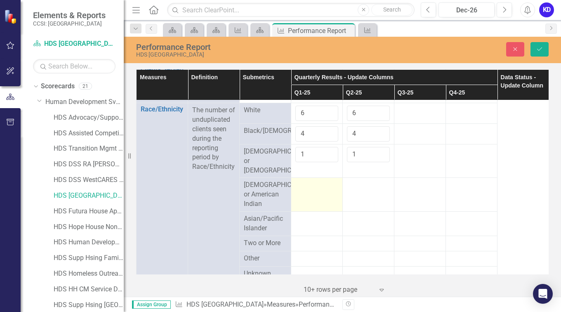
type input "1"
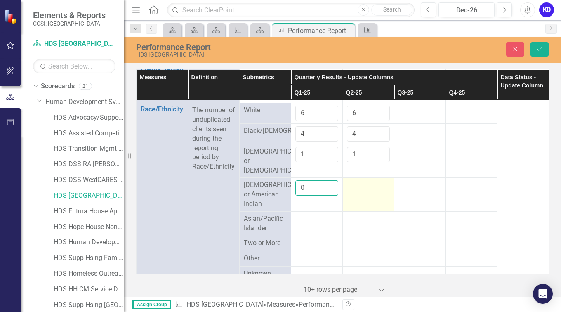
type input "0"
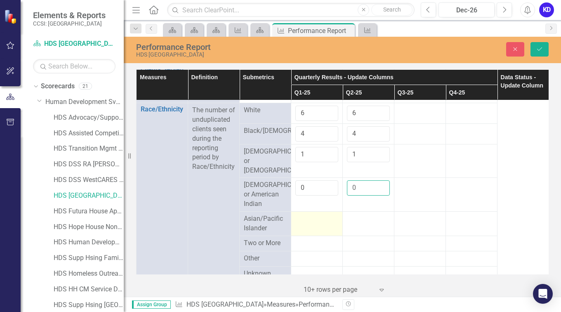
type input "0"
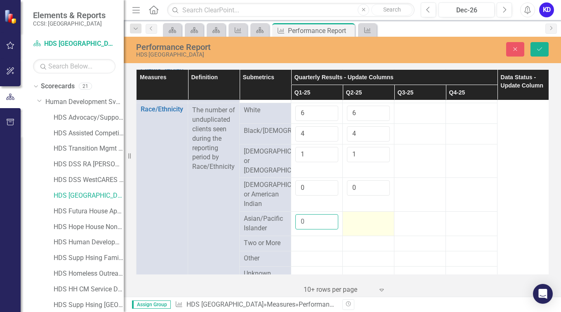
type input "0"
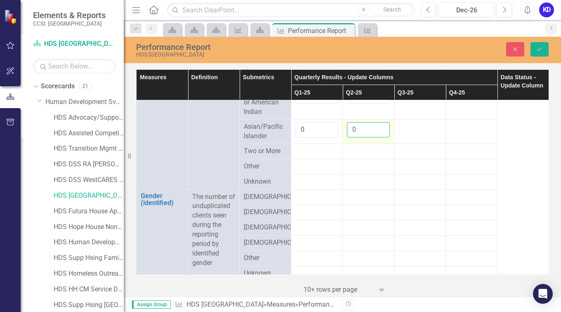
scroll to position [573, 0]
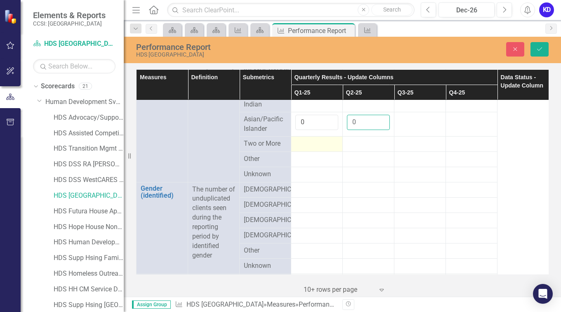
type input "0"
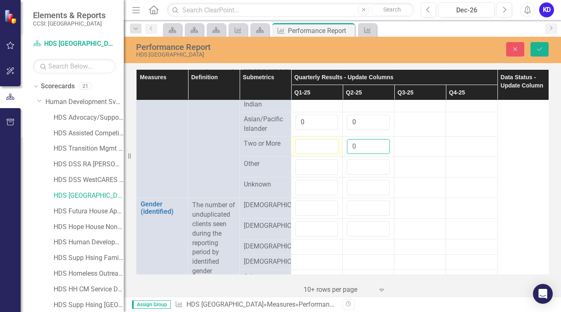
type input "0"
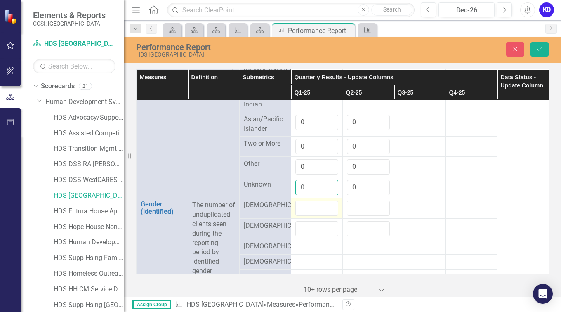
type input "0"
type input "5"
type input "6"
type input "5"
type input "6"
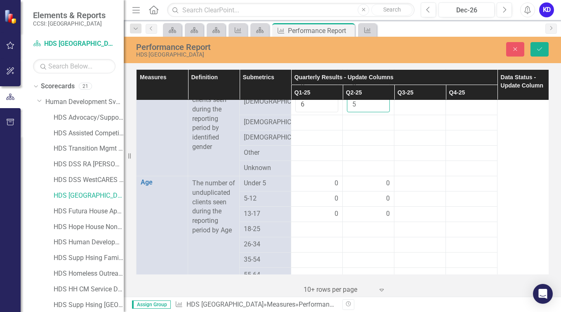
scroll to position [717, 0]
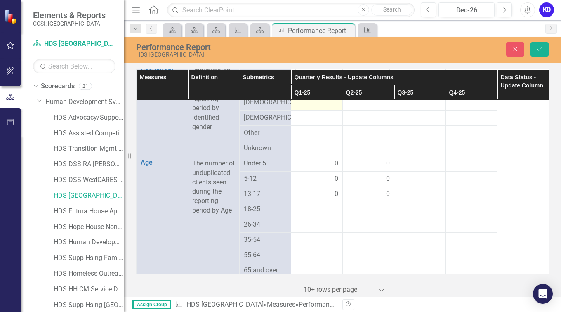
type input "5"
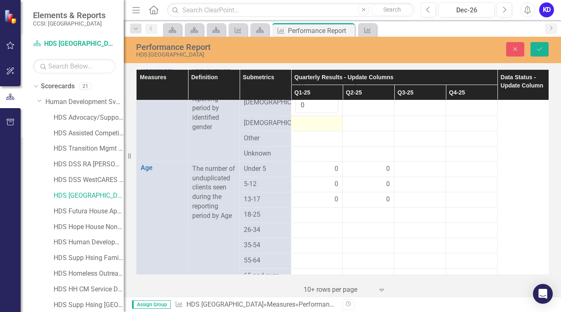
type input "0"
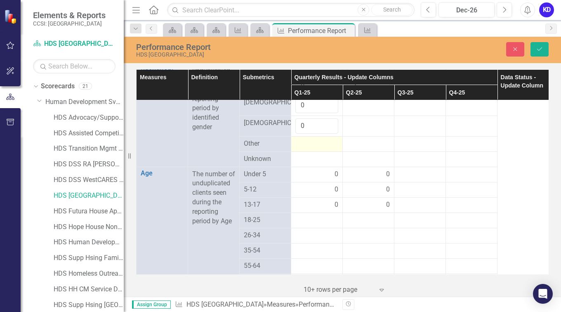
type input "0"
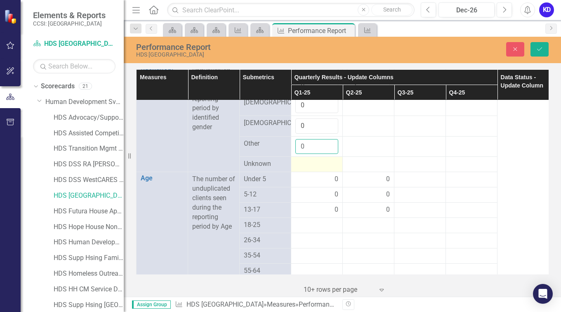
type input "0"
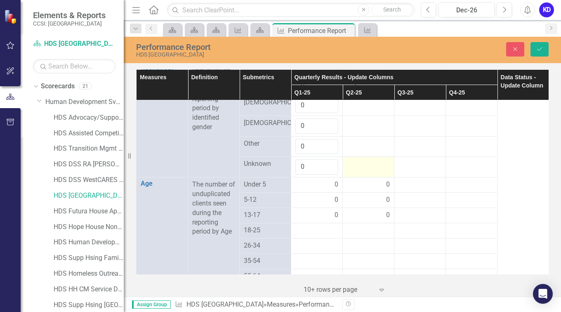
type input "0"
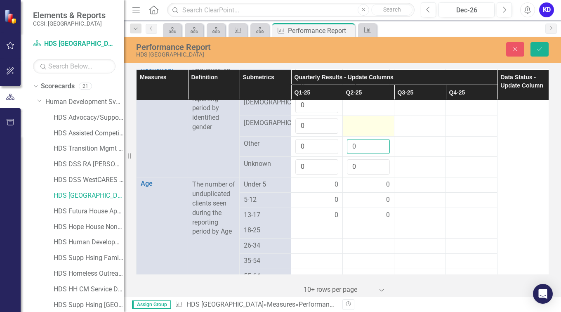
type input "0"
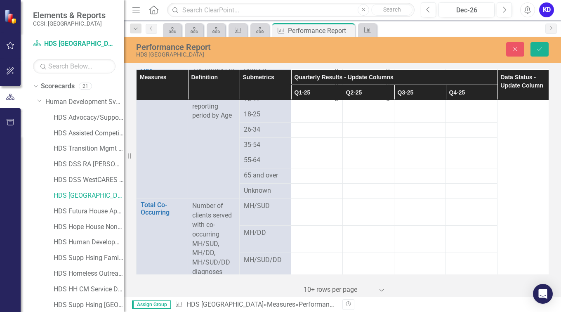
scroll to position [838, 0]
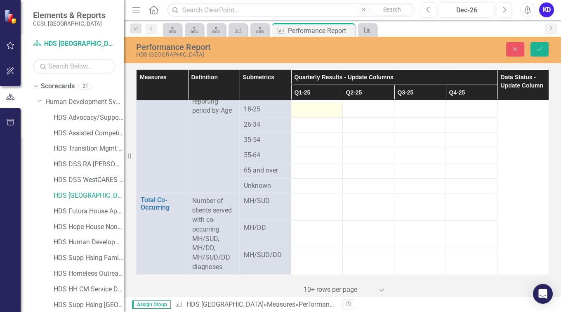
type input "0"
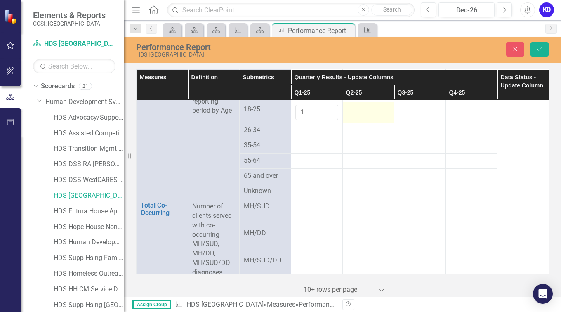
type input "1"
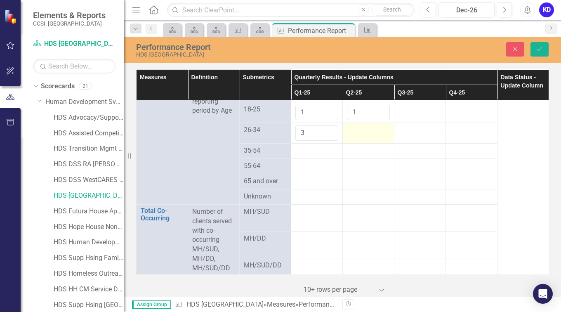
type input "3"
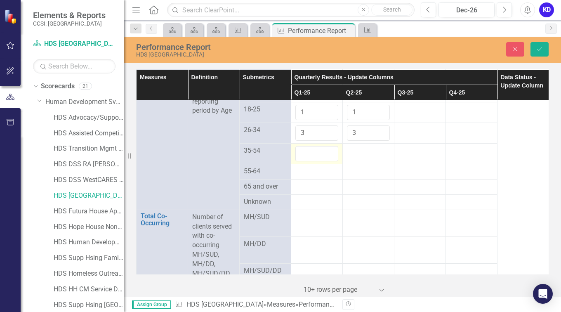
type input "5"
type input "6"
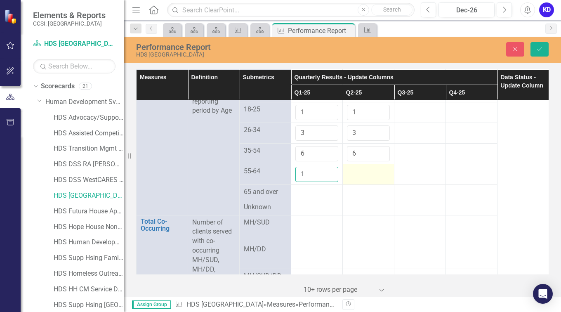
type input "1"
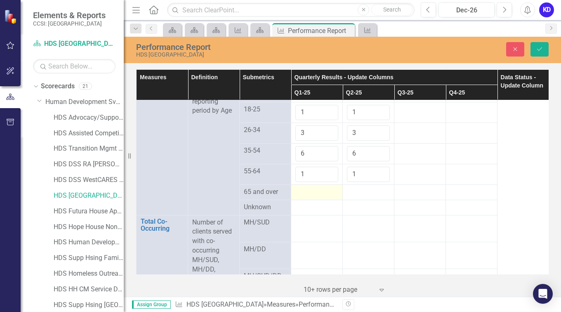
type input "1"
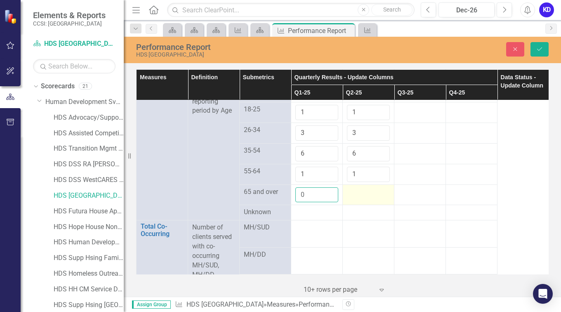
type input "0"
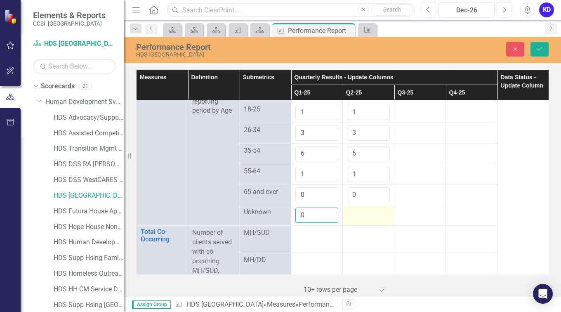
type input "0"
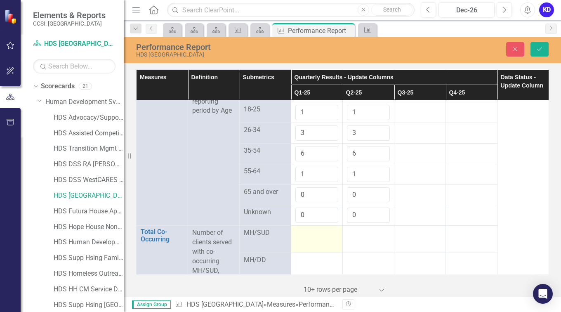
type input "0"
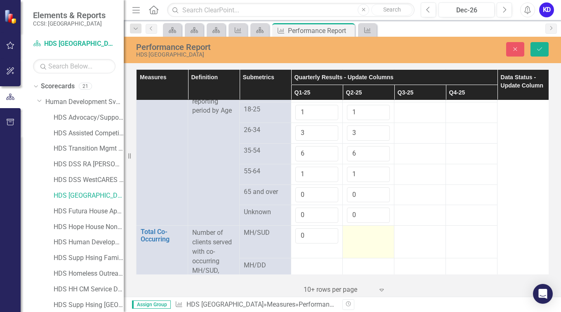
type input "0"
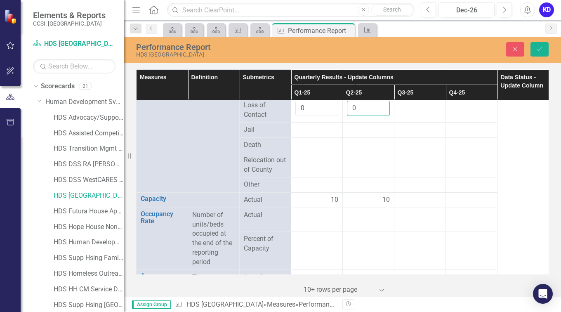
scroll to position [1096, 0]
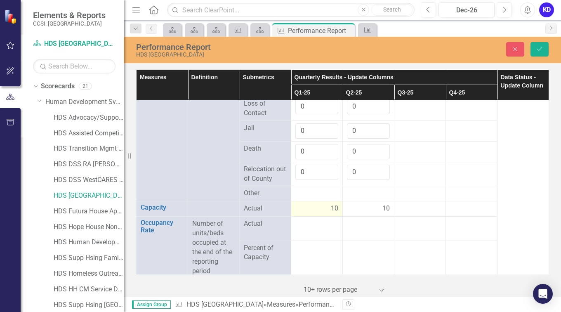
drag, startPoint x: 306, startPoint y: 214, endPoint x: 307, endPoint y: 237, distance: 22.7
drag, startPoint x: 307, startPoint y: 237, endPoint x: 306, endPoint y: 214, distance: 22.3
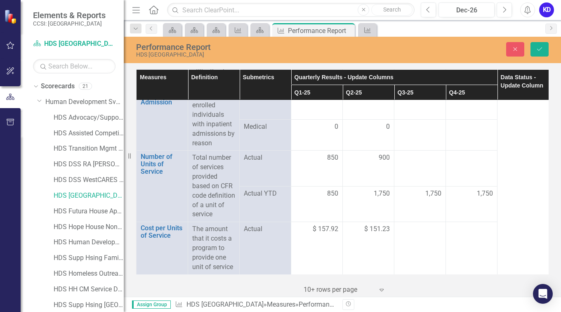
scroll to position [1454, 0]
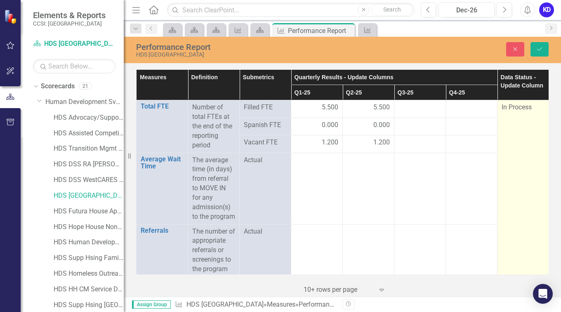
drag, startPoint x: 515, startPoint y: 134, endPoint x: 511, endPoint y: 160, distance: 26.7
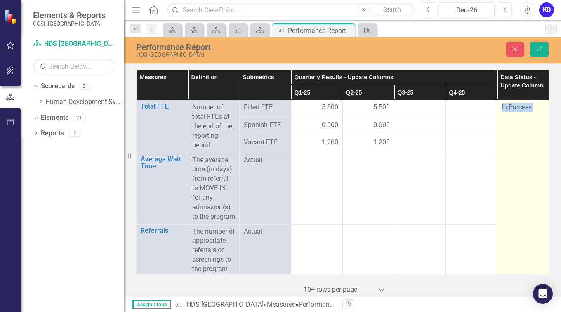
drag, startPoint x: 535, startPoint y: 108, endPoint x: 530, endPoint y: 122, distance: 14.5
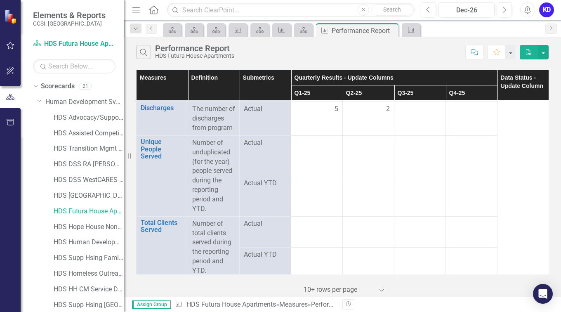
scroll to position [240, 0]
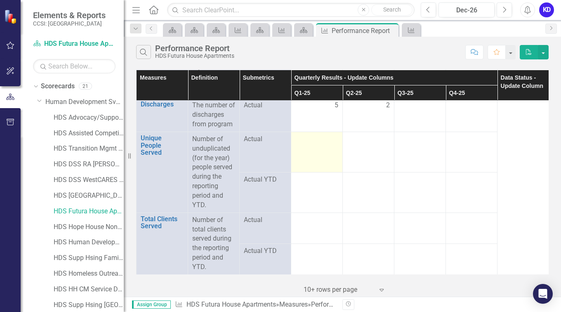
click at [323, 144] on div at bounding box center [316, 139] width 43 height 10
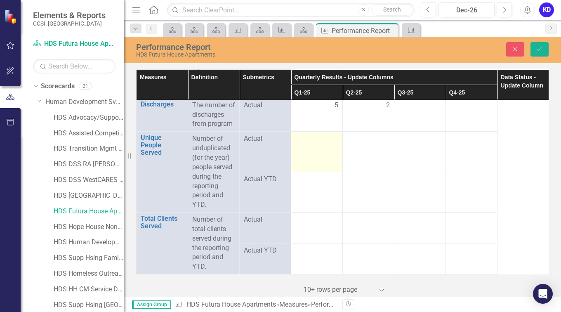
click at [323, 144] on div at bounding box center [316, 139] width 43 height 10
click at [323, 147] on input "number" at bounding box center [316, 141] width 43 height 15
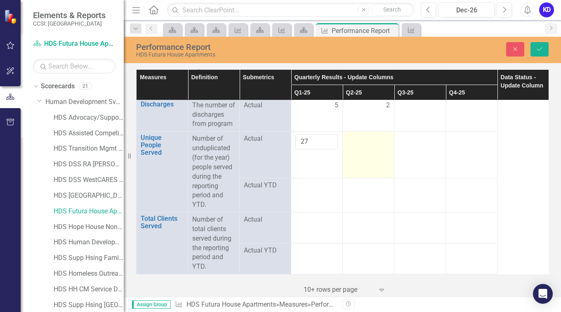
click at [367, 144] on div at bounding box center [368, 139] width 43 height 10
click at [367, 149] on input "number" at bounding box center [368, 141] width 43 height 15
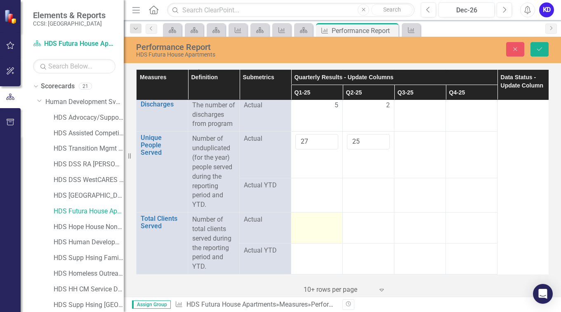
click at [309, 225] on div at bounding box center [316, 220] width 43 height 10
click at [309, 230] on div at bounding box center [316, 222] width 43 height 15
click at [309, 230] on input "number" at bounding box center [316, 222] width 43 height 15
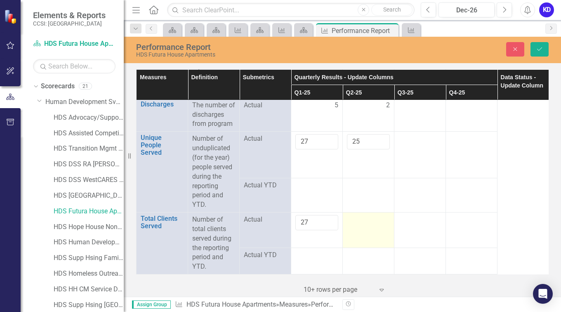
click at [363, 222] on td at bounding box center [369, 229] width 52 height 35
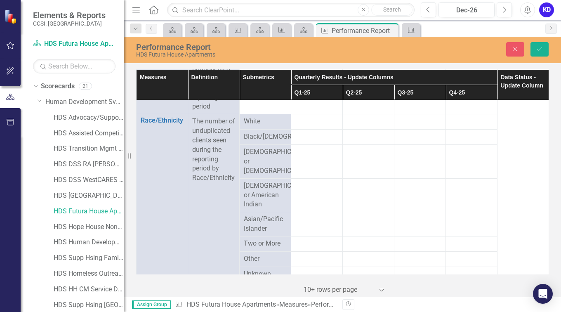
scroll to position [460, 0]
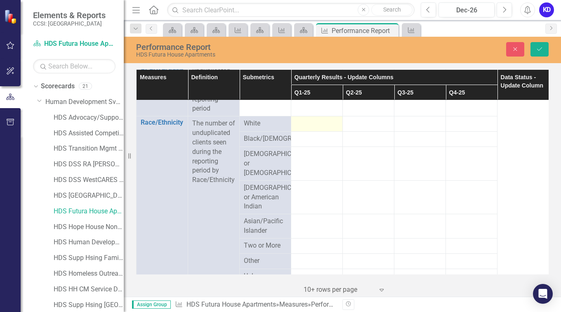
click at [316, 129] on div at bounding box center [316, 124] width 43 height 10
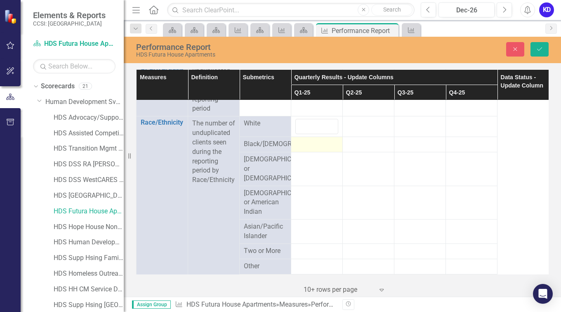
click at [313, 149] on div at bounding box center [316, 144] width 43 height 10
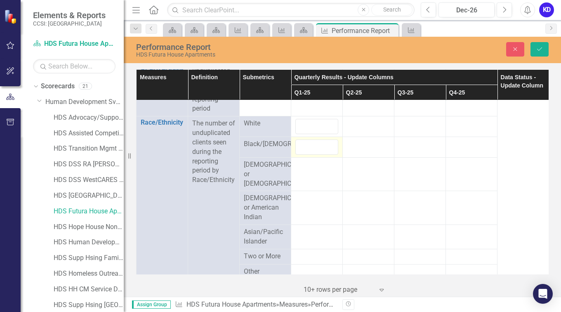
click at [313, 155] on input "number" at bounding box center [316, 146] width 43 height 15
click at [311, 170] on div at bounding box center [316, 165] width 43 height 10
click at [311, 175] on input "number" at bounding box center [316, 167] width 43 height 15
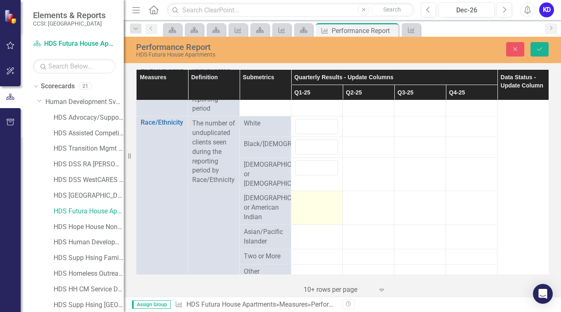
click at [312, 224] on td at bounding box center [317, 208] width 52 height 34
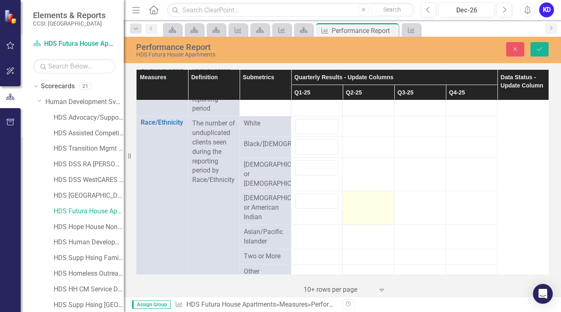
click at [364, 203] on div at bounding box center [368, 198] width 43 height 10
click at [364, 209] on div at bounding box center [368, 200] width 43 height 15
click at [364, 209] on input "number" at bounding box center [368, 200] width 43 height 15
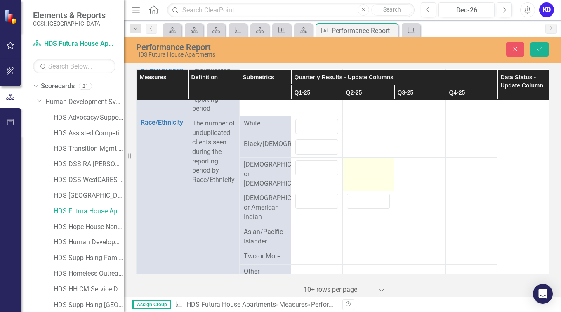
click at [360, 170] on div at bounding box center [368, 165] width 43 height 10
click at [360, 175] on input "number" at bounding box center [368, 167] width 43 height 15
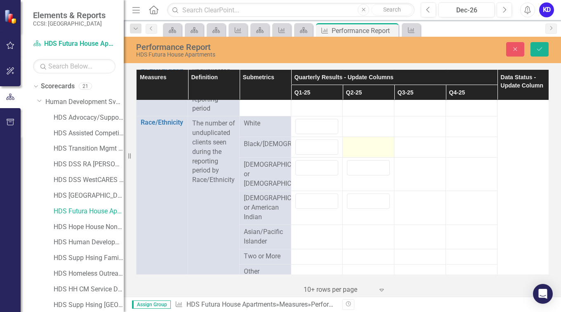
click at [359, 149] on div at bounding box center [368, 144] width 43 height 10
click at [359, 155] on input "number" at bounding box center [368, 146] width 43 height 15
click at [360, 129] on div at bounding box center [368, 124] width 43 height 10
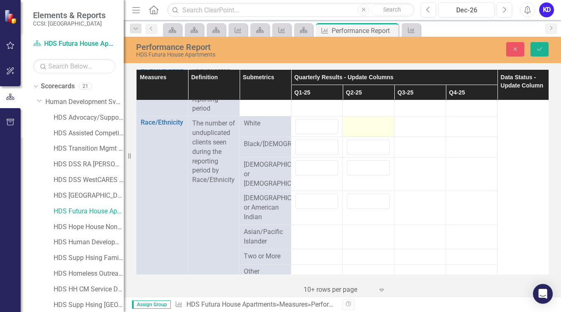
click at [360, 129] on div at bounding box center [368, 124] width 43 height 10
click at [365, 237] on div at bounding box center [368, 232] width 43 height 10
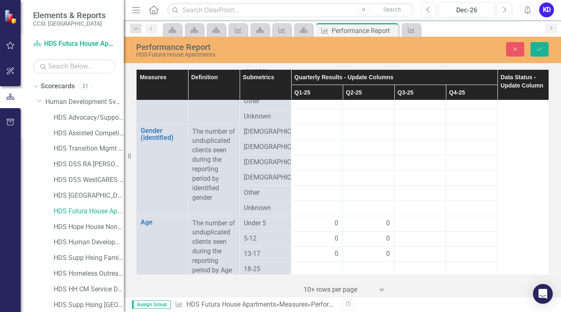
scroll to position [624, 0]
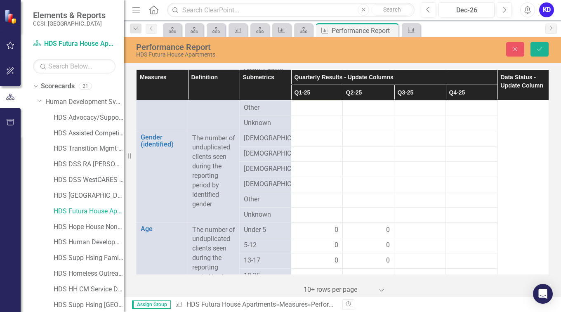
click at [323, 98] on div at bounding box center [316, 93] width 43 height 10
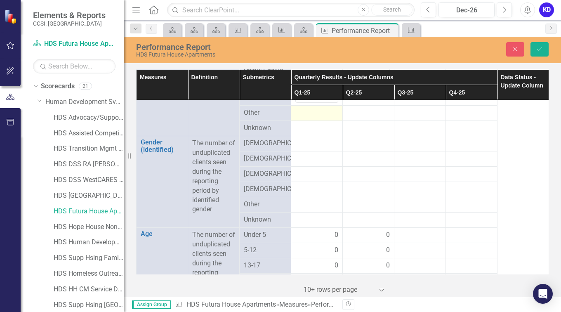
click at [312, 118] on div at bounding box center [316, 113] width 43 height 10
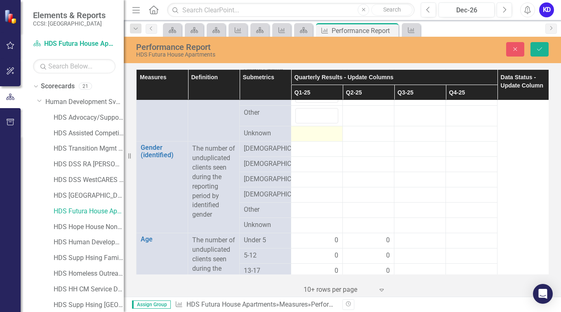
click at [316, 139] on div at bounding box center [316, 134] width 43 height 10
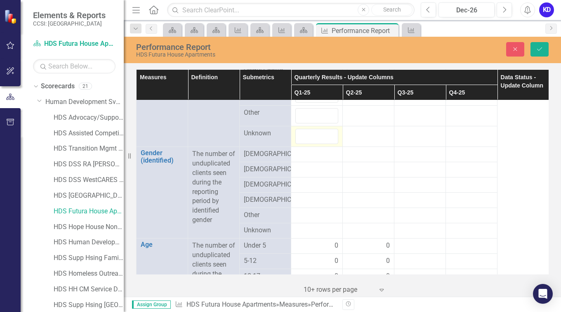
click at [316, 144] on div at bounding box center [316, 136] width 43 height 15
click at [314, 159] on div at bounding box center [316, 154] width 43 height 10
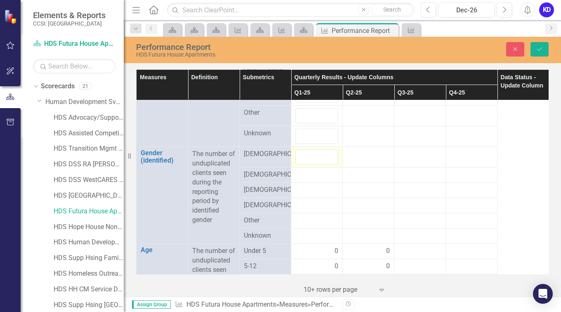
click at [314, 165] on div at bounding box center [316, 156] width 43 height 15
click at [312, 180] on div at bounding box center [316, 175] width 43 height 10
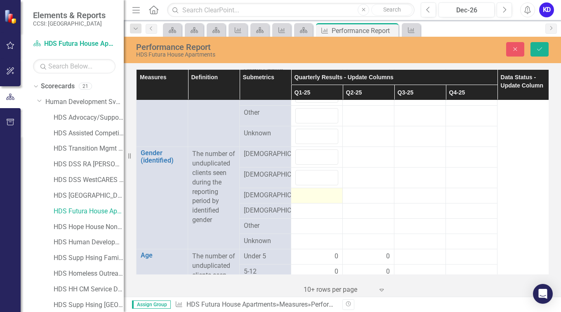
click at [314, 203] on td at bounding box center [317, 195] width 52 height 15
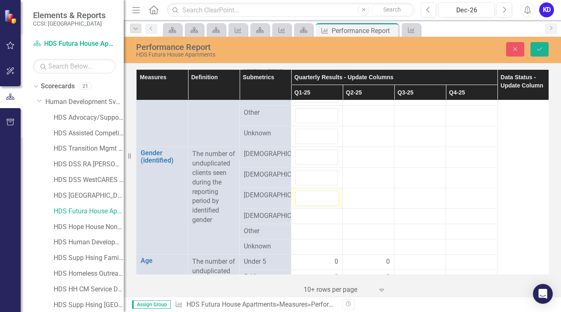
click at [314, 208] on td at bounding box center [317, 198] width 52 height 21
click at [313, 221] on div at bounding box center [316, 216] width 43 height 10
click at [313, 226] on div at bounding box center [316, 218] width 43 height 15
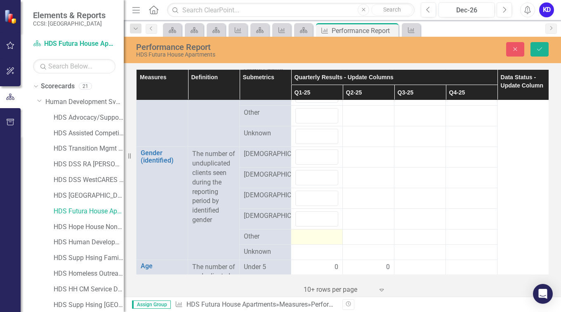
click at [311, 242] on div at bounding box center [316, 237] width 43 height 10
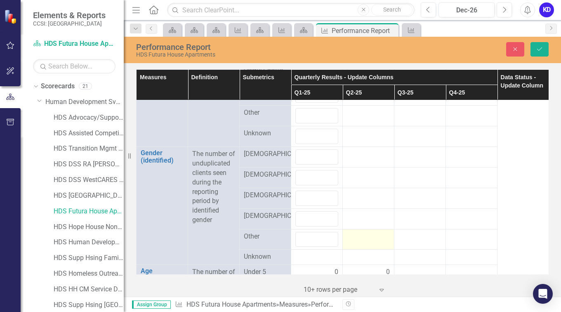
click at [362, 242] on div at bounding box center [368, 237] width 43 height 10
click at [362, 247] on div at bounding box center [368, 239] width 43 height 15
click at [362, 247] on input "number" at bounding box center [368, 239] width 43 height 15
click at [361, 229] on td at bounding box center [369, 218] width 52 height 21
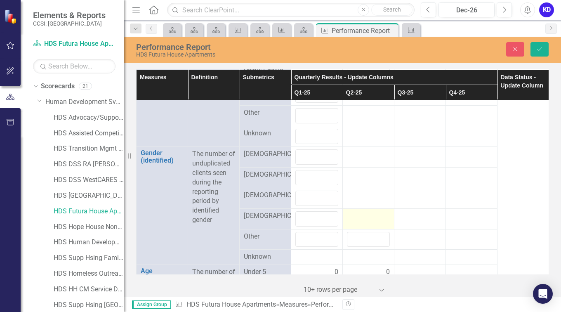
click at [361, 229] on td at bounding box center [369, 218] width 52 height 21
click at [361, 200] on div at bounding box center [368, 196] width 43 height 10
click at [361, 206] on div at bounding box center [368, 198] width 43 height 15
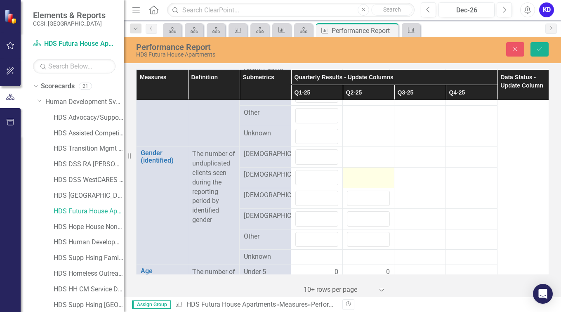
click at [362, 180] on div at bounding box center [368, 175] width 43 height 10
drag, startPoint x: 359, startPoint y: 183, endPoint x: 359, endPoint y: 205, distance: 22.3
click at [359, 205] on tbody "Total FTE Link Open Element Number of total FTEs at the end of the reporting pe…" at bounding box center [343, 249] width 412 height 1546
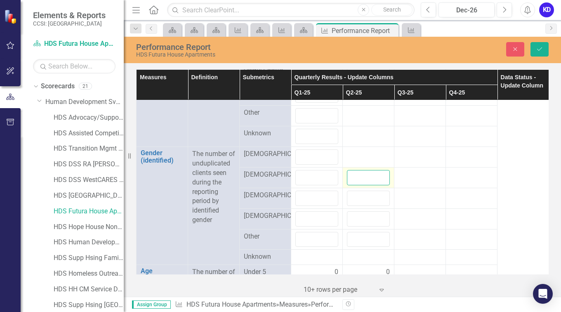
click at [359, 185] on input "number" at bounding box center [368, 177] width 43 height 15
click at [357, 159] on div at bounding box center [368, 154] width 43 height 10
click at [357, 165] on div at bounding box center [368, 156] width 43 height 15
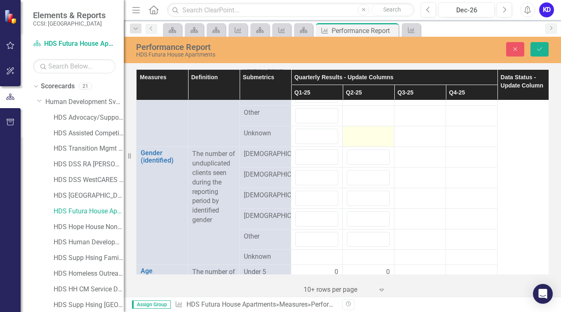
click at [355, 139] on div at bounding box center [368, 134] width 43 height 10
click at [355, 144] on div at bounding box center [368, 136] width 43 height 15
click at [360, 118] on div at bounding box center [368, 113] width 43 height 10
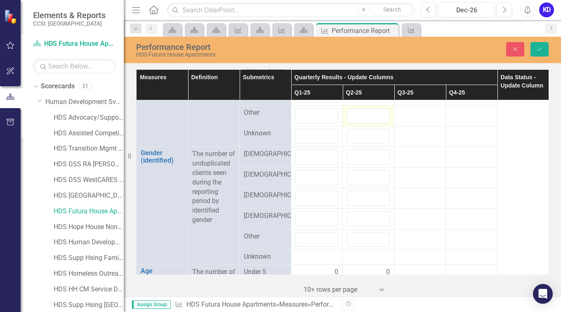
click at [360, 123] on div at bounding box center [368, 115] width 43 height 15
click at [360, 98] on div at bounding box center [368, 93] width 43 height 10
click at [360, 103] on div at bounding box center [368, 95] width 43 height 15
click at [360, 103] on input "number" at bounding box center [368, 95] width 43 height 15
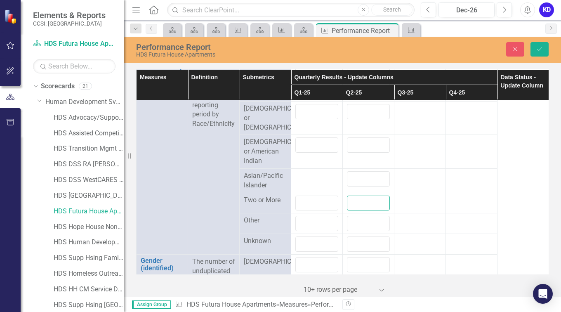
scroll to position [517, 0]
click at [305, 192] on td at bounding box center [317, 180] width 52 height 24
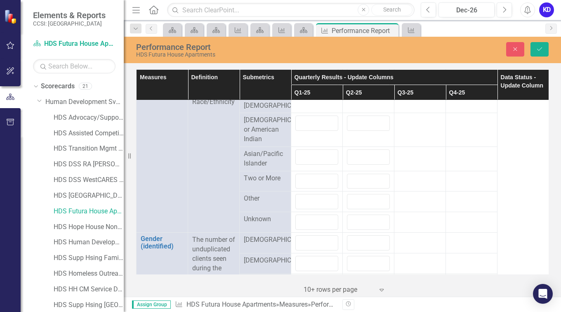
scroll to position [477, 0]
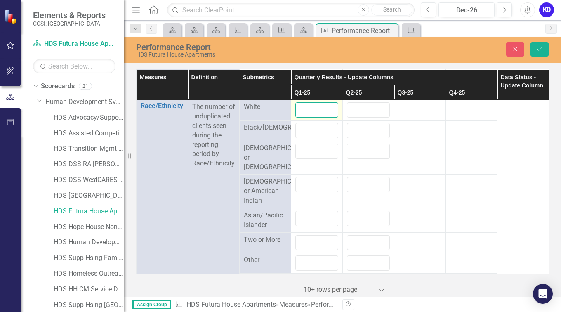
click at [319, 118] on input "number" at bounding box center [316, 109] width 43 height 15
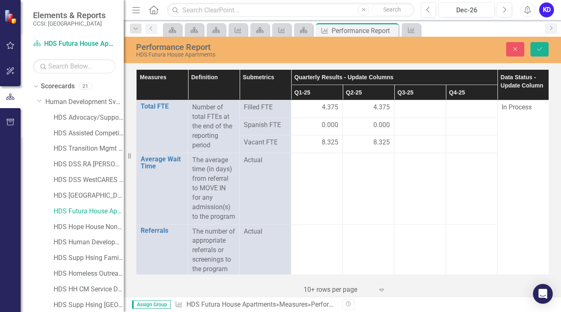
scroll to position [477, 0]
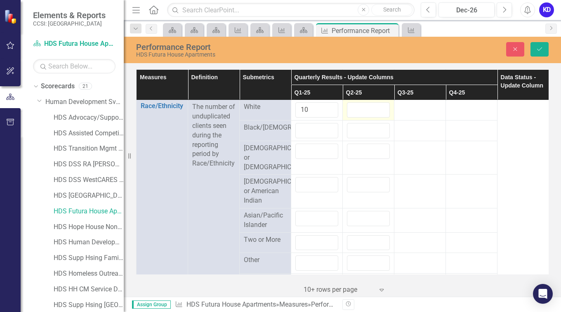
type input "10"
click at [362, 118] on input "number" at bounding box center [368, 109] width 43 height 15
type input "9"
click at [316, 138] on input "number" at bounding box center [316, 130] width 43 height 15
type input "11"
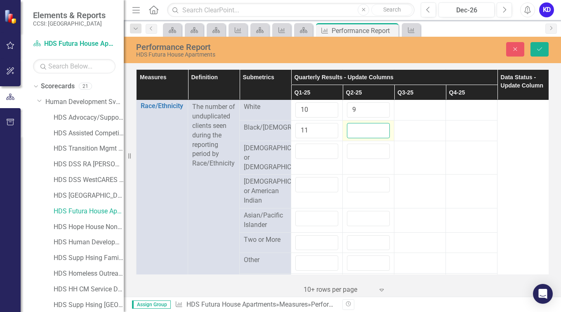
click at [372, 138] on input "number" at bounding box center [368, 130] width 43 height 15
type input "11"
click at [318, 159] on input "number" at bounding box center [316, 151] width 43 height 15
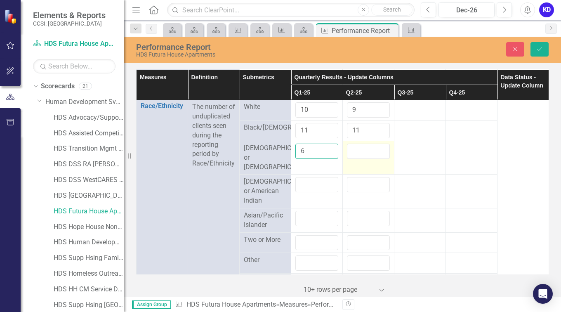
type input "6"
click at [362, 159] on input "number" at bounding box center [368, 151] width 43 height 15
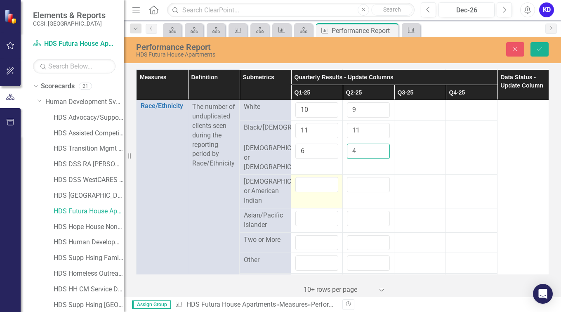
type input "4"
click at [312, 192] on input "number" at bounding box center [316, 184] width 43 height 15
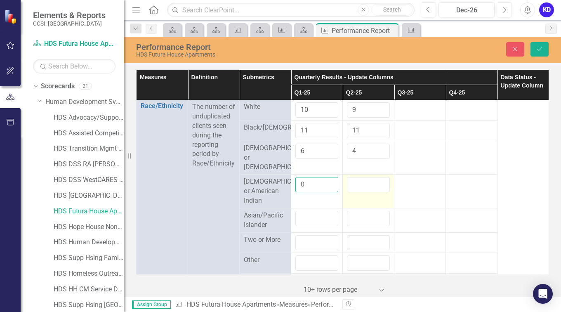
type input "0"
click at [367, 192] on input "number" at bounding box center [368, 184] width 43 height 15
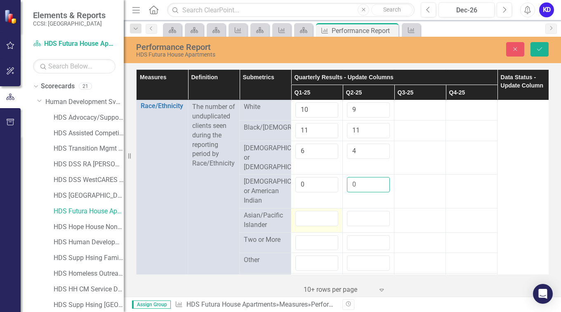
type input "0"
click at [307, 226] on input "number" at bounding box center [316, 218] width 43 height 15
type input "0"
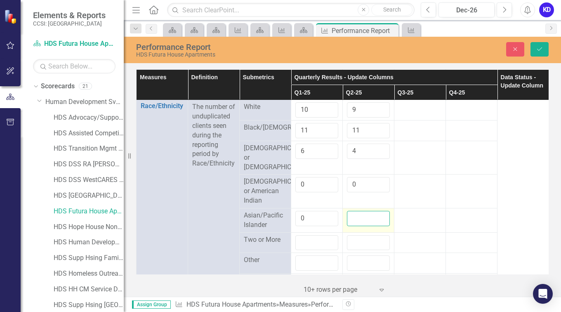
click at [358, 226] on input "number" at bounding box center [368, 218] width 43 height 15
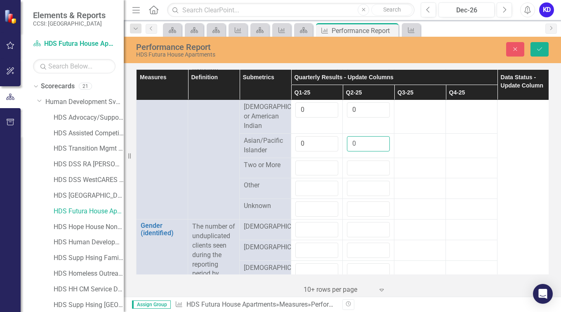
scroll to position [568, 0]
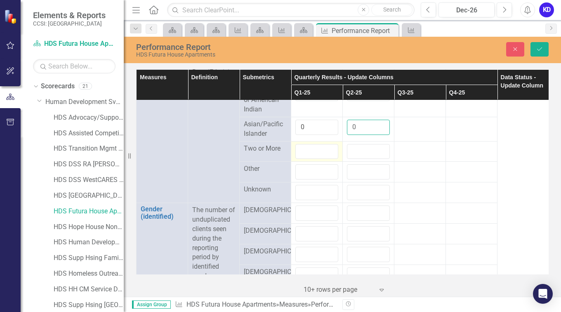
type input "0"
click at [315, 159] on input "number" at bounding box center [316, 151] width 43 height 15
type input "0"
click at [356, 159] on input "number" at bounding box center [368, 151] width 43 height 15
type input "0"
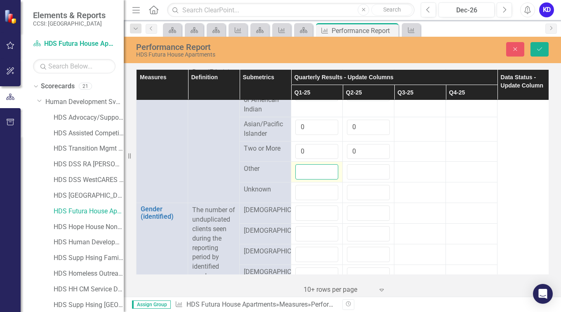
click at [317, 179] on input "number" at bounding box center [316, 171] width 43 height 15
type input "1"
click at [357, 179] on input "number" at bounding box center [368, 171] width 43 height 15
type input "1"
click at [309, 200] on input "number" at bounding box center [316, 192] width 43 height 15
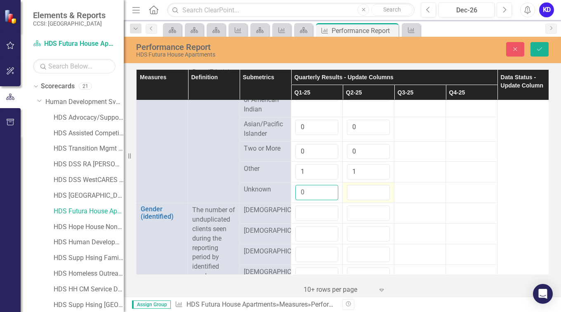
type input "0"
click at [354, 200] on input "number" at bounding box center [368, 192] width 43 height 15
type input "0"
click at [314, 221] on input "number" at bounding box center [316, 212] width 43 height 15
type input "17"
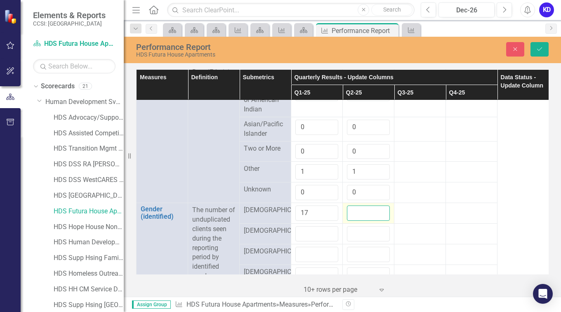
click at [363, 221] on input "number" at bounding box center [368, 212] width 43 height 15
type input "16"
click at [322, 241] on input "number" at bounding box center [316, 233] width 43 height 15
type input "10"
click at [350, 241] on input "number" at bounding box center [368, 233] width 43 height 15
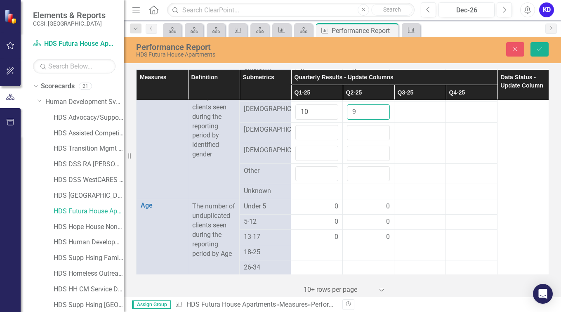
scroll to position [702, 0]
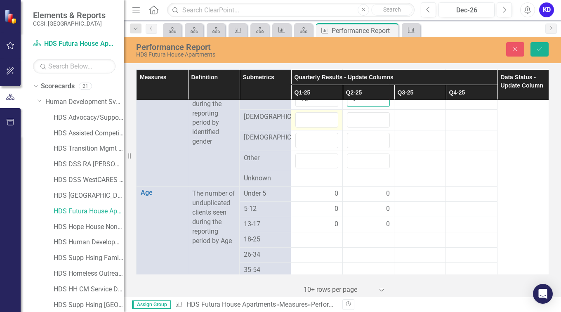
type input "9"
click at [313, 127] on input "number" at bounding box center [316, 119] width 43 height 15
type input "0"
click at [357, 127] on input "number" at bounding box center [368, 119] width 43 height 15
type input "0"
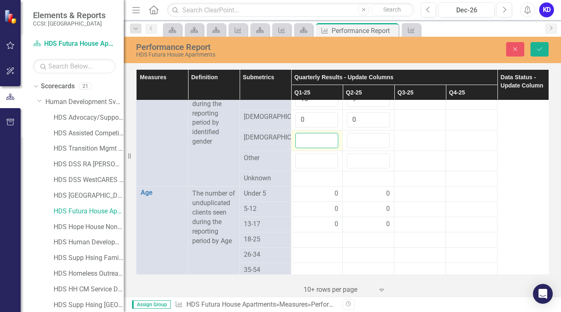
click at [319, 148] on input "number" at bounding box center [316, 140] width 43 height 15
type input "0"
click at [301, 169] on input "number" at bounding box center [316, 160] width 43 height 15
type input "0"
click at [301, 184] on div at bounding box center [316, 179] width 43 height 10
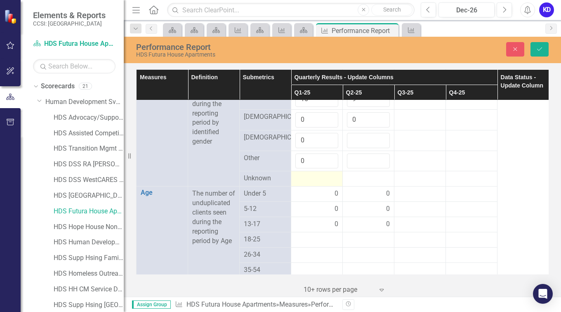
click at [301, 184] on div at bounding box center [316, 179] width 43 height 10
click at [310, 184] on div at bounding box center [316, 179] width 43 height 10
click at [356, 148] on input "number" at bounding box center [368, 140] width 43 height 15
type input "0"
click at [357, 169] on input "number" at bounding box center [368, 160] width 43 height 15
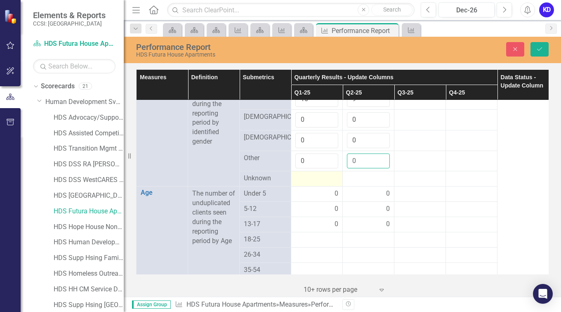
type input "0"
click at [319, 184] on div at bounding box center [316, 179] width 43 height 10
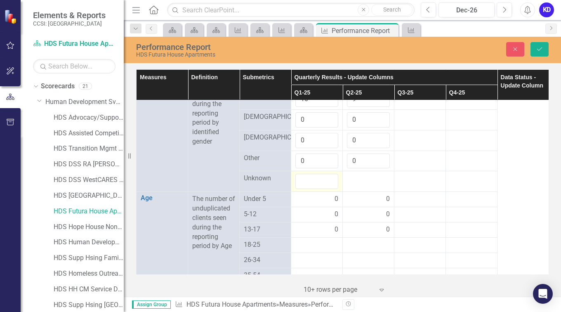
click at [319, 189] on input "number" at bounding box center [316, 181] width 43 height 15
type input "0"
click at [356, 184] on div at bounding box center [368, 179] width 43 height 10
click at [356, 189] on div at bounding box center [368, 181] width 43 height 15
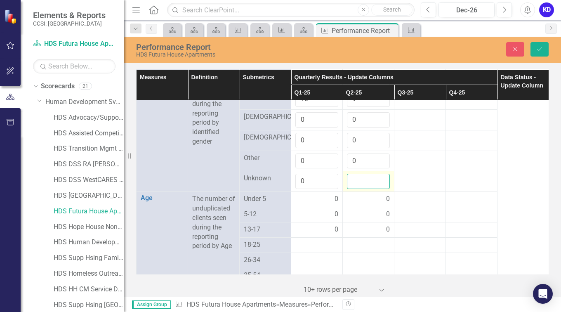
click at [356, 189] on input "number" at bounding box center [368, 181] width 43 height 15
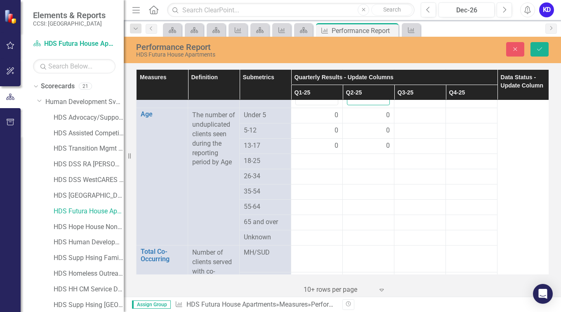
scroll to position [791, 0]
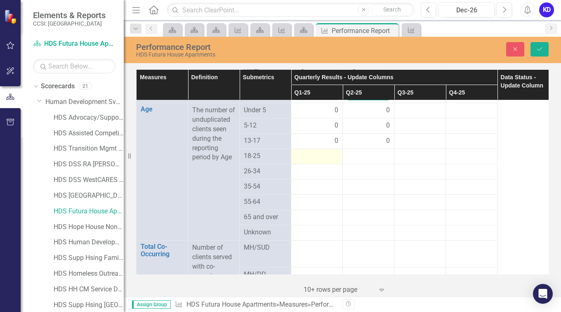
type input "0"
click at [328, 161] on div at bounding box center [316, 156] width 43 height 10
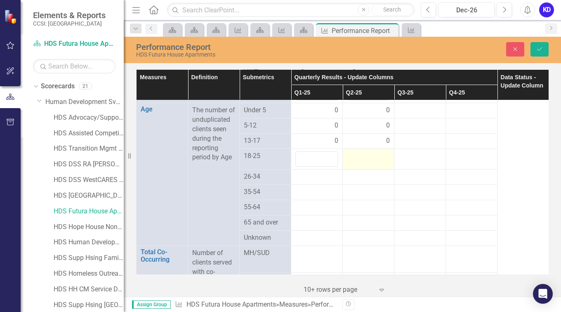
click at [369, 161] on div at bounding box center [368, 156] width 43 height 10
click at [369, 167] on input "number" at bounding box center [368, 158] width 43 height 15
click at [363, 182] on div at bounding box center [368, 177] width 43 height 10
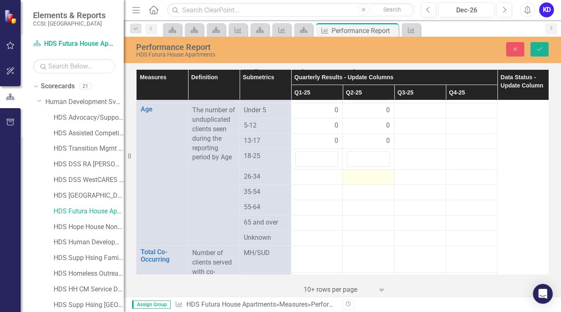
click at [363, 182] on div at bounding box center [368, 177] width 43 height 10
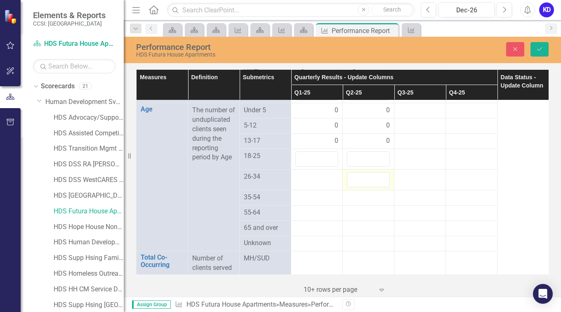
click at [363, 187] on input "number" at bounding box center [368, 179] width 43 height 15
click at [316, 182] on div at bounding box center [316, 177] width 43 height 10
click at [316, 187] on input "number" at bounding box center [316, 179] width 43 height 15
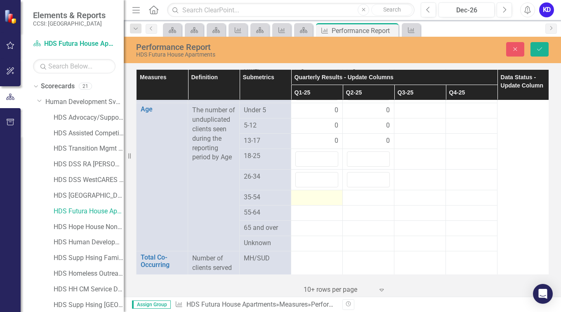
click at [316, 203] on div at bounding box center [316, 198] width 43 height 10
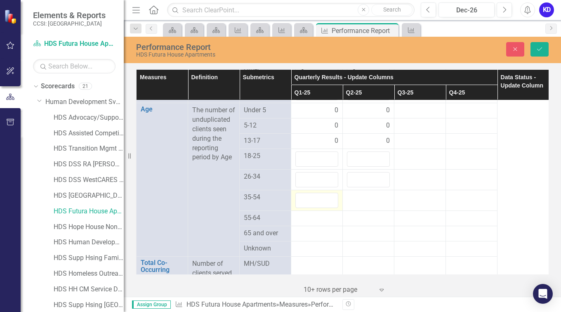
click at [316, 208] on div at bounding box center [316, 200] width 43 height 15
click at [316, 208] on input "number" at bounding box center [316, 200] width 43 height 15
click at [316, 223] on div at bounding box center [316, 218] width 43 height 10
click at [316, 229] on div at bounding box center [316, 220] width 43 height 15
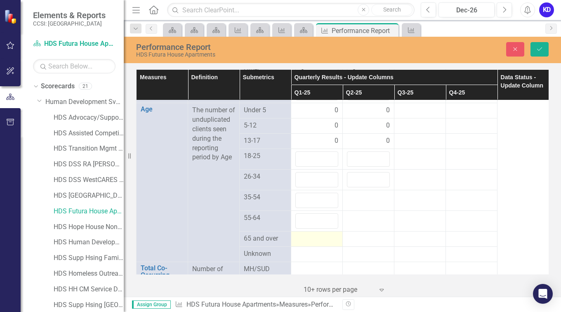
click at [316, 244] on div at bounding box center [316, 239] width 43 height 10
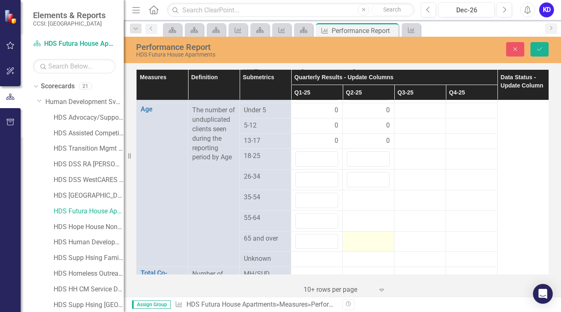
click at [366, 244] on div at bounding box center [368, 239] width 43 height 10
click at [366, 249] on div at bounding box center [368, 241] width 43 height 15
click at [366, 249] on input "number" at bounding box center [368, 241] width 43 height 15
click at [366, 231] on td at bounding box center [369, 220] width 52 height 21
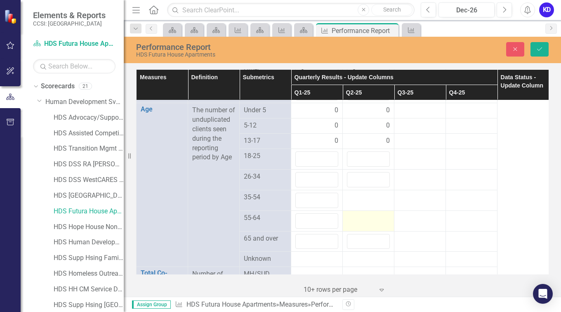
click at [366, 231] on td at bounding box center [369, 220] width 52 height 21
click at [360, 203] on div at bounding box center [368, 198] width 43 height 10
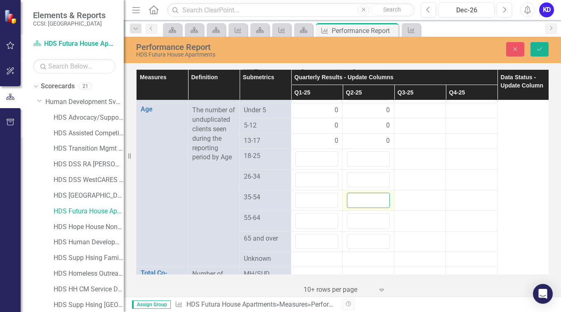
click at [360, 208] on input "number" at bounding box center [368, 200] width 43 height 15
click at [321, 167] on input "number" at bounding box center [316, 158] width 43 height 15
type input "1"
click at [368, 167] on input "number" at bounding box center [368, 158] width 43 height 15
type input "1"
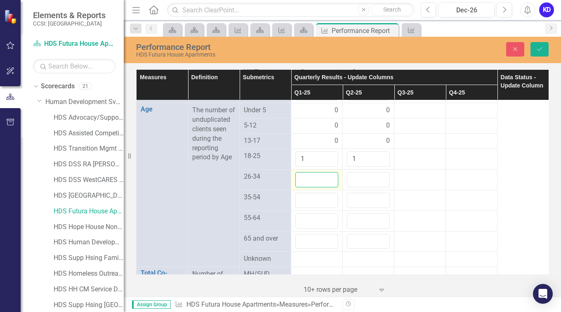
click at [304, 187] on input "number" at bounding box center [316, 179] width 43 height 15
type input "4"
click at [360, 187] on input "number" at bounding box center [368, 179] width 43 height 15
type input "3"
click at [311, 208] on input "number" at bounding box center [316, 200] width 43 height 15
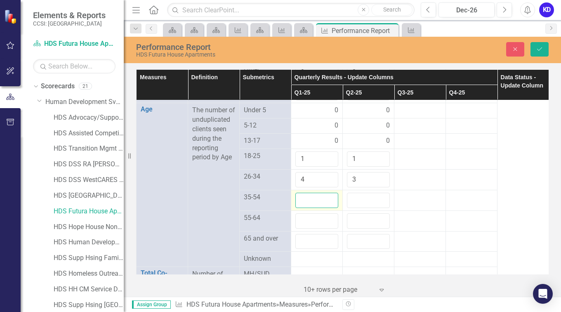
click at [311, 208] on input "number" at bounding box center [316, 200] width 43 height 15
type input "13"
click at [358, 208] on input "number" at bounding box center [368, 200] width 43 height 15
type input "13"
click at [311, 229] on input "number" at bounding box center [316, 220] width 43 height 15
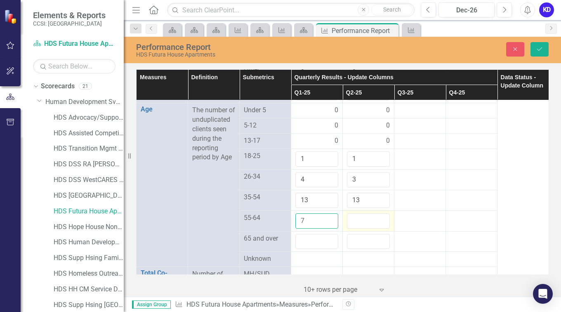
type input "7"
click at [367, 229] on input "number" at bounding box center [368, 220] width 43 height 15
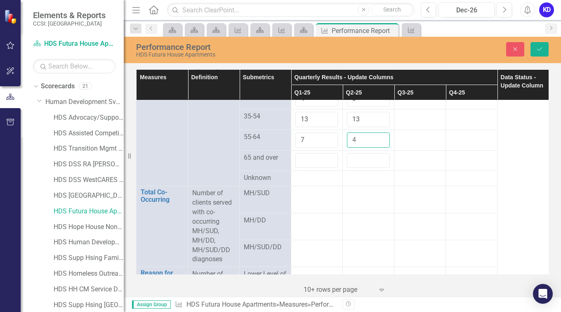
scroll to position [896, 0]
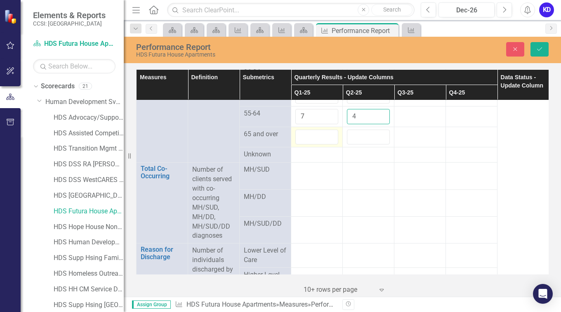
type input "4"
click at [315, 145] on input "number" at bounding box center [316, 137] width 43 height 15
type input "3"
type input "2"
click at [359, 145] on input "number" at bounding box center [368, 137] width 43 height 15
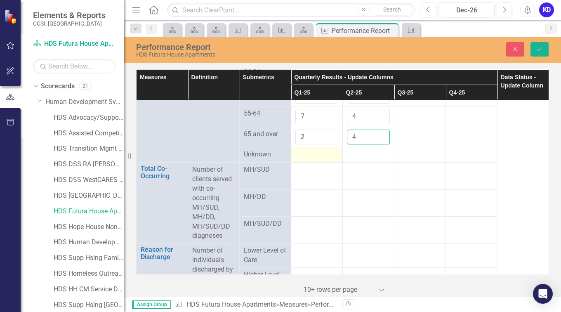
type input "4"
click at [315, 160] on div at bounding box center [316, 155] width 43 height 10
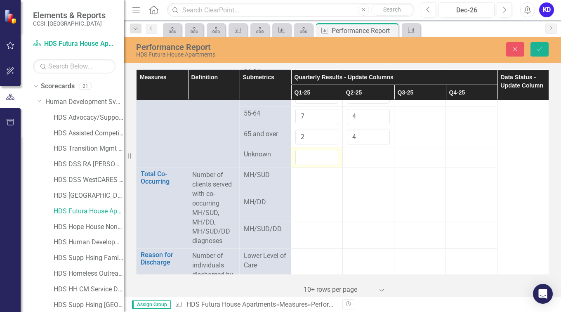
click at [315, 165] on div at bounding box center [316, 157] width 43 height 15
click at [315, 165] on input "number" at bounding box center [316, 157] width 43 height 15
type input "0"
click at [361, 160] on div at bounding box center [368, 155] width 43 height 10
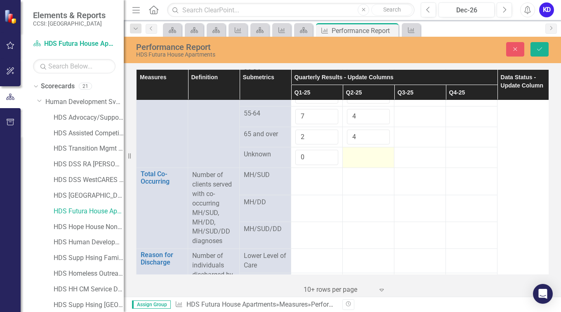
click at [361, 160] on div at bounding box center [368, 155] width 43 height 10
click at [361, 165] on input "number" at bounding box center [368, 157] width 43 height 15
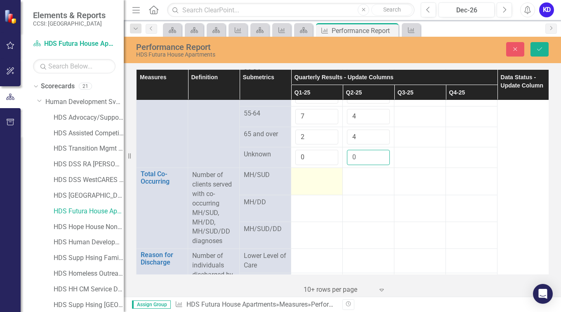
type input "0"
click at [303, 180] on div at bounding box center [316, 175] width 43 height 10
click at [303, 186] on div at bounding box center [316, 177] width 43 height 15
click at [303, 186] on input "number" at bounding box center [316, 177] width 43 height 15
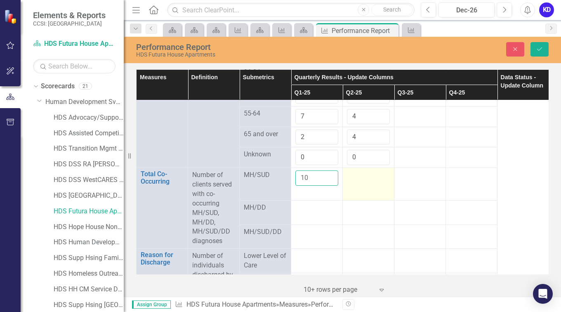
type input "10"
click at [358, 180] on div at bounding box center [368, 175] width 43 height 10
click at [358, 186] on input "number" at bounding box center [368, 177] width 43 height 15
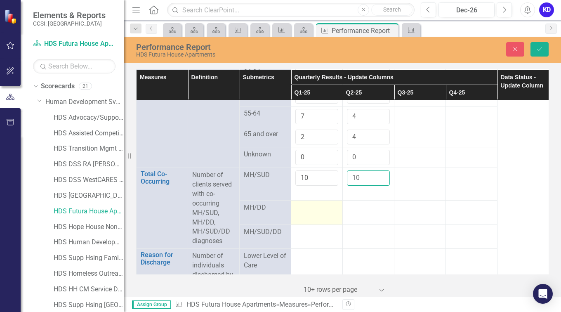
type input "10"
click at [303, 224] on td at bounding box center [317, 212] width 52 height 24
click at [303, 226] on td at bounding box center [317, 211] width 52 height 29
click at [303, 215] on input "number" at bounding box center [316, 207] width 43 height 15
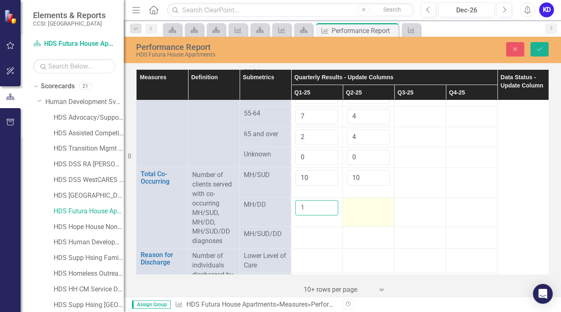
type input "1"
click at [351, 210] on div at bounding box center [368, 205] width 43 height 10
click at [351, 215] on input "number" at bounding box center [368, 207] width 43 height 15
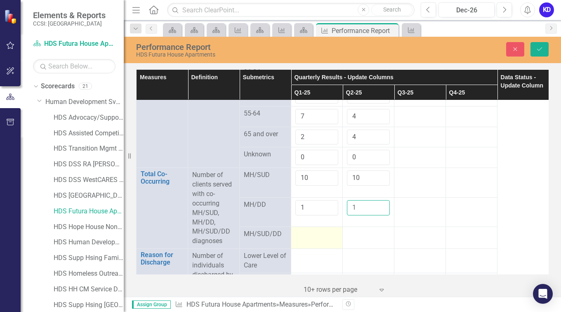
type input "1"
click at [305, 239] on div at bounding box center [316, 234] width 43 height 10
click at [305, 240] on input "number" at bounding box center [316, 231] width 43 height 15
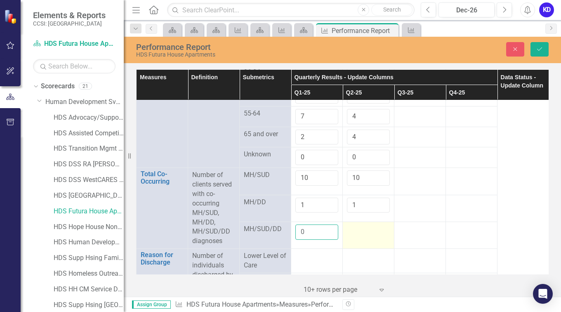
type input "0"
click at [355, 234] on div at bounding box center [368, 229] width 43 height 10
click at [355, 240] on input "number" at bounding box center [368, 231] width 43 height 15
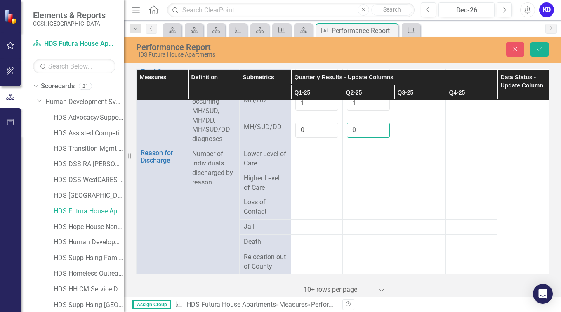
scroll to position [1013, 0]
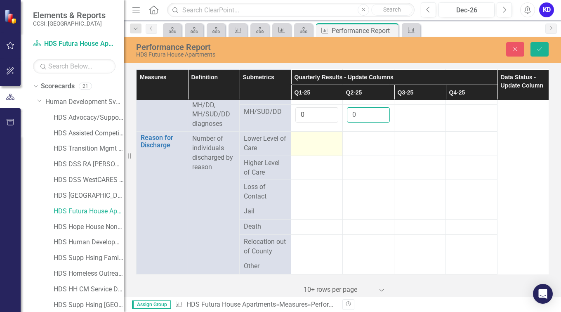
type input "0"
click at [310, 144] on div at bounding box center [316, 139] width 43 height 10
click at [310, 149] on input "number" at bounding box center [316, 141] width 43 height 15
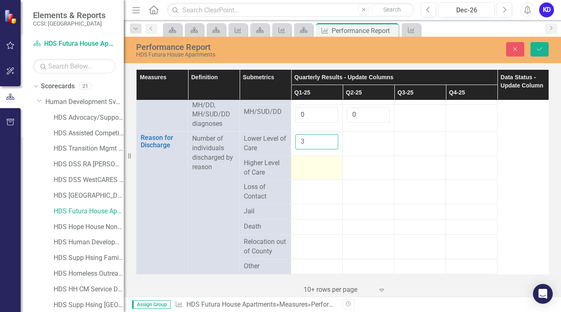
type input "3"
click at [307, 168] on div at bounding box center [316, 163] width 43 height 10
click at [307, 174] on div at bounding box center [316, 165] width 43 height 15
click at [307, 174] on input "number" at bounding box center [316, 165] width 43 height 15
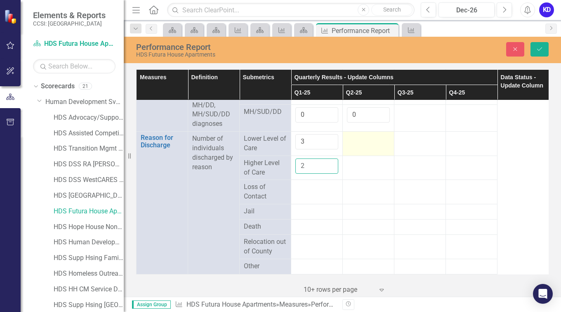
type input "2"
click at [360, 144] on div at bounding box center [368, 139] width 43 height 10
click at [360, 149] on div at bounding box center [368, 141] width 43 height 15
click at [360, 149] on input "number" at bounding box center [368, 141] width 43 height 15
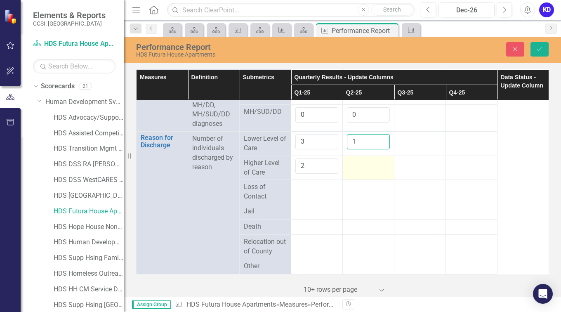
type input "1"
click at [359, 180] on td at bounding box center [369, 168] width 52 height 24
click at [359, 174] on input "number" at bounding box center [368, 165] width 43 height 15
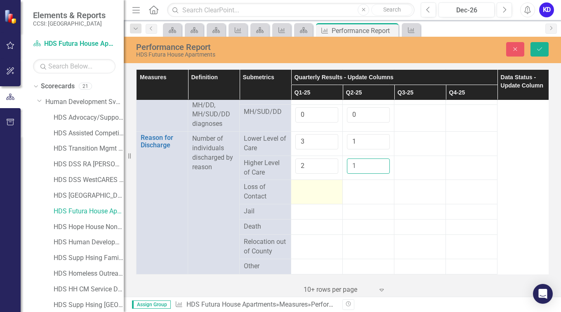
type input "1"
click at [307, 192] on div at bounding box center [316, 187] width 43 height 10
click at [307, 198] on input "number" at bounding box center [316, 189] width 43 height 15
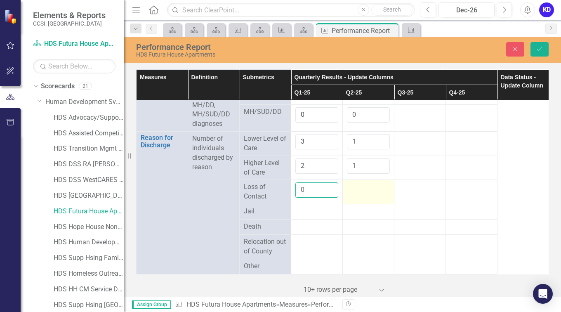
type input "0"
click at [362, 192] on div at bounding box center [368, 187] width 43 height 10
click at [362, 198] on input "number" at bounding box center [368, 189] width 43 height 15
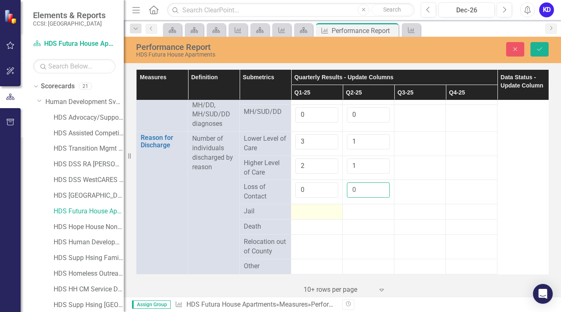
type input "0"
click at [306, 217] on div at bounding box center [316, 212] width 43 height 10
click at [306, 222] on div at bounding box center [316, 214] width 43 height 15
click at [306, 222] on input "number" at bounding box center [316, 214] width 43 height 15
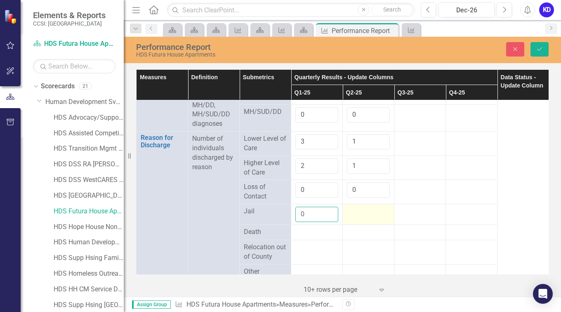
type input "0"
click at [360, 217] on div at bounding box center [368, 212] width 43 height 10
click at [360, 222] on div at bounding box center [368, 214] width 43 height 15
click at [360, 222] on input "number" at bounding box center [368, 214] width 43 height 15
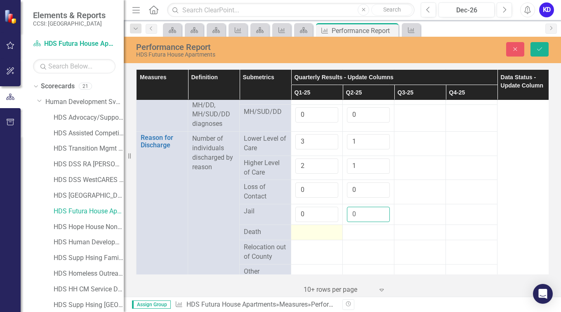
type input "0"
click at [304, 237] on div at bounding box center [316, 232] width 43 height 10
click at [304, 243] on input "number" at bounding box center [316, 234] width 43 height 15
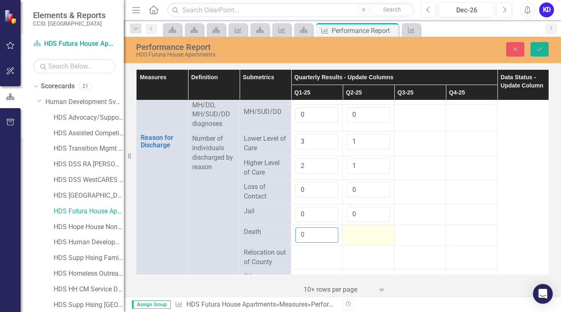
type input "0"
click at [360, 237] on div at bounding box center [368, 232] width 43 height 10
click at [360, 243] on input "number" at bounding box center [368, 234] width 43 height 15
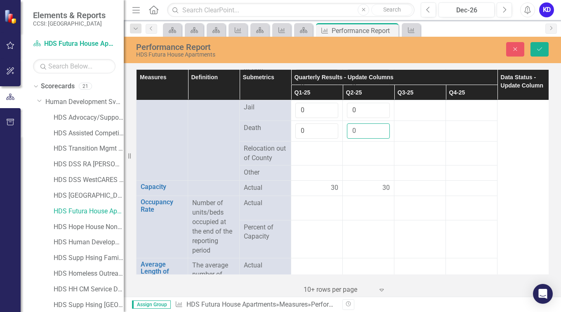
scroll to position [1148, 0]
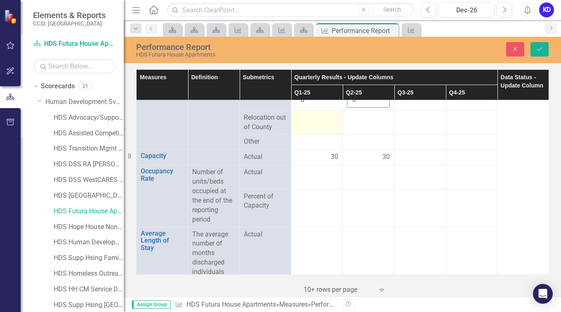
type input "0"
click at [307, 123] on div at bounding box center [316, 118] width 43 height 10
click at [307, 128] on input "number" at bounding box center [316, 120] width 43 height 15
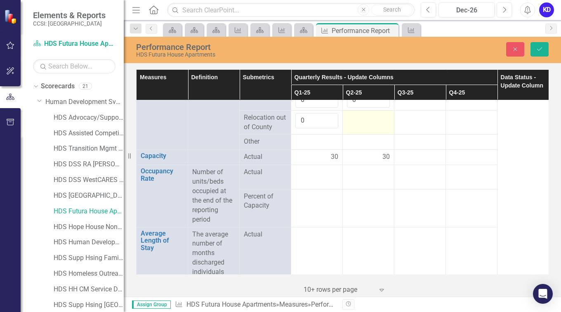
type input "0"
click at [356, 134] on td at bounding box center [369, 122] width 52 height 24
click at [356, 128] on input "number" at bounding box center [368, 120] width 43 height 15
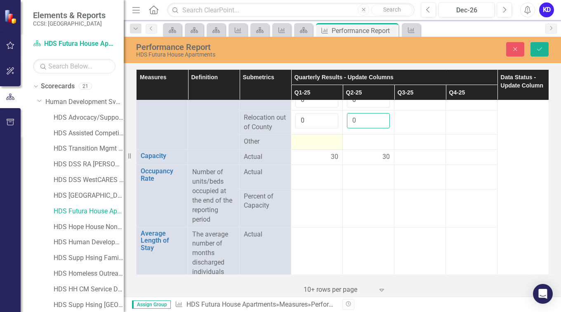
type input "0"
click at [305, 147] on div at bounding box center [316, 142] width 43 height 10
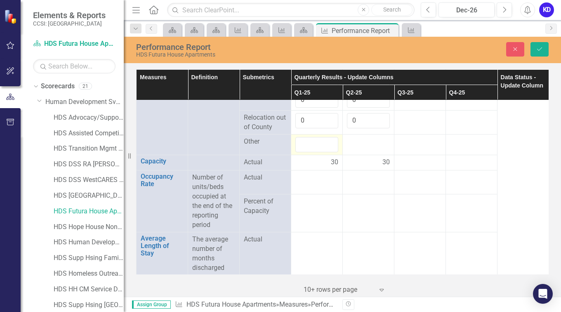
click at [305, 152] on div at bounding box center [316, 144] width 43 height 15
click at [305, 152] on input "number" at bounding box center [316, 144] width 43 height 15
type input "0"
click at [361, 147] on div at bounding box center [368, 142] width 43 height 10
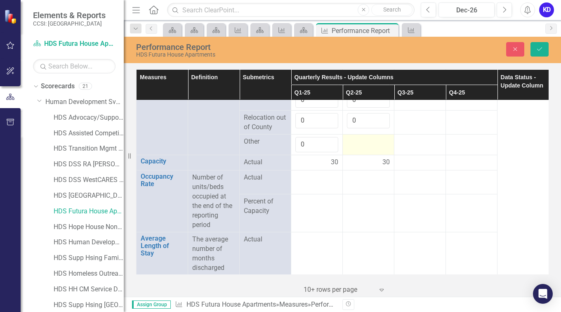
click at [361, 147] on div at bounding box center [368, 142] width 43 height 10
click at [361, 152] on input "number" at bounding box center [368, 144] width 43 height 15
type input "0"
click at [312, 183] on div at bounding box center [316, 178] width 43 height 10
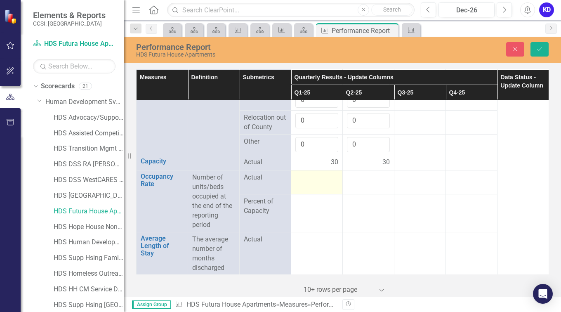
click at [312, 183] on div at bounding box center [316, 178] width 43 height 10
click at [312, 188] on input "number" at bounding box center [316, 180] width 43 height 15
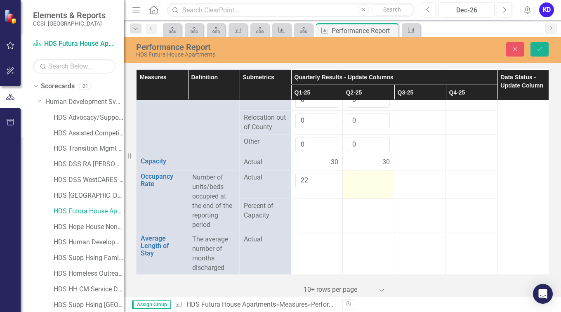
type input "22"
click at [354, 183] on div at bounding box center [368, 178] width 43 height 10
click at [354, 188] on input "number" at bounding box center [368, 180] width 43 height 15
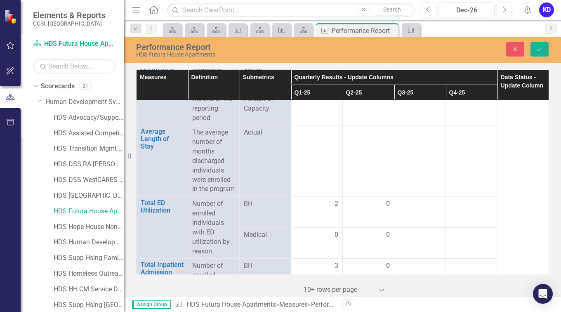
scroll to position [1256, 0]
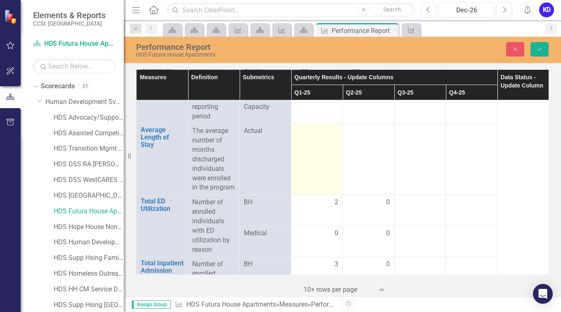
type input "22"
click at [318, 165] on td at bounding box center [317, 159] width 52 height 71
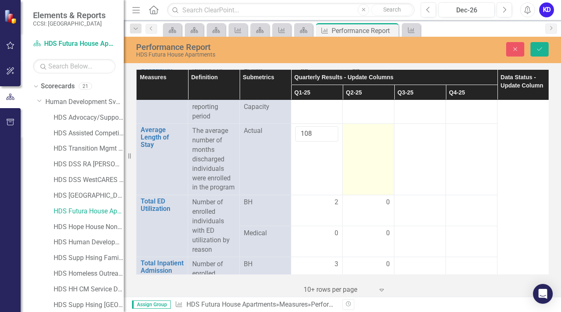
type input "108"
click at [363, 136] on div at bounding box center [368, 131] width 43 height 10
click at [363, 141] on div at bounding box center [368, 133] width 43 height 15
click at [363, 141] on input "number" at bounding box center [368, 133] width 43 height 15
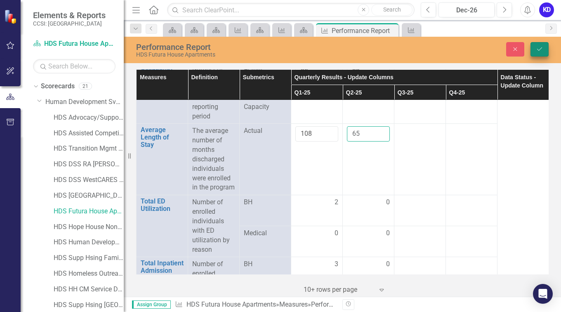
type input "65"
click at [541, 50] on icon "Save" at bounding box center [539, 49] width 7 height 6
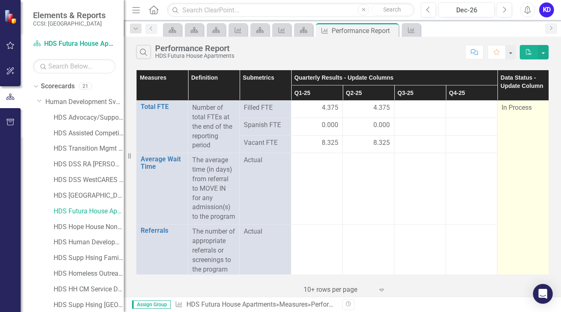
click at [535, 110] on div "In Process" at bounding box center [523, 107] width 43 height 9
click at [535, 109] on div "In Process" at bounding box center [523, 107] width 43 height 9
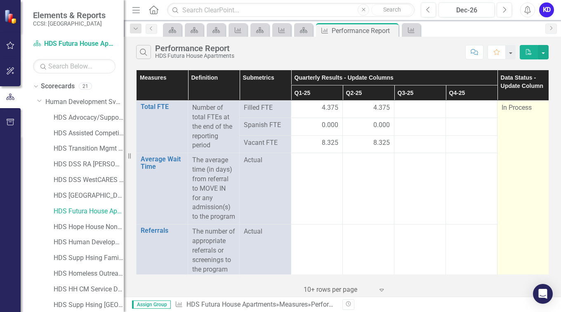
click at [535, 109] on div "In Process" at bounding box center [523, 107] width 43 height 9
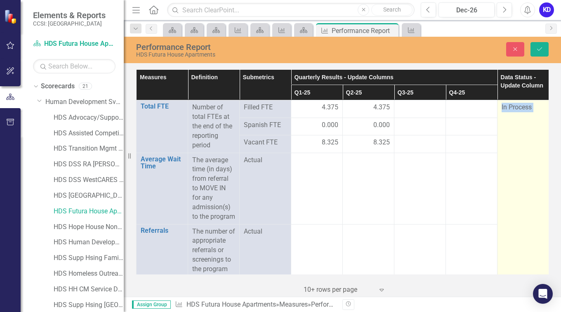
drag, startPoint x: 535, startPoint y: 109, endPoint x: 542, endPoint y: 142, distance: 33.5
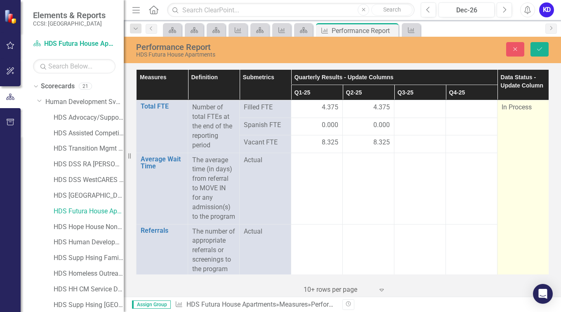
click at [530, 106] on span "In Process" at bounding box center [517, 107] width 30 height 8
drag, startPoint x: 530, startPoint y: 106, endPoint x: 523, endPoint y: 108, distance: 6.9
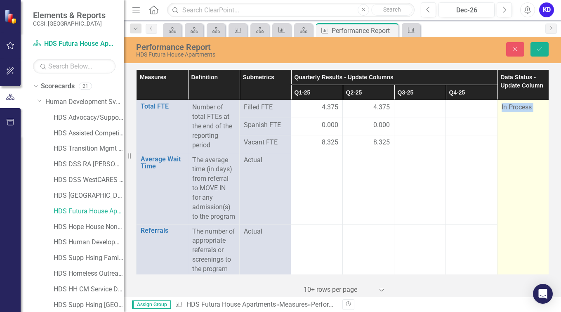
click at [523, 108] on span "In Process" at bounding box center [517, 107] width 30 height 8
drag, startPoint x: 523, startPoint y: 108, endPoint x: 514, endPoint y: 257, distance: 149.2
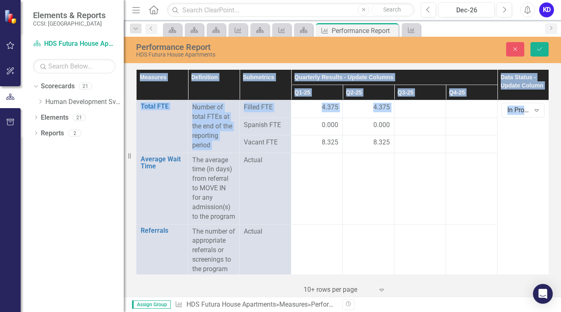
scroll to position [0, 7]
drag, startPoint x: 502, startPoint y: 252, endPoint x: 546, endPoint y: 250, distance: 43.4
click at [546, 250] on div "Measures Definition Submetrics Quarterly Results - Update Columns Data Status -…" at bounding box center [342, 171] width 412 height 205
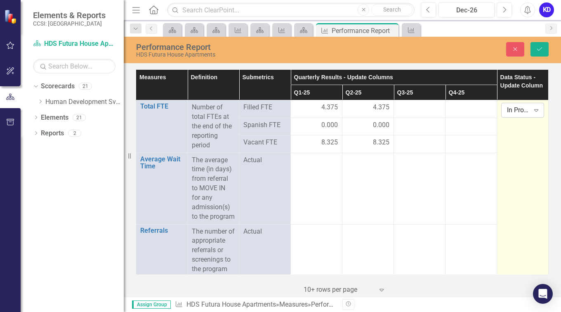
click at [533, 110] on icon "Expand" at bounding box center [536, 110] width 8 height 7
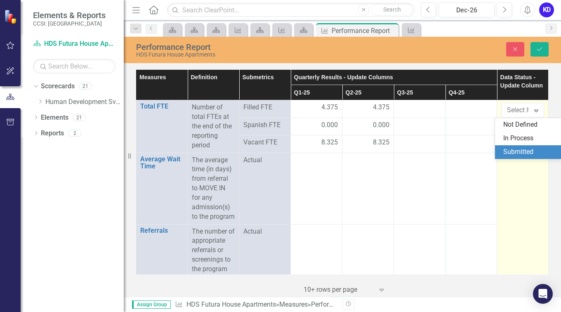
click at [517, 153] on div "Submitted" at bounding box center [529, 151] width 53 height 9
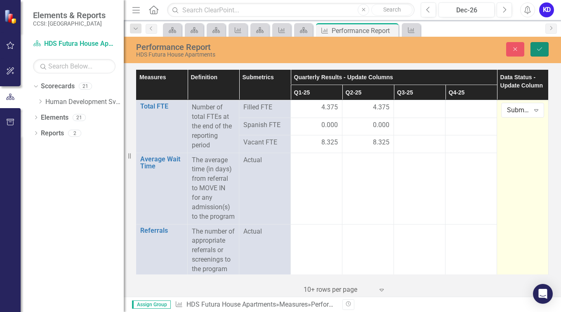
click at [539, 48] on icon "Save" at bounding box center [539, 49] width 7 height 6
